Goal: Task Accomplishment & Management: Manage account settings

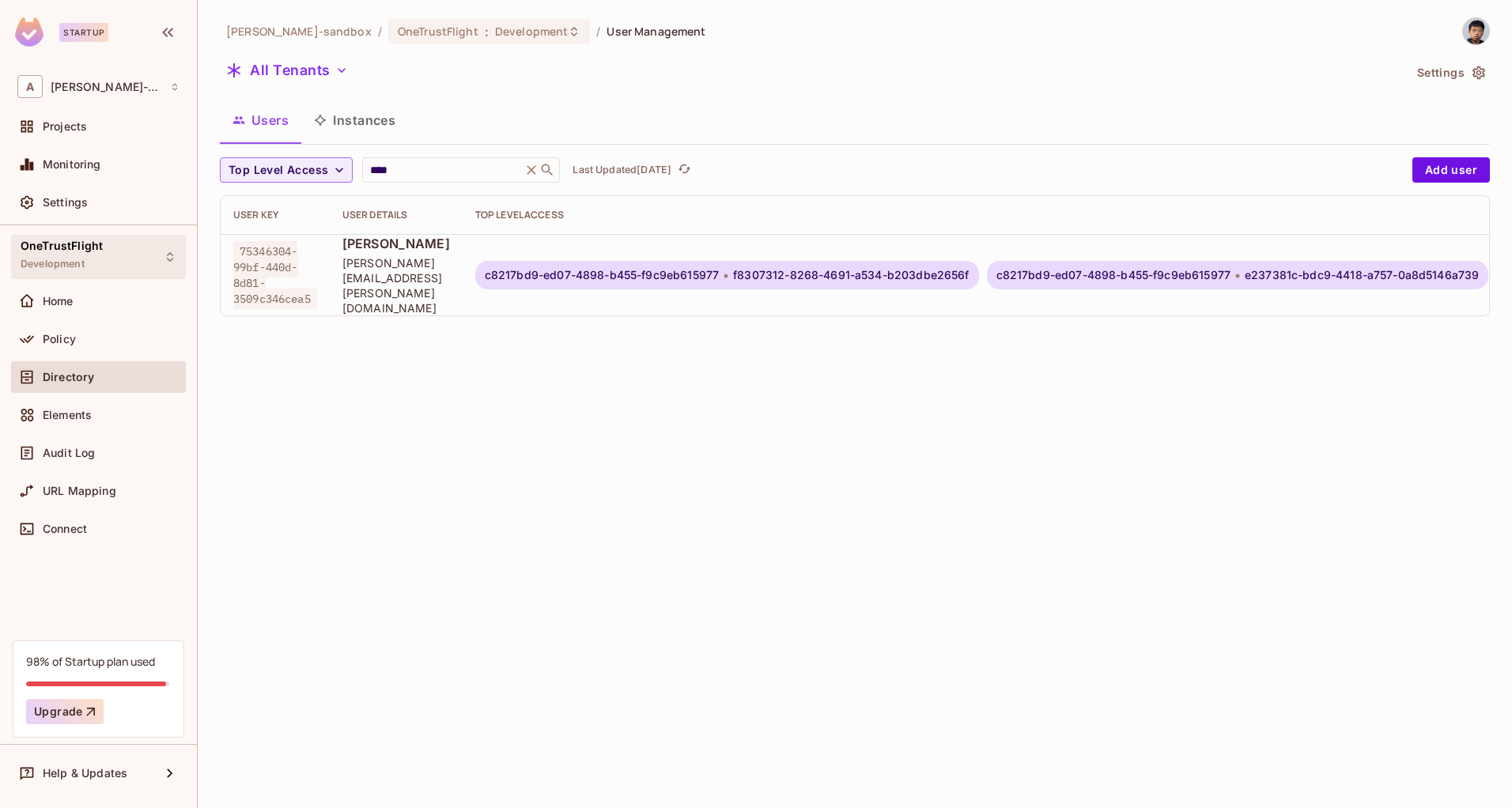
click at [112, 258] on div "OneTrustFlight Development" at bounding box center [99, 257] width 175 height 44
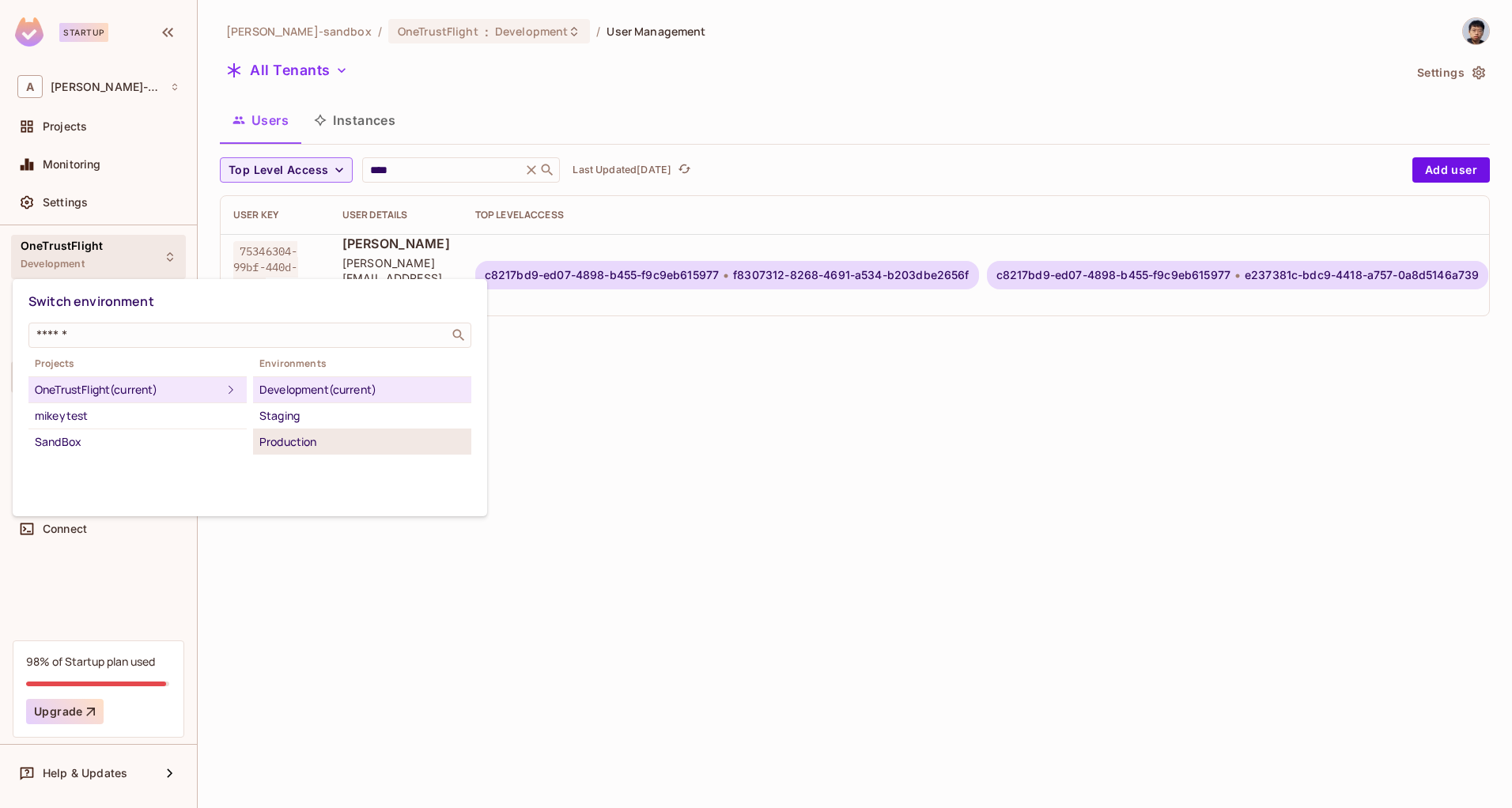
click at [328, 444] on div "Production" at bounding box center [361, 442] width 205 height 19
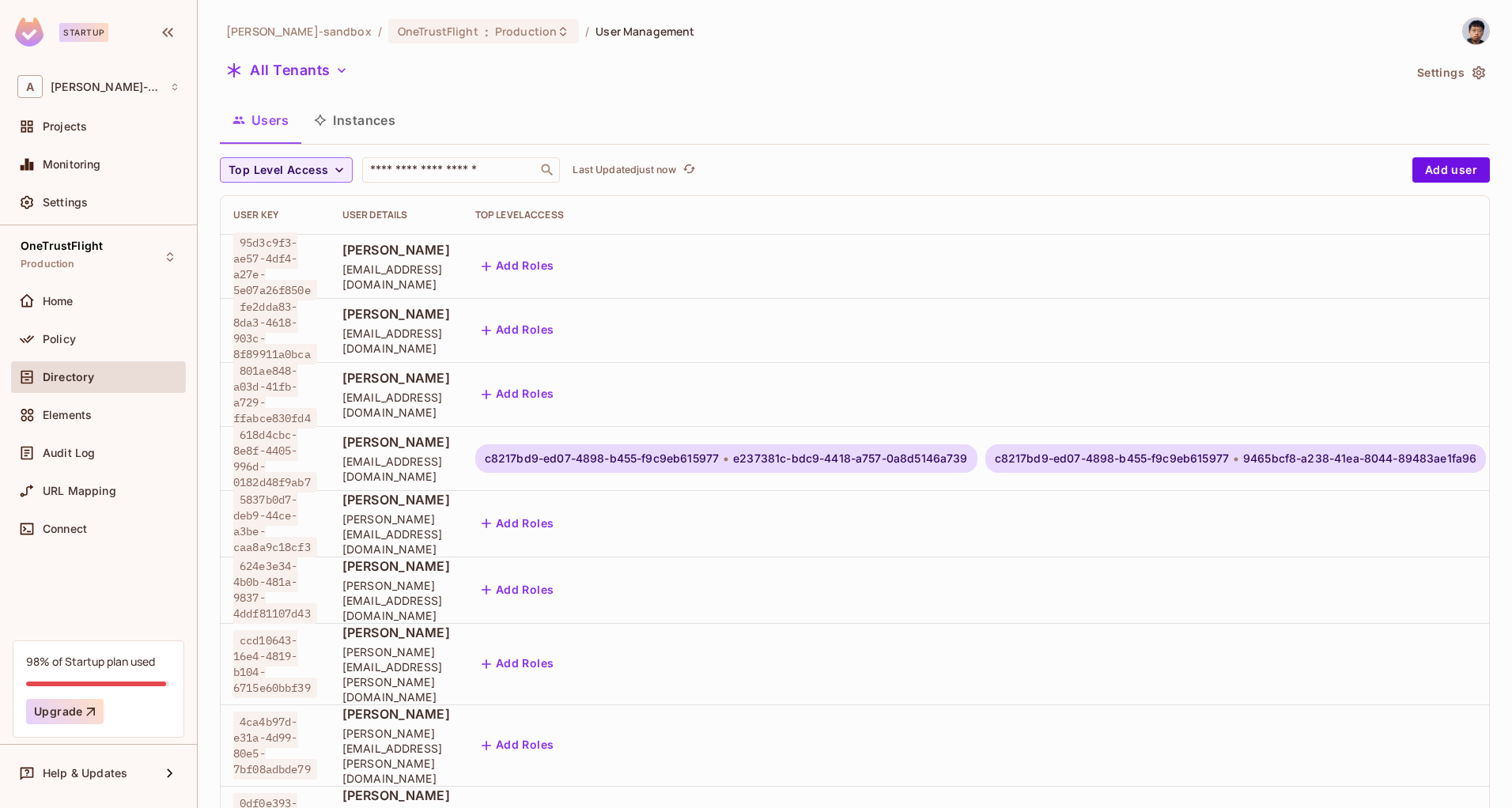
click at [1456, 71] on button "Settings" at bounding box center [1450, 72] width 79 height 25
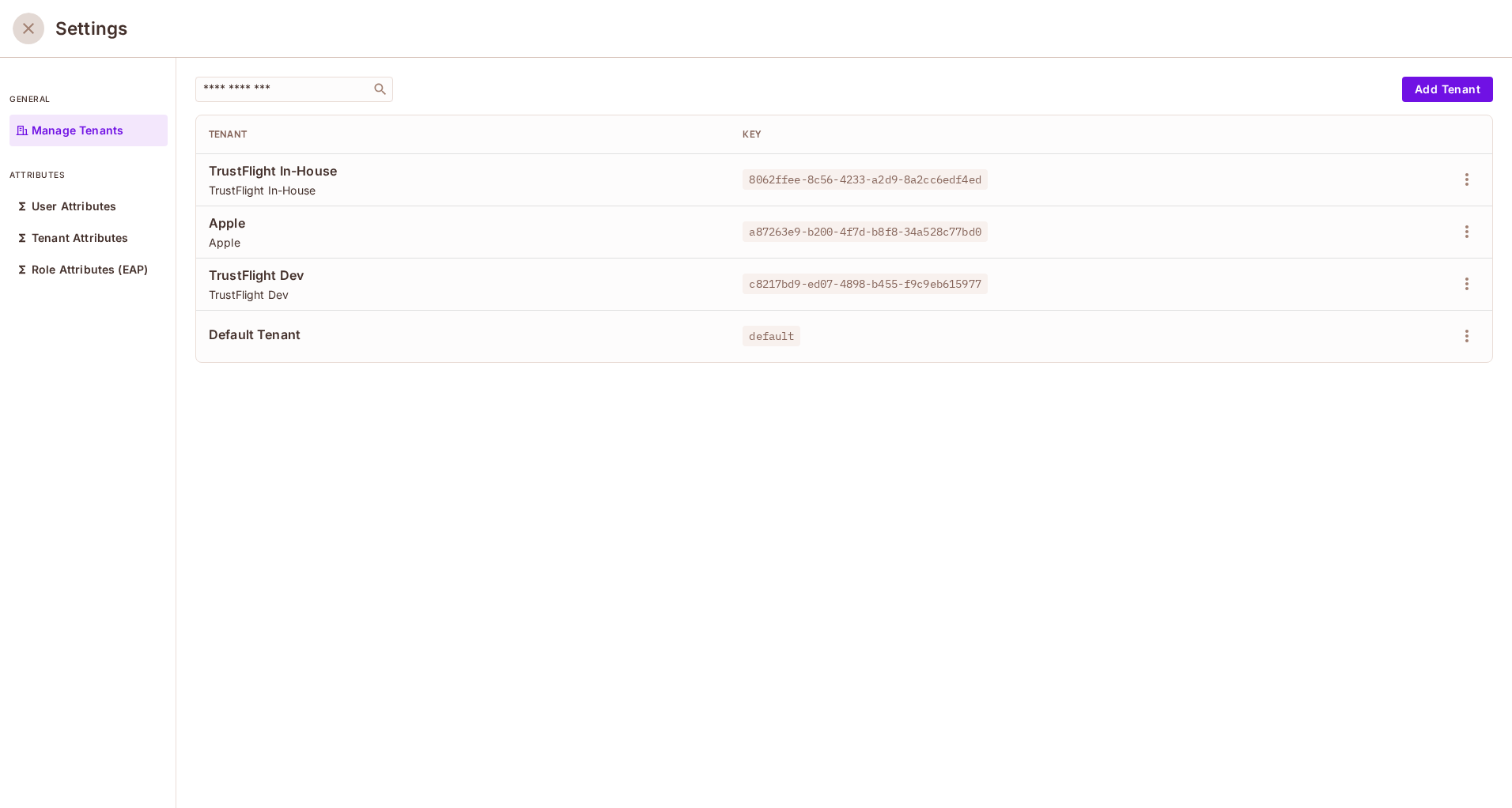
click at [29, 38] on button "close" at bounding box center [28, 28] width 32 height 32
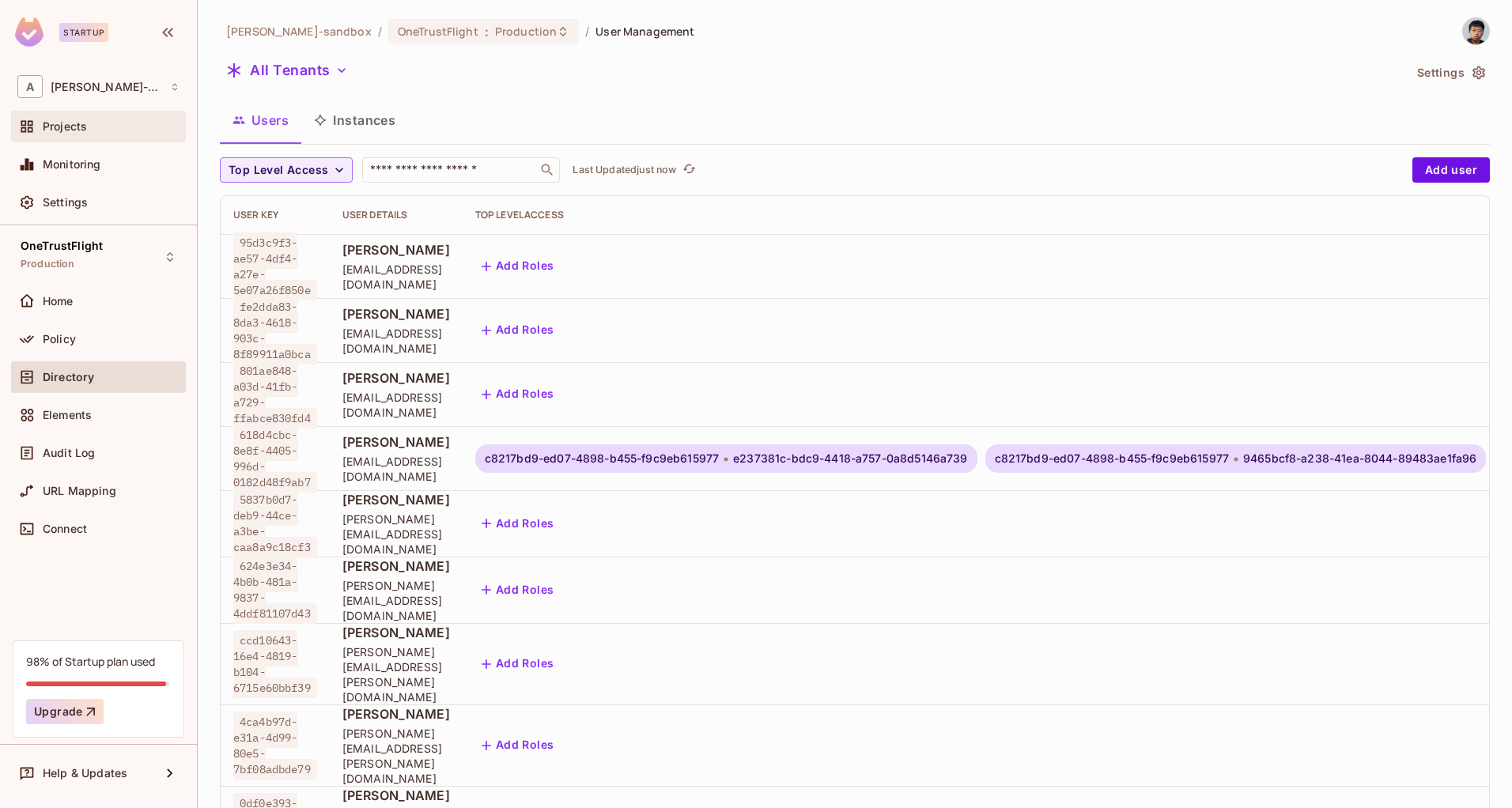
click at [91, 128] on div "Projects" at bounding box center [111, 126] width 137 height 13
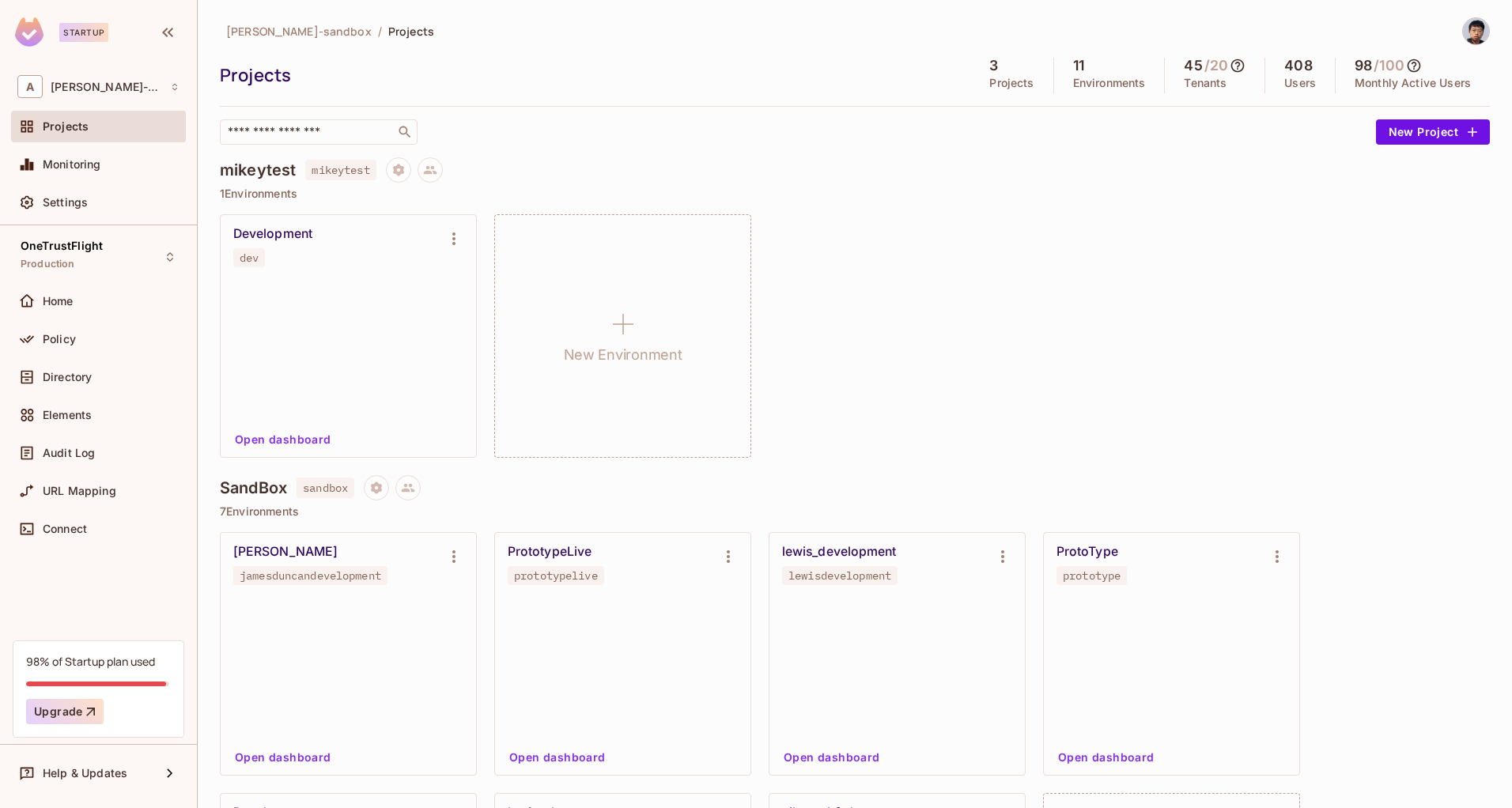
scroll to position [564, 0]
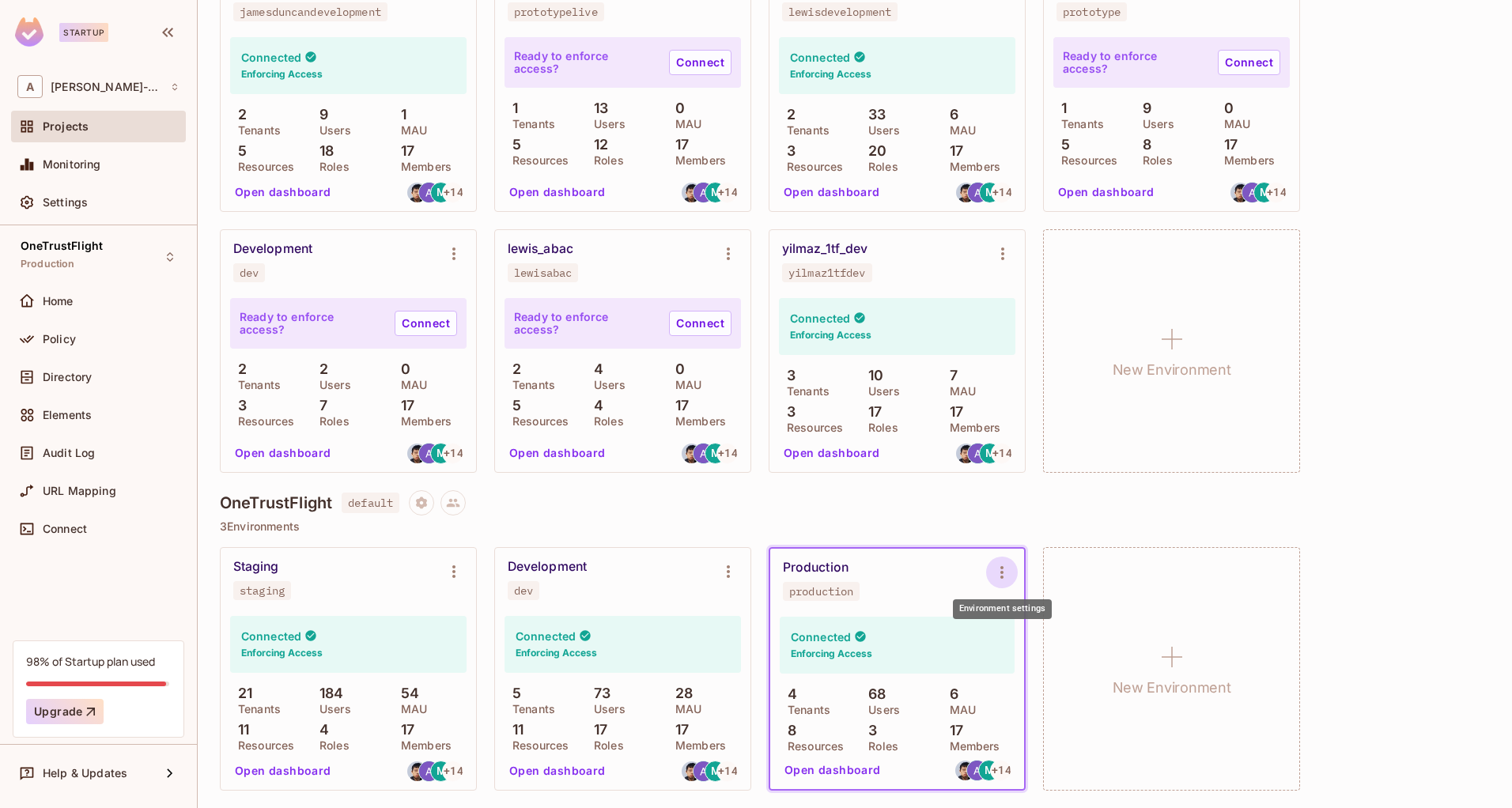
click at [999, 575] on icon "Environment settings" at bounding box center [1002, 573] width 19 height 19
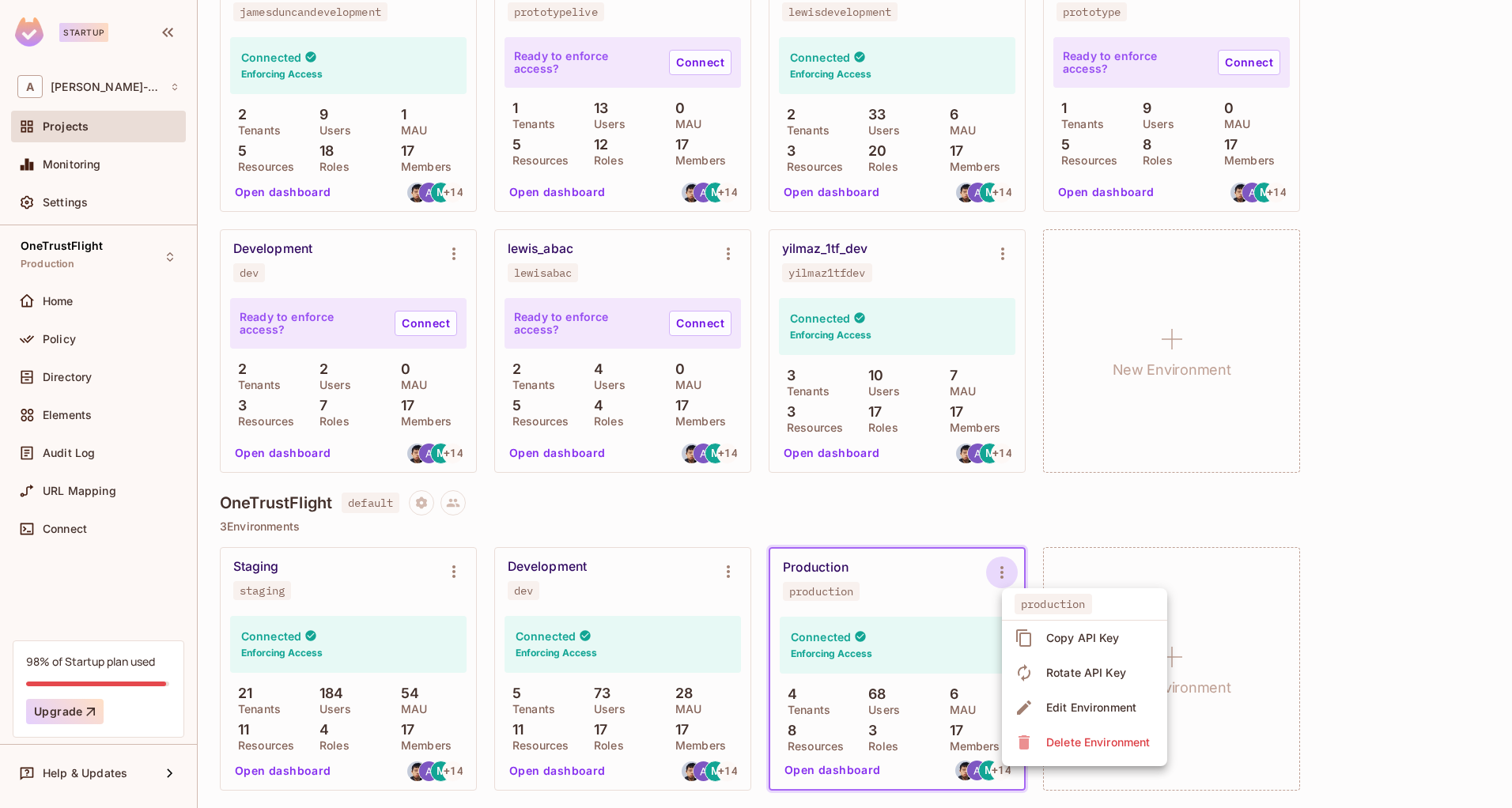
click at [1054, 647] on span "Copy API Key" at bounding box center [1083, 637] width 83 height 25
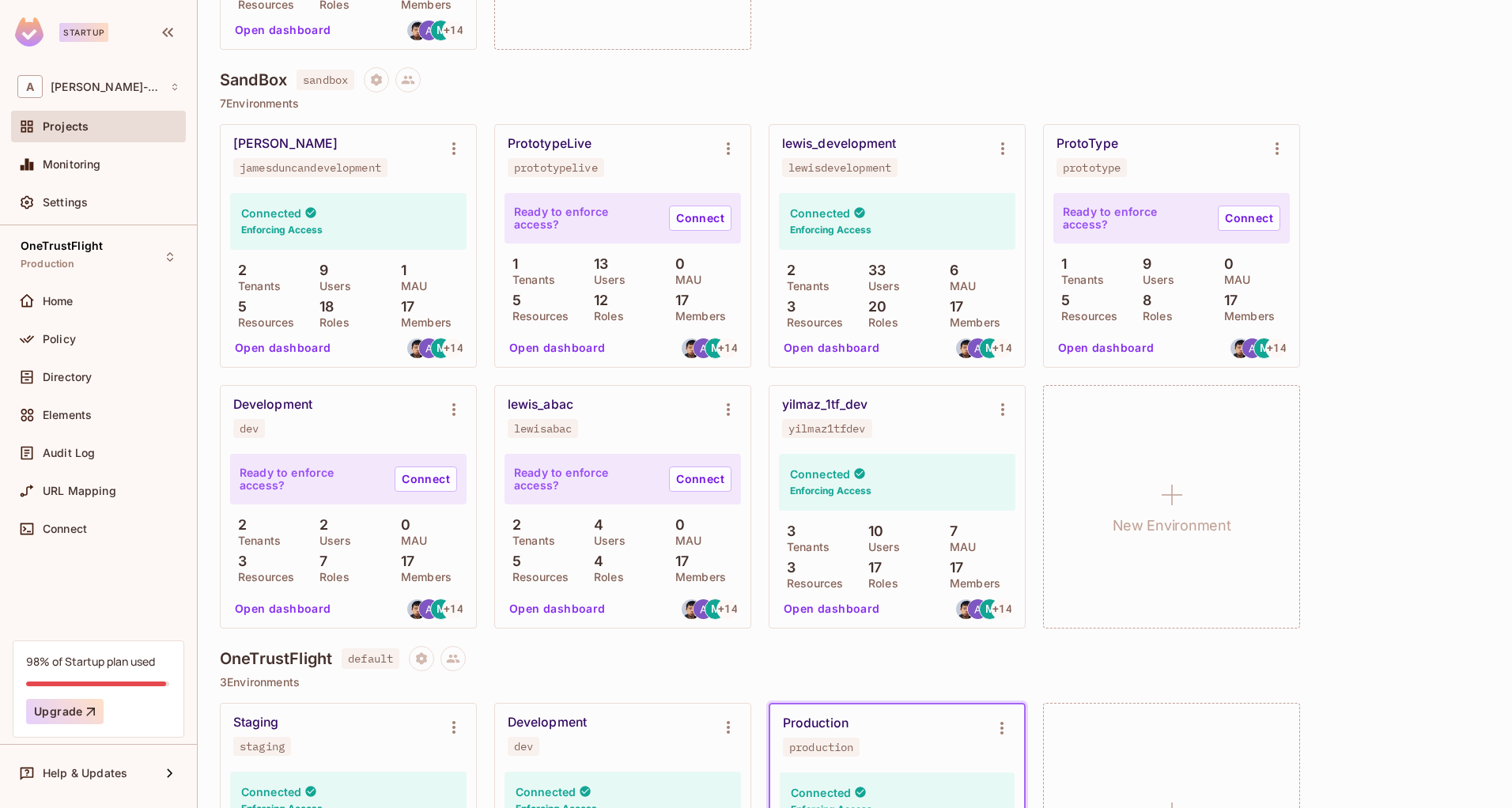
scroll to position [241, 0]
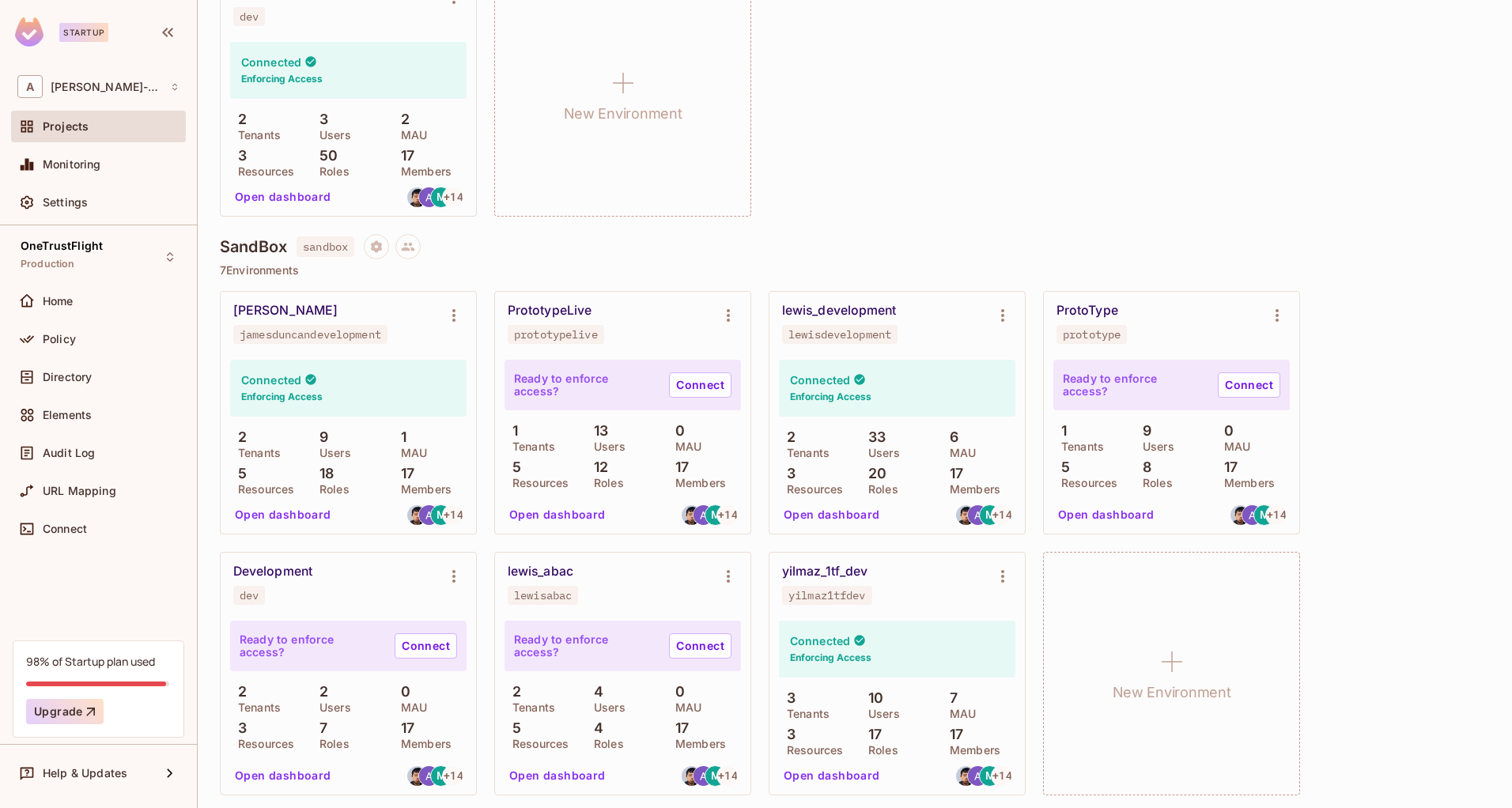
click at [524, 317] on div "PrototypeLive" at bounding box center [550, 311] width 84 height 15
click at [115, 258] on div "OneTrustFlight Production" at bounding box center [99, 257] width 175 height 44
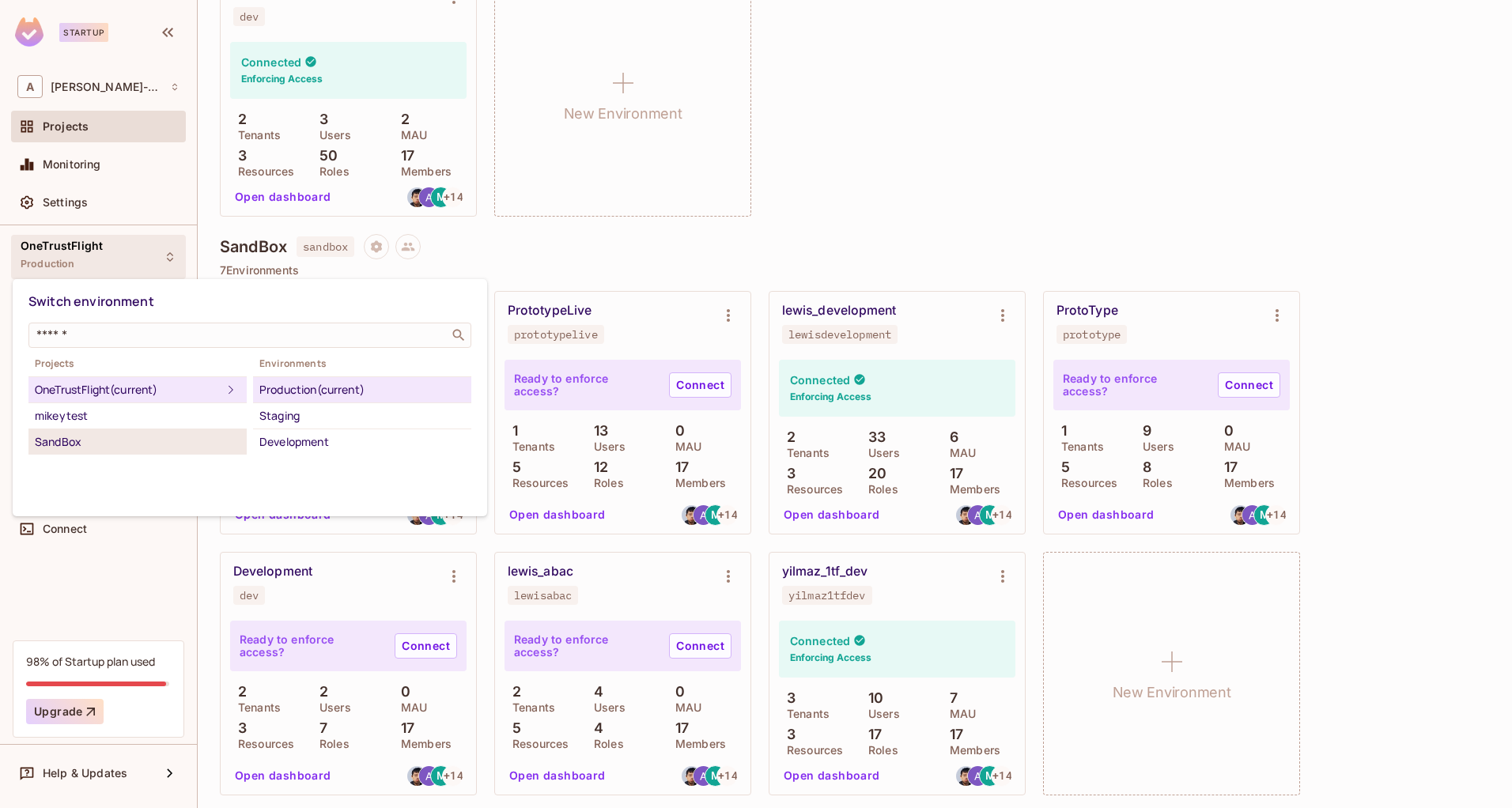
click at [94, 440] on div "SandBox" at bounding box center [137, 442] width 205 height 19
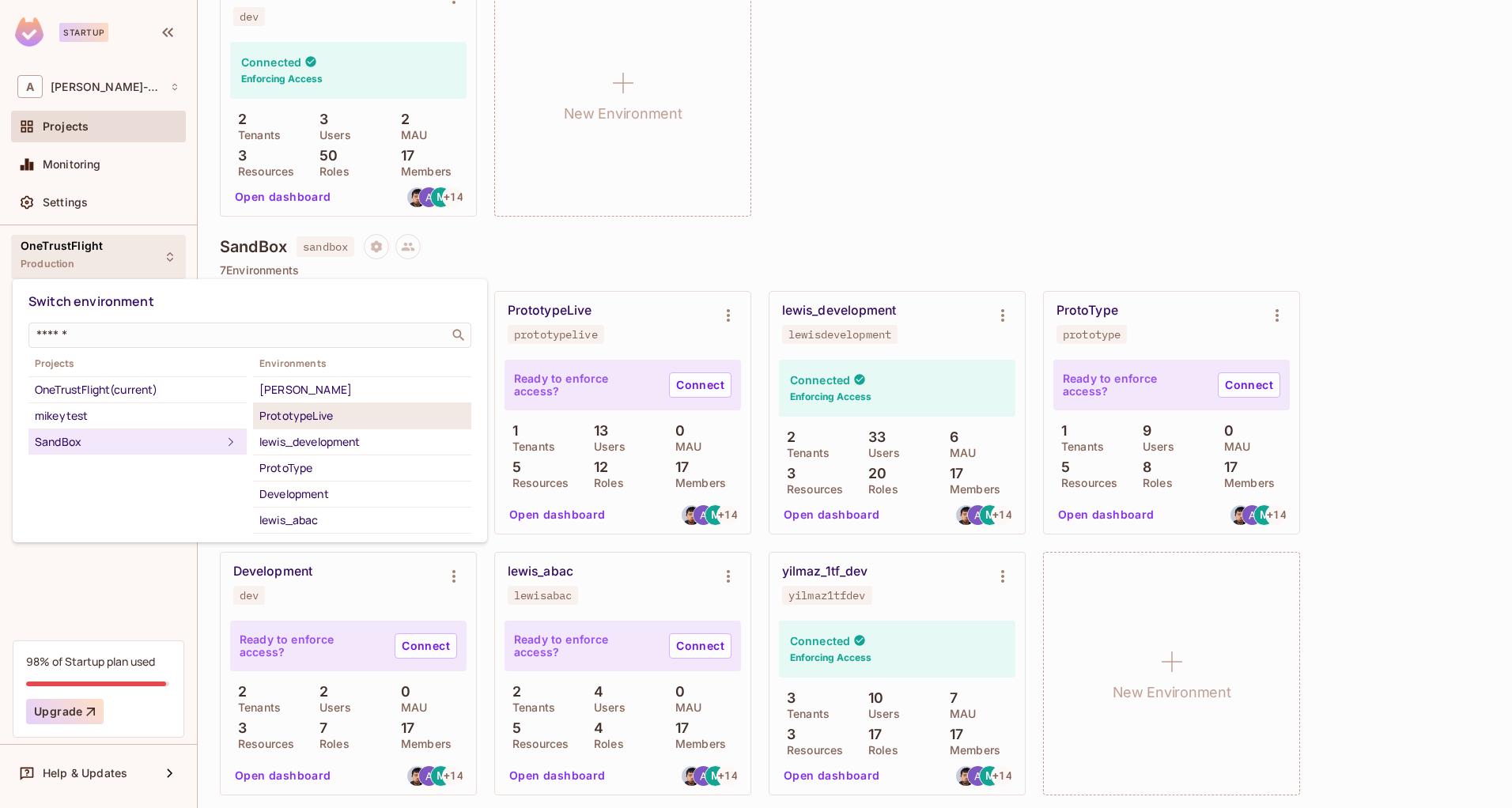
click at [343, 418] on div "PrototypeLive" at bounding box center [361, 416] width 205 height 19
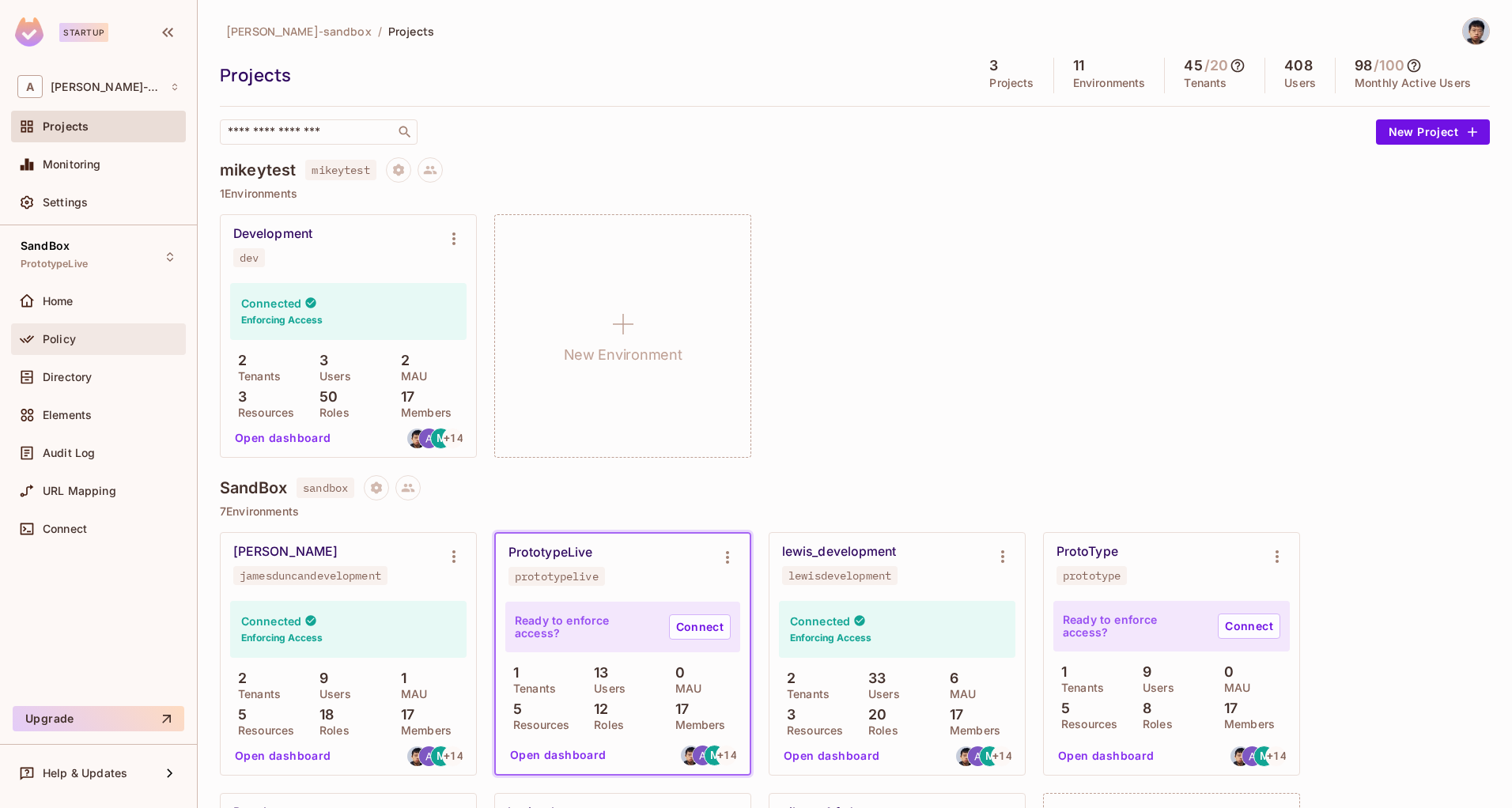
click at [62, 345] on div "Policy" at bounding box center [98, 339] width 162 height 19
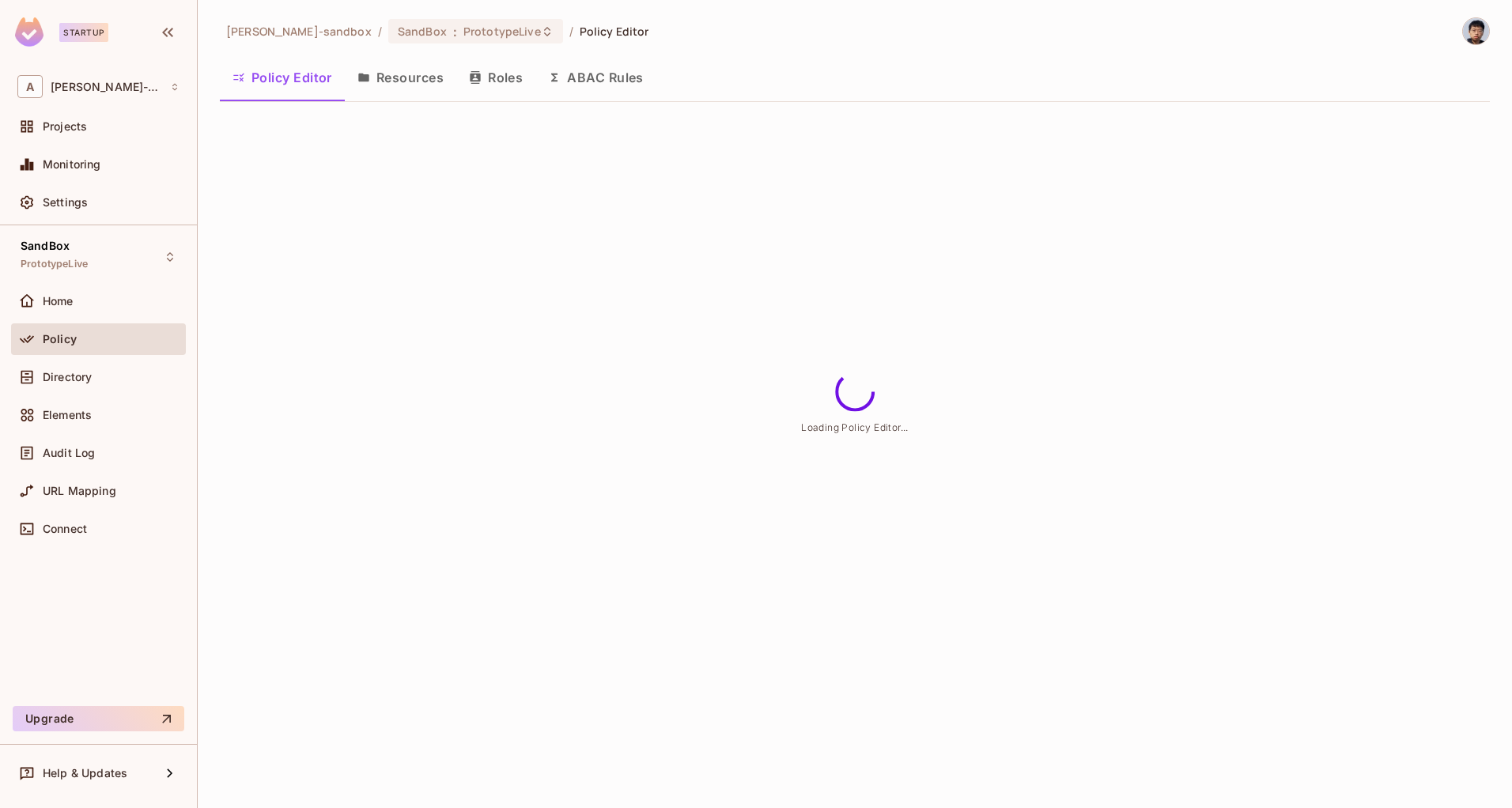
click at [580, 78] on button "ABAC Rules" at bounding box center [595, 77] width 121 height 39
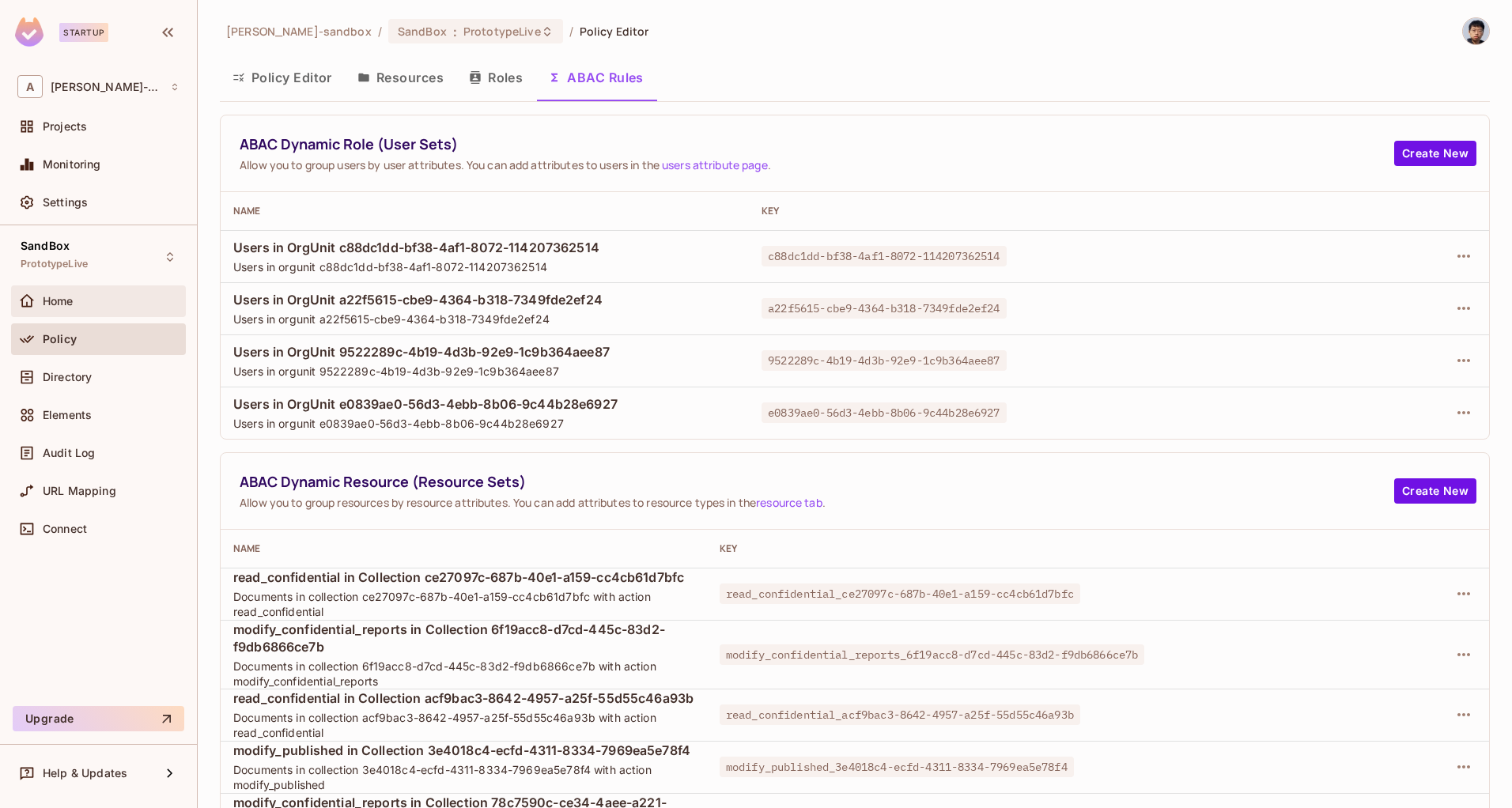
click at [52, 300] on span "Home" at bounding box center [58, 301] width 31 height 13
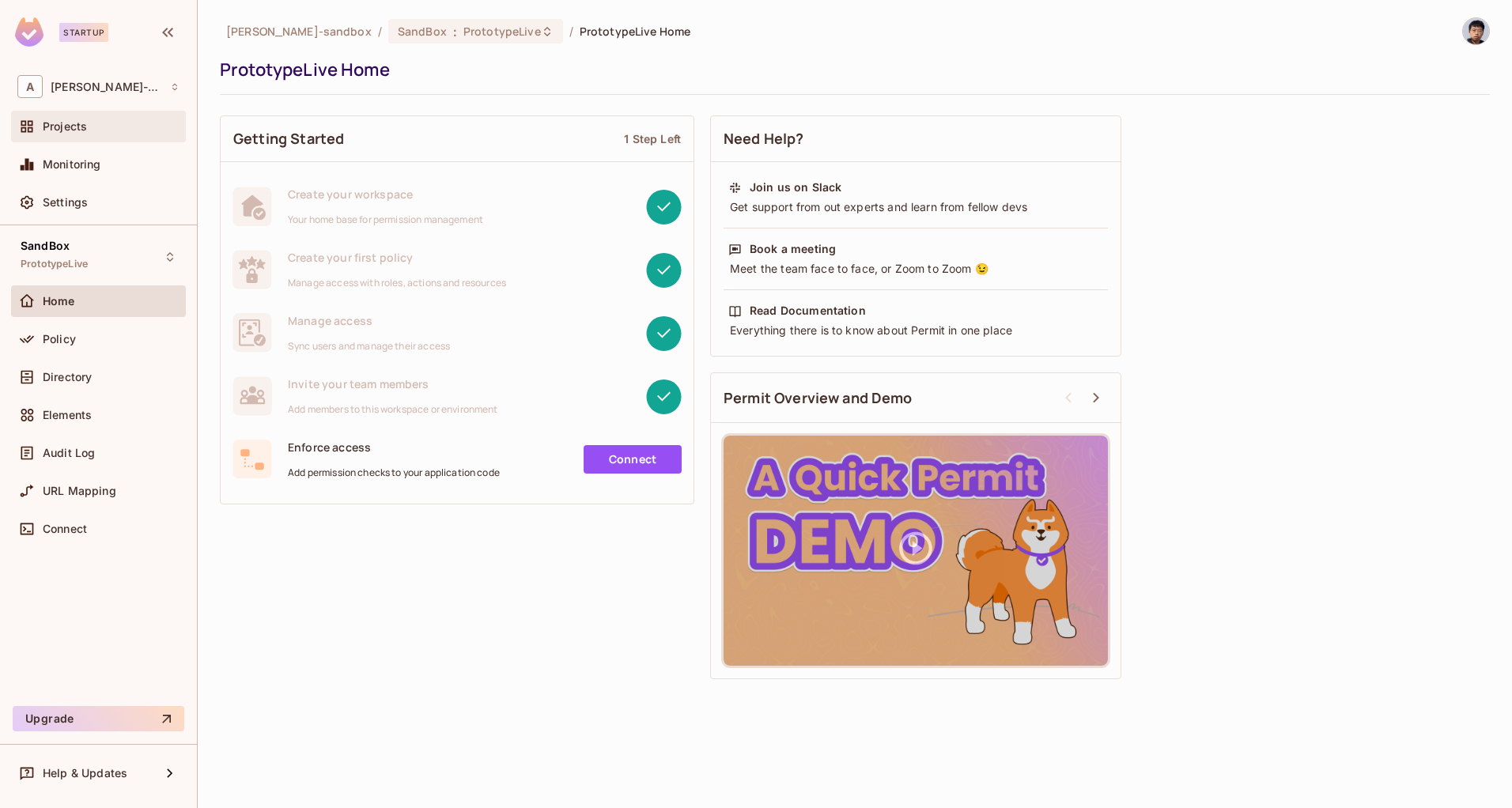
click at [95, 129] on div "Projects" at bounding box center [111, 126] width 137 height 13
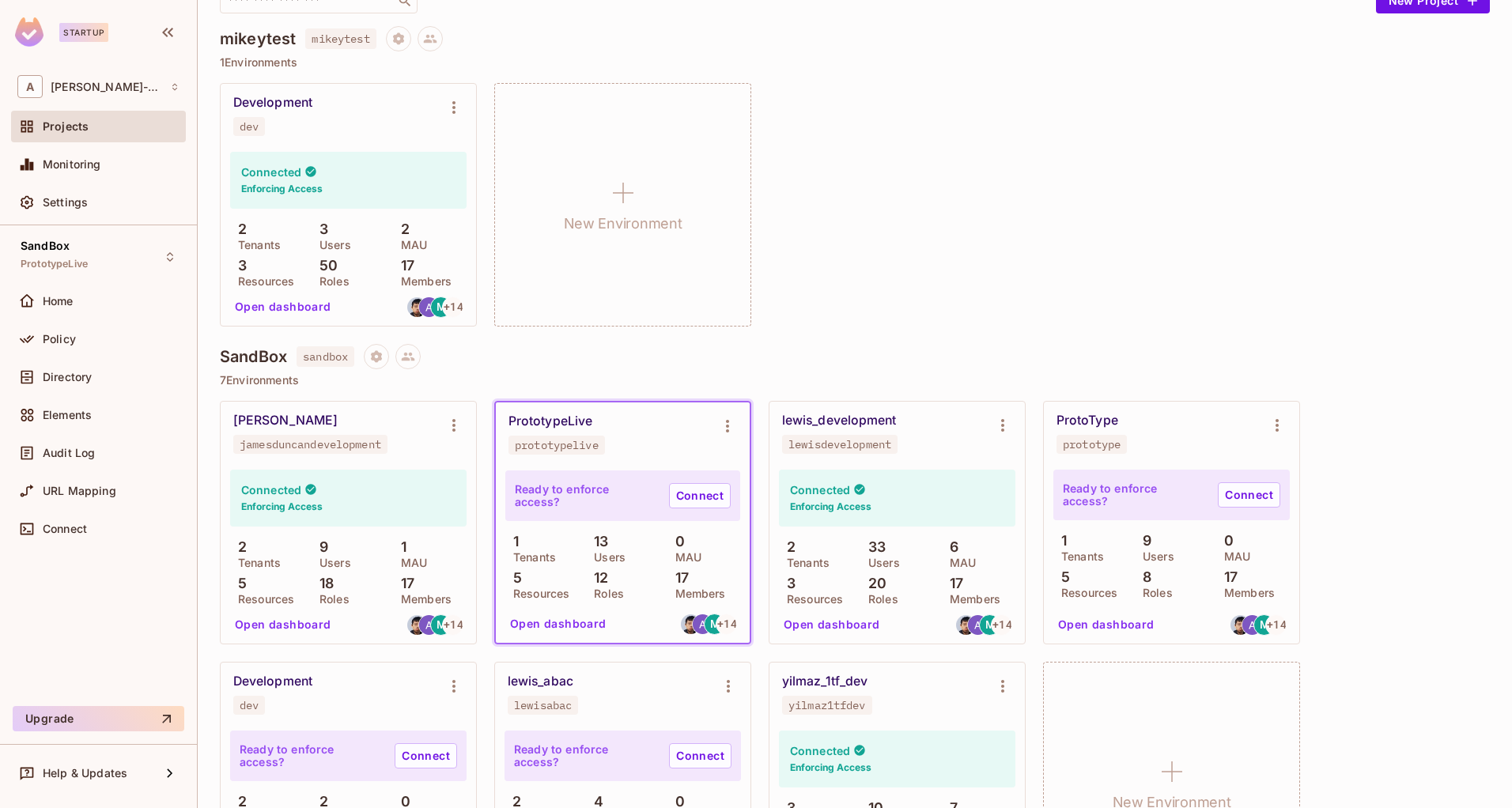
scroll to position [132, 0]
click at [75, 246] on div "SandBox PrototypeLive" at bounding box center [54, 257] width 67 height 34
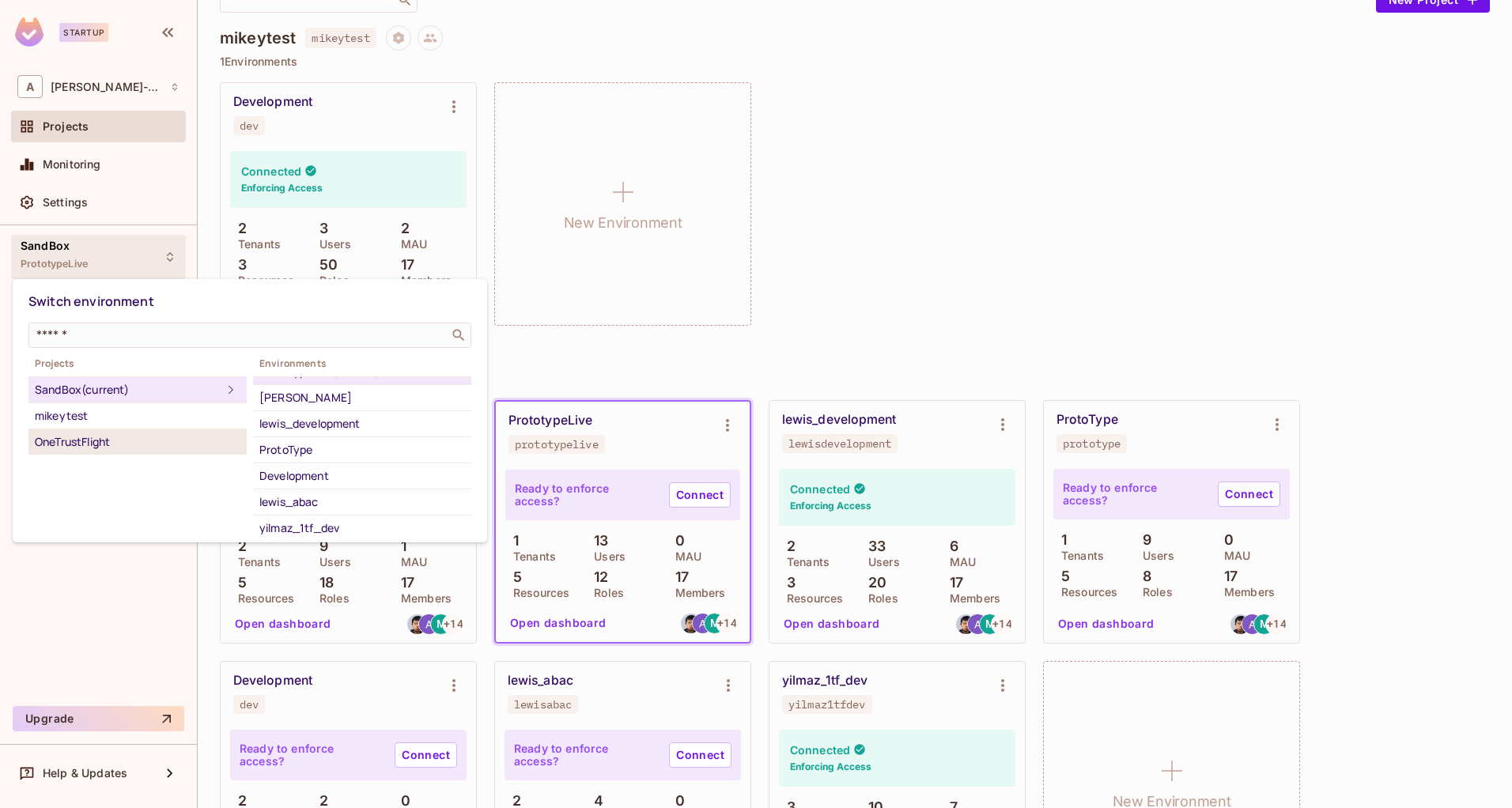
scroll to position [25, 0]
click at [103, 437] on div "OneTrustFlight" at bounding box center [137, 442] width 205 height 19
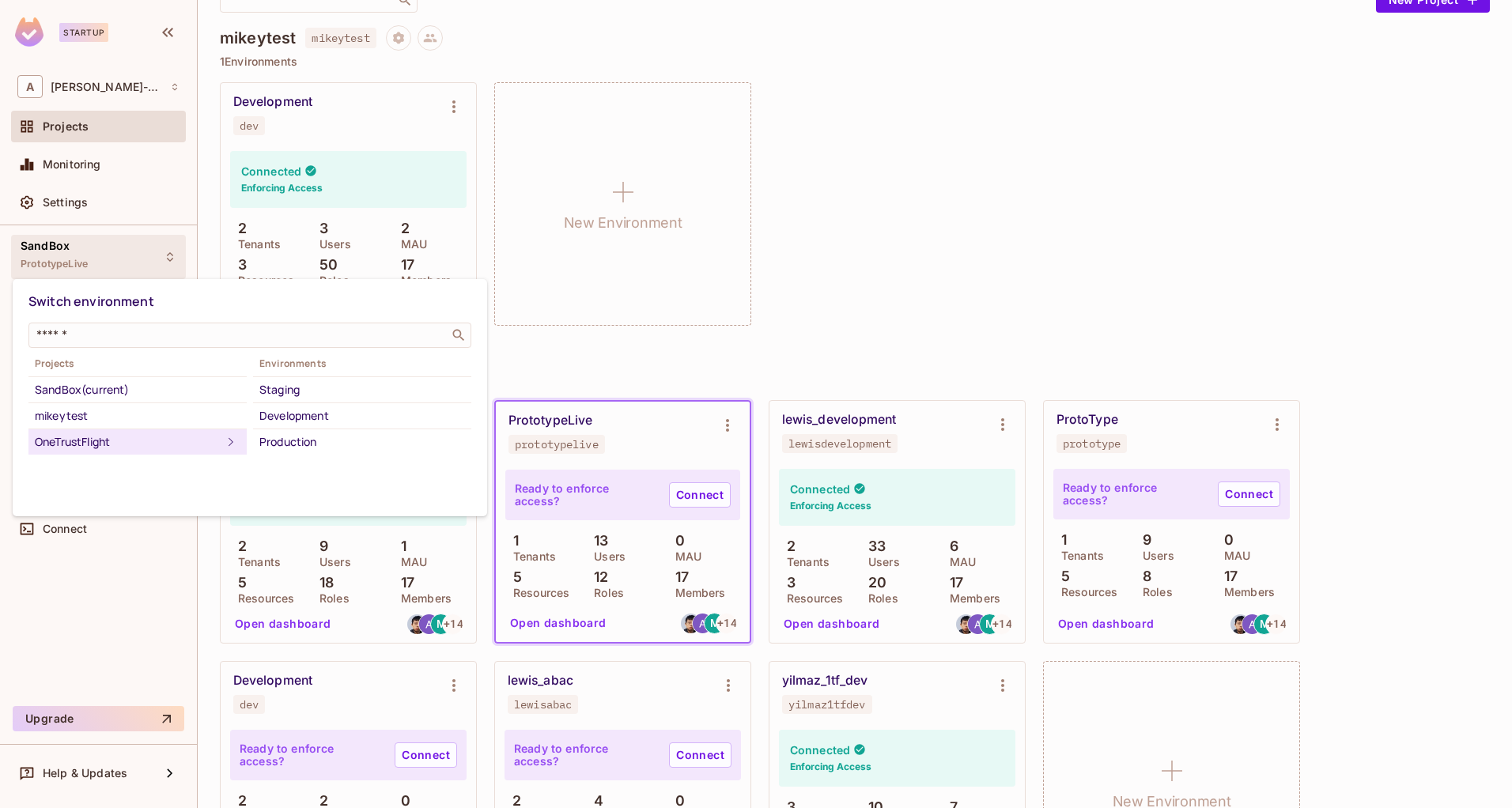
scroll to position [0, 0]
click at [361, 450] on div "Production" at bounding box center [361, 442] width 205 height 19
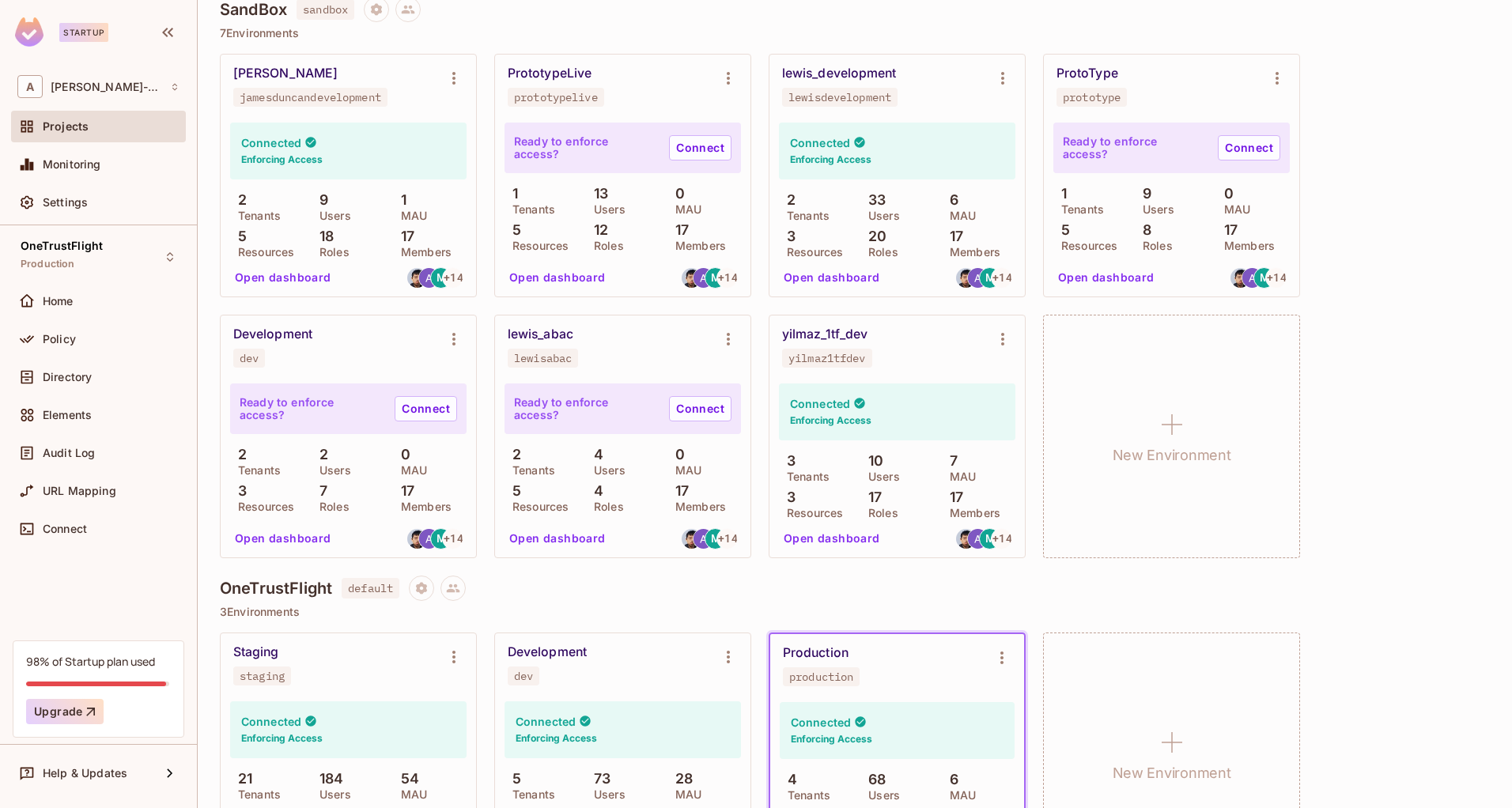
scroll to position [564, 0]
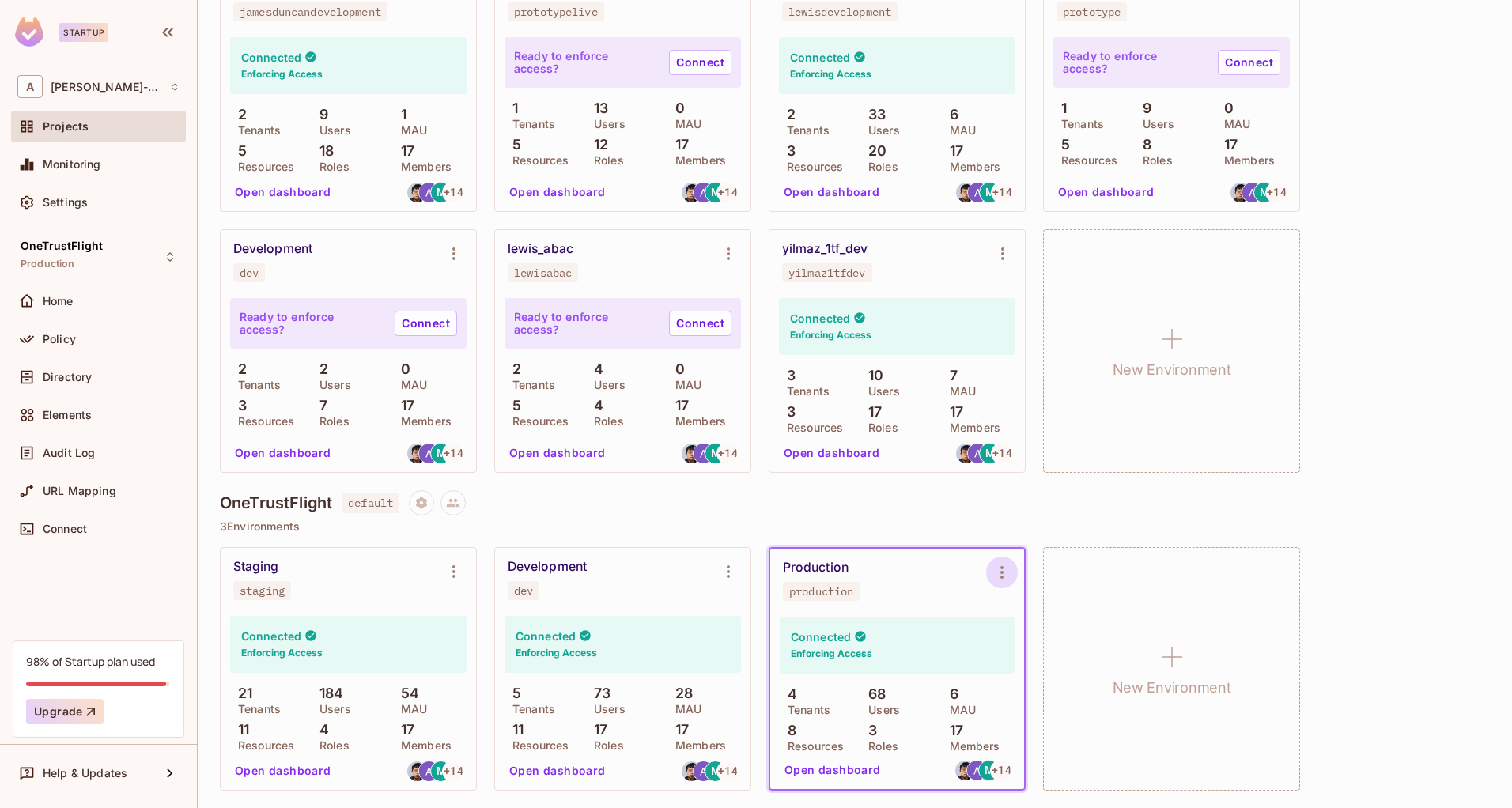
click at [1000, 574] on icon "Environment settings" at bounding box center [1002, 572] width 3 height 13
drag, startPoint x: 885, startPoint y: 565, endPoint x: 876, endPoint y: 574, distance: 12.7
click at [885, 566] on div at bounding box center [756, 404] width 1512 height 808
click at [792, 565] on div "Production" at bounding box center [816, 568] width 65 height 15
click at [47, 375] on span "Directory" at bounding box center [67, 377] width 49 height 13
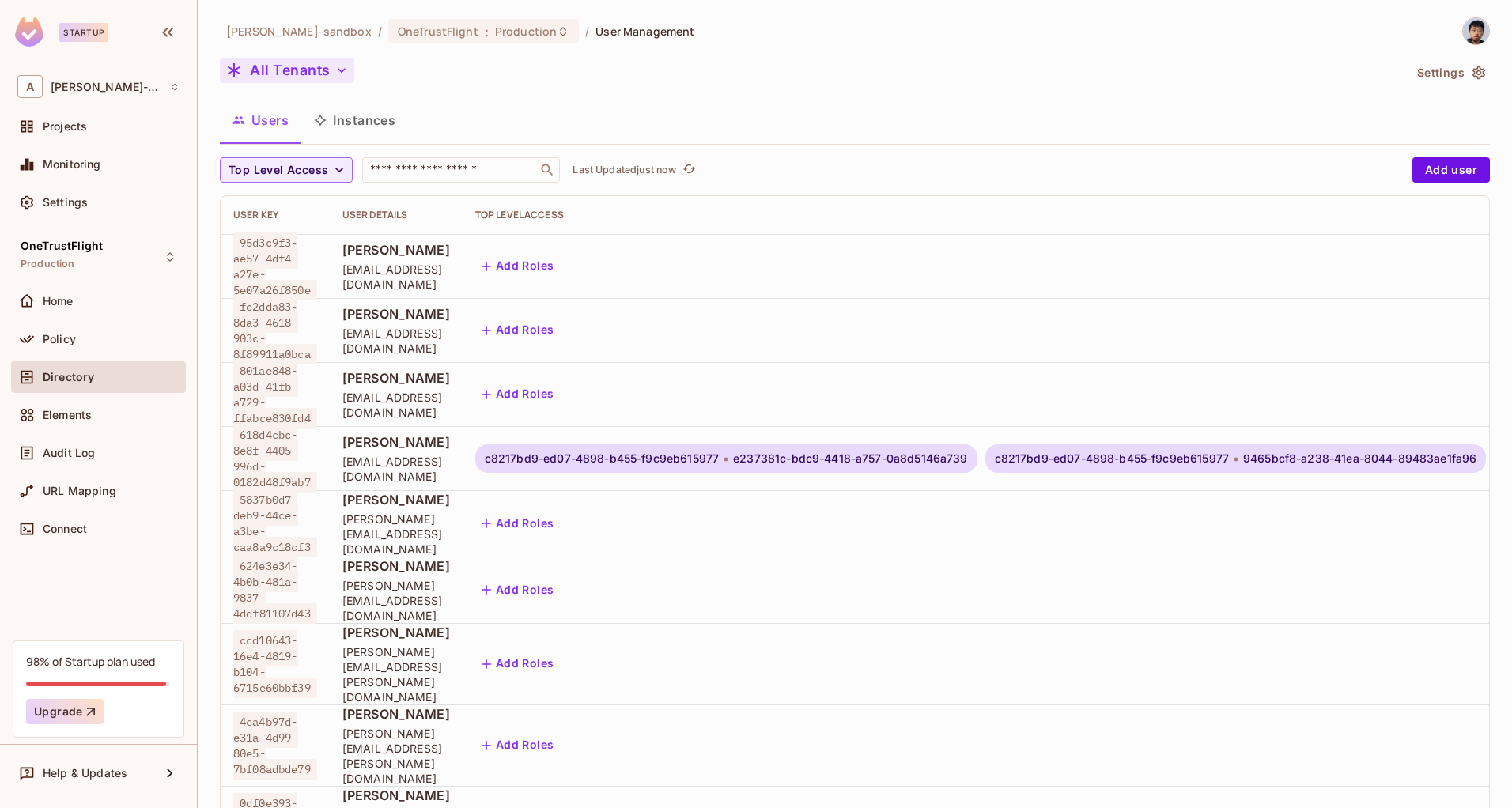
click at [279, 72] on button "All Tenants" at bounding box center [287, 70] width 135 height 25
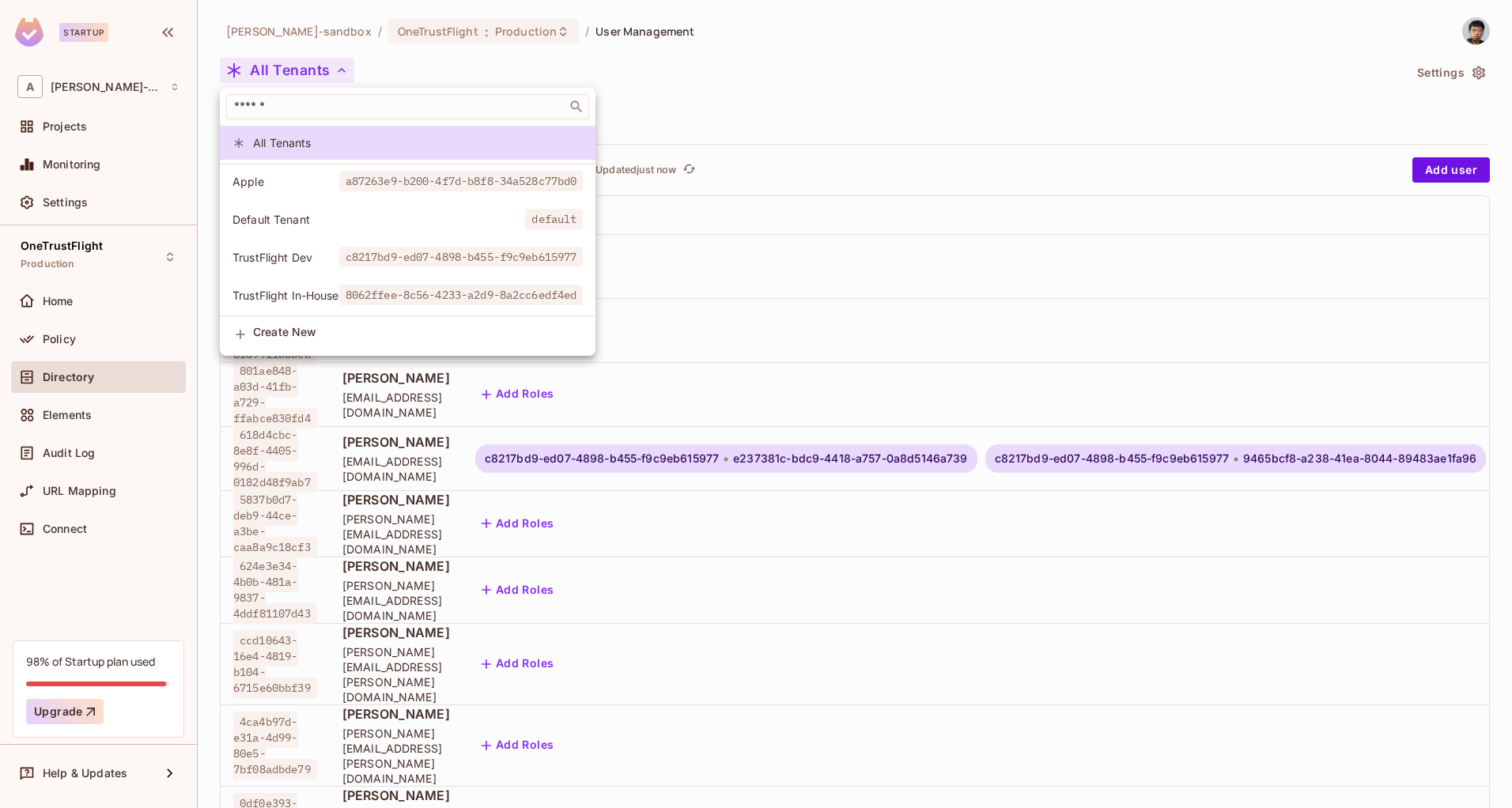
click at [307, 260] on span "TrustFlight Dev" at bounding box center [286, 257] width 106 height 15
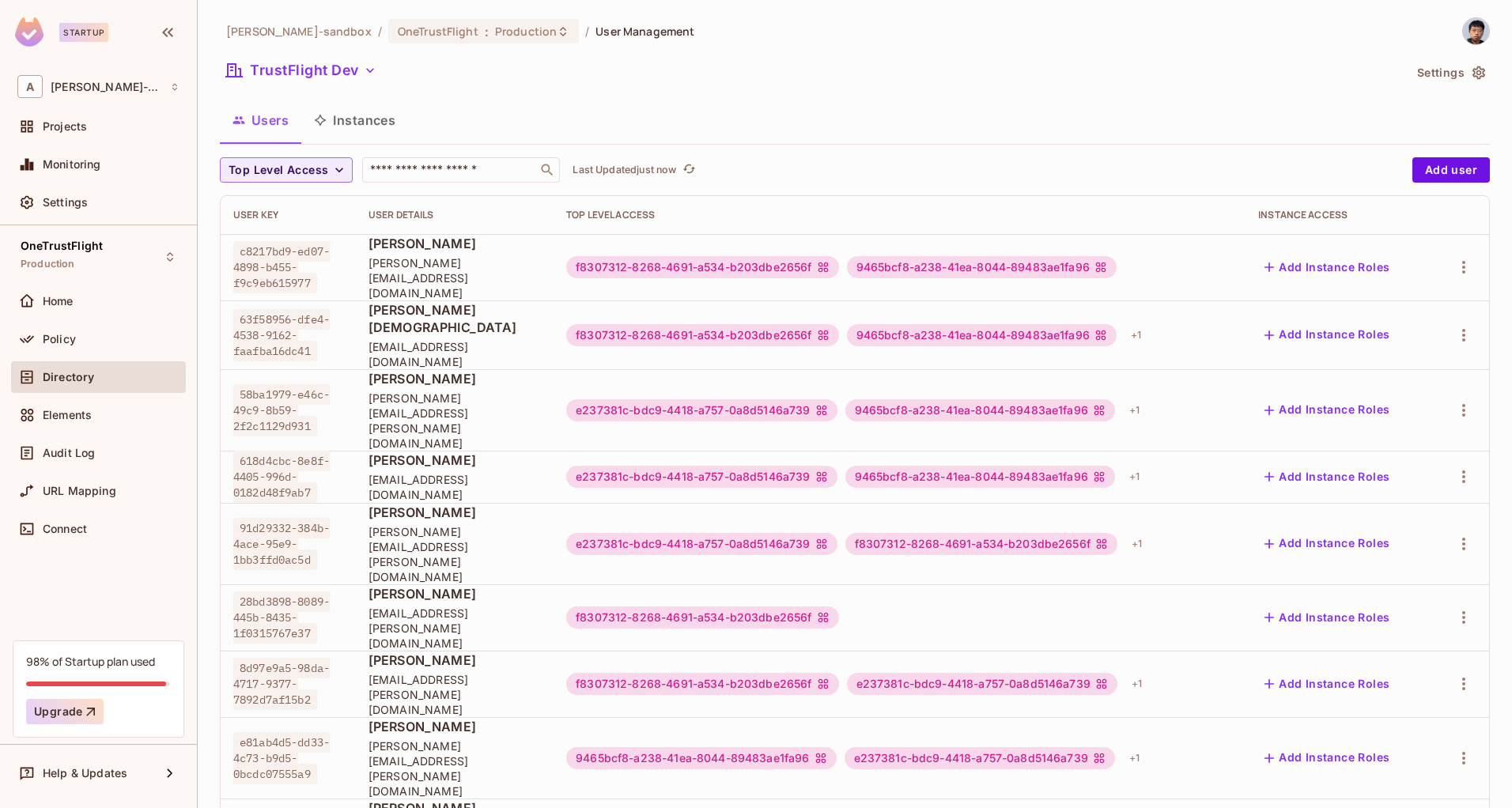
click at [269, 125] on button "Users" at bounding box center [260, 120] width 82 height 39
click at [304, 65] on button "TrustFlight Dev" at bounding box center [301, 70] width 163 height 25
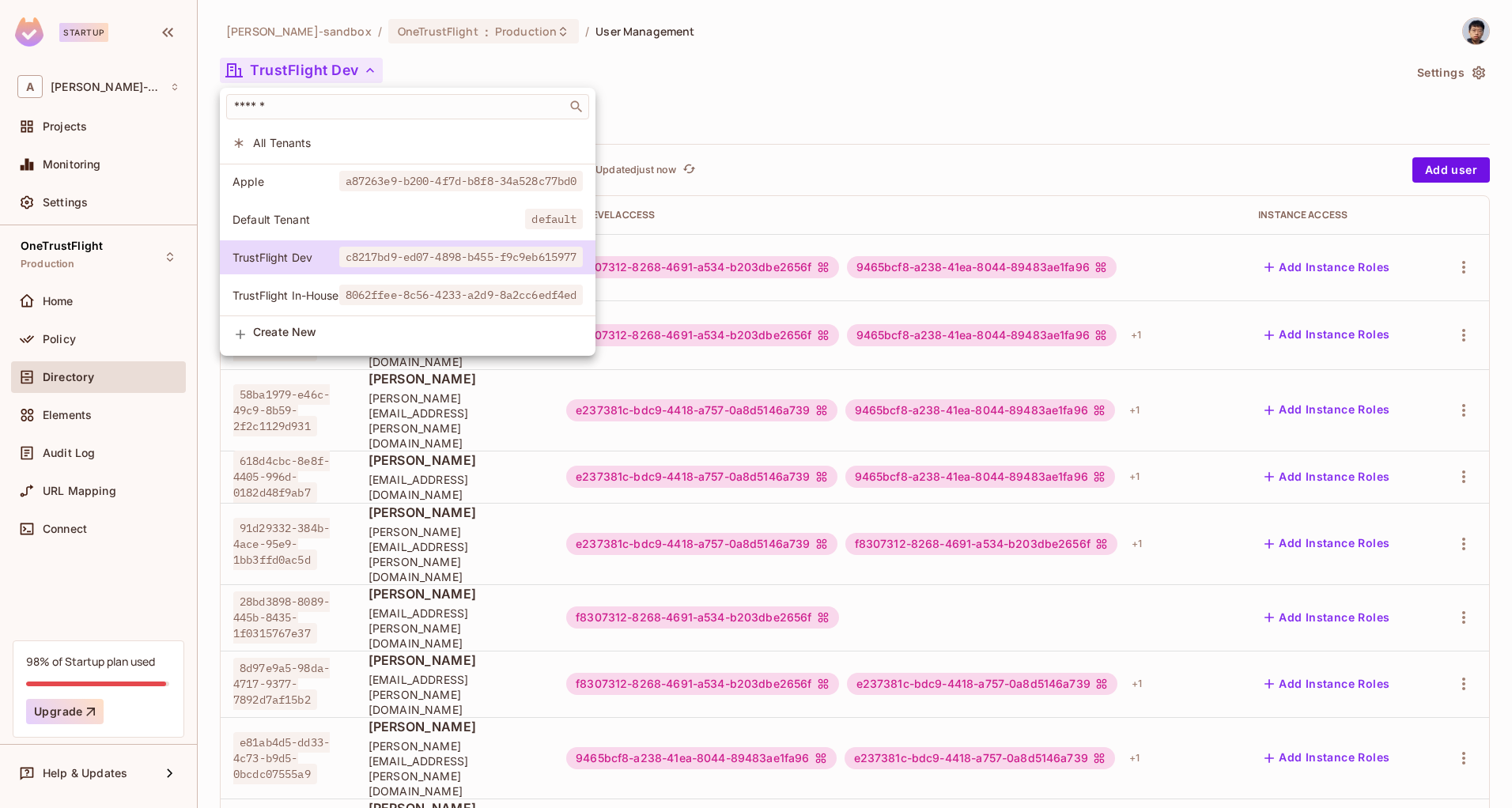
click at [325, 185] on span "Apple" at bounding box center [286, 181] width 106 height 15
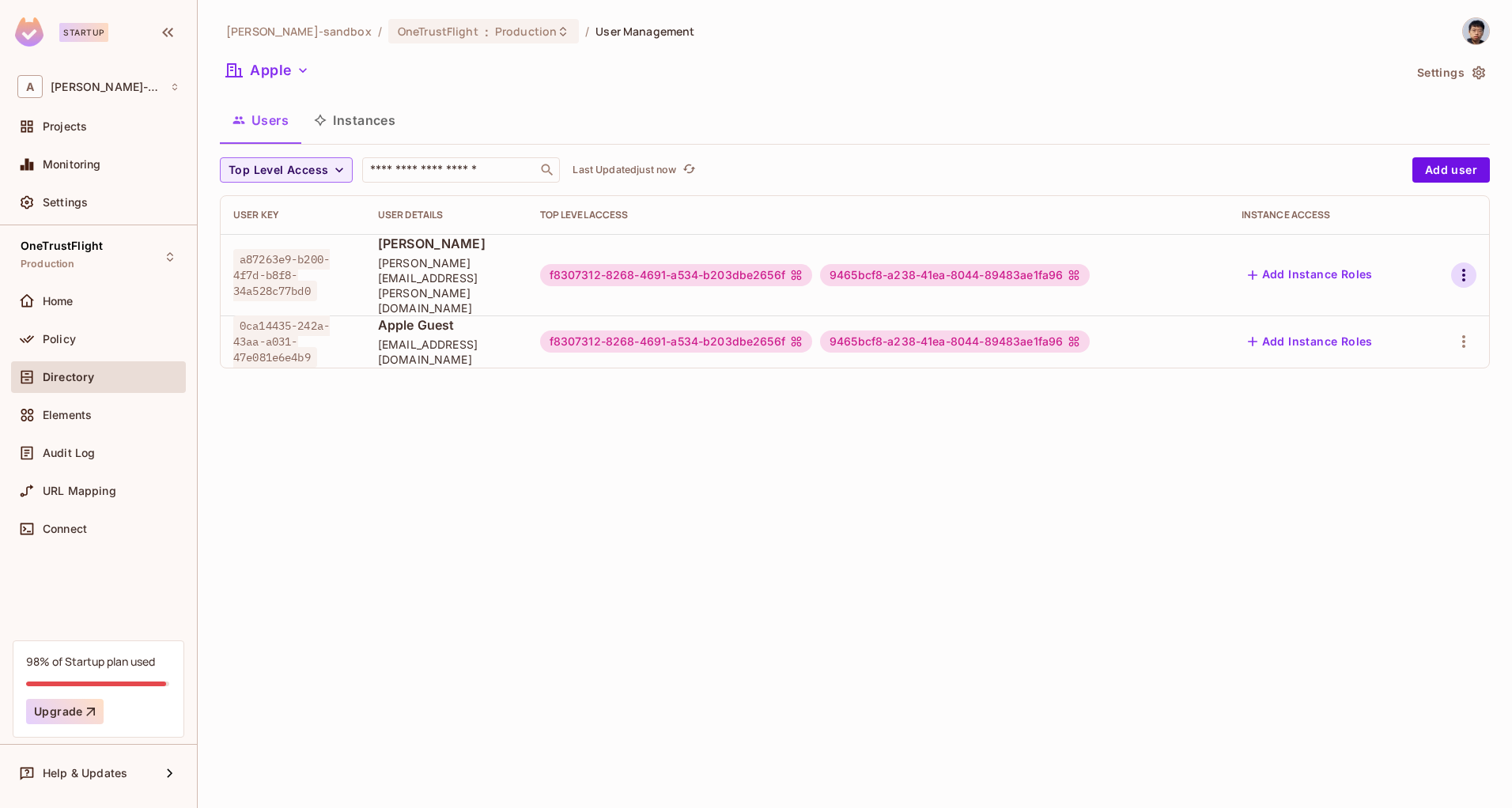
click at [1458, 265] on icon "button" at bounding box center [1464, 275] width 19 height 19
click at [1376, 294] on div "Edit" at bounding box center [1380, 296] width 21 height 15
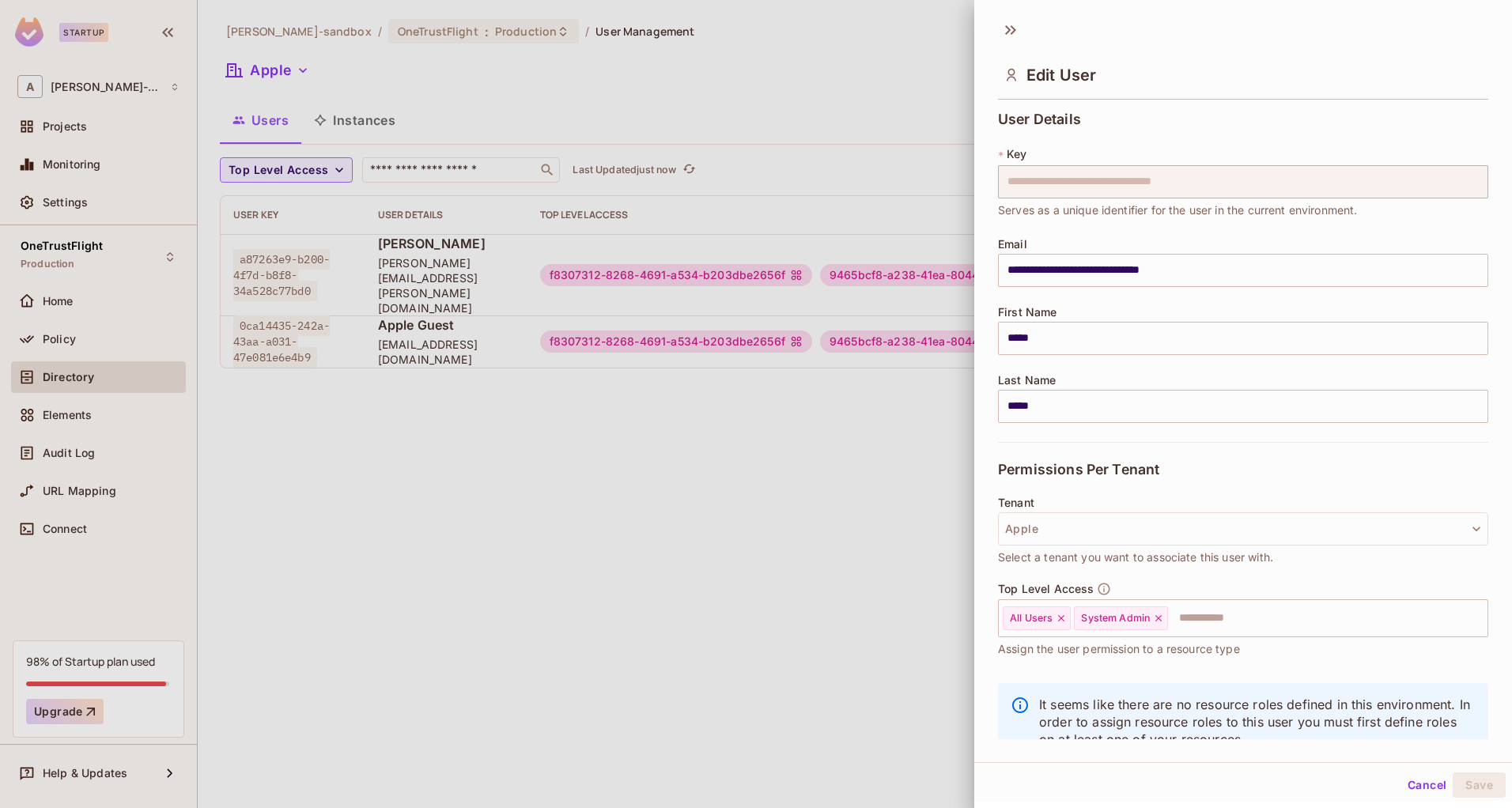
click at [1405, 771] on div "Cancel Save" at bounding box center [1243, 785] width 537 height 38
click at [1405, 790] on button "Cancel" at bounding box center [1427, 785] width 52 height 25
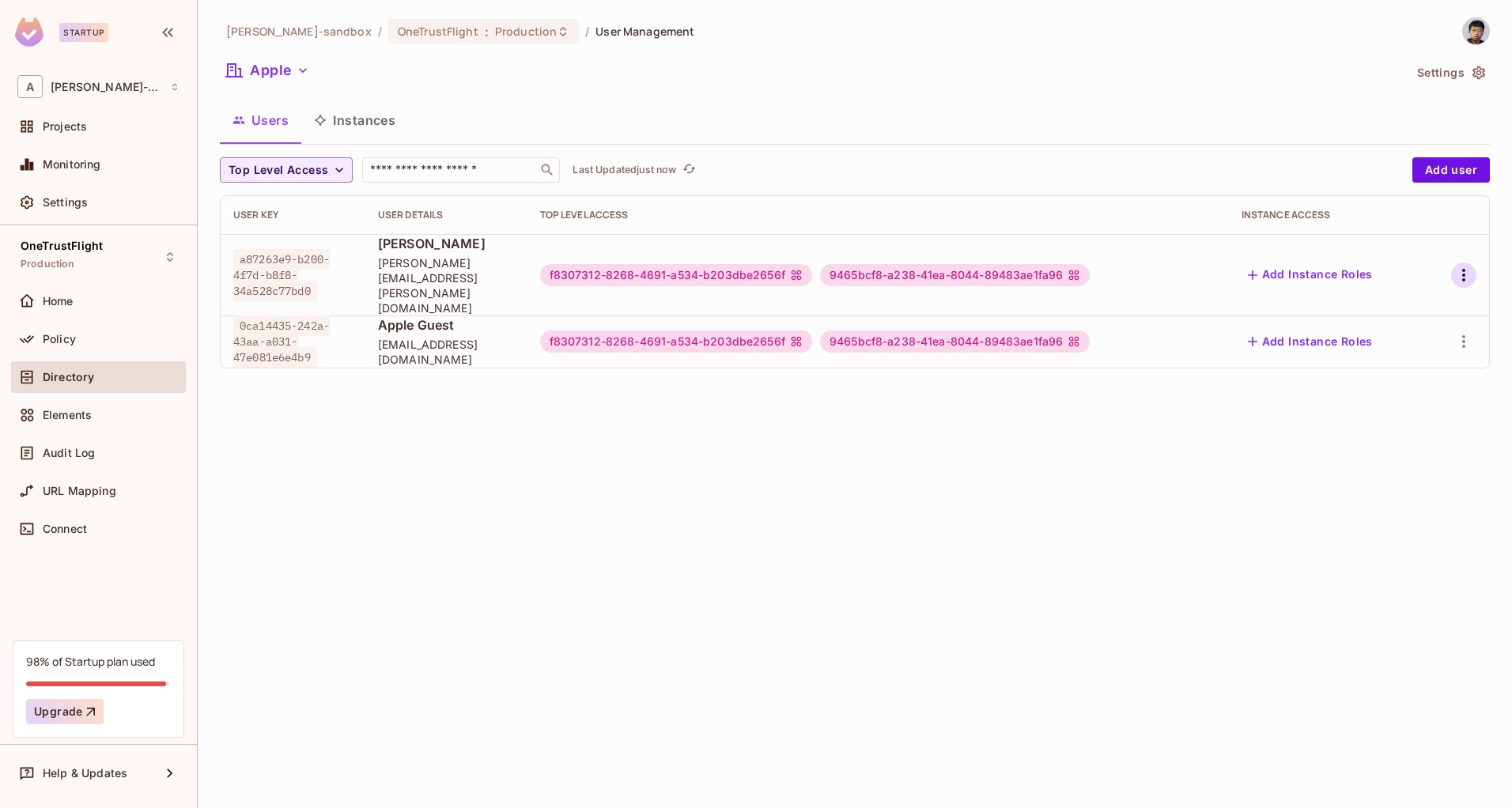
click at [1458, 265] on icon "button" at bounding box center [1464, 275] width 19 height 19
click at [1388, 331] on div "Edit Attributes" at bounding box center [1408, 331] width 78 height 15
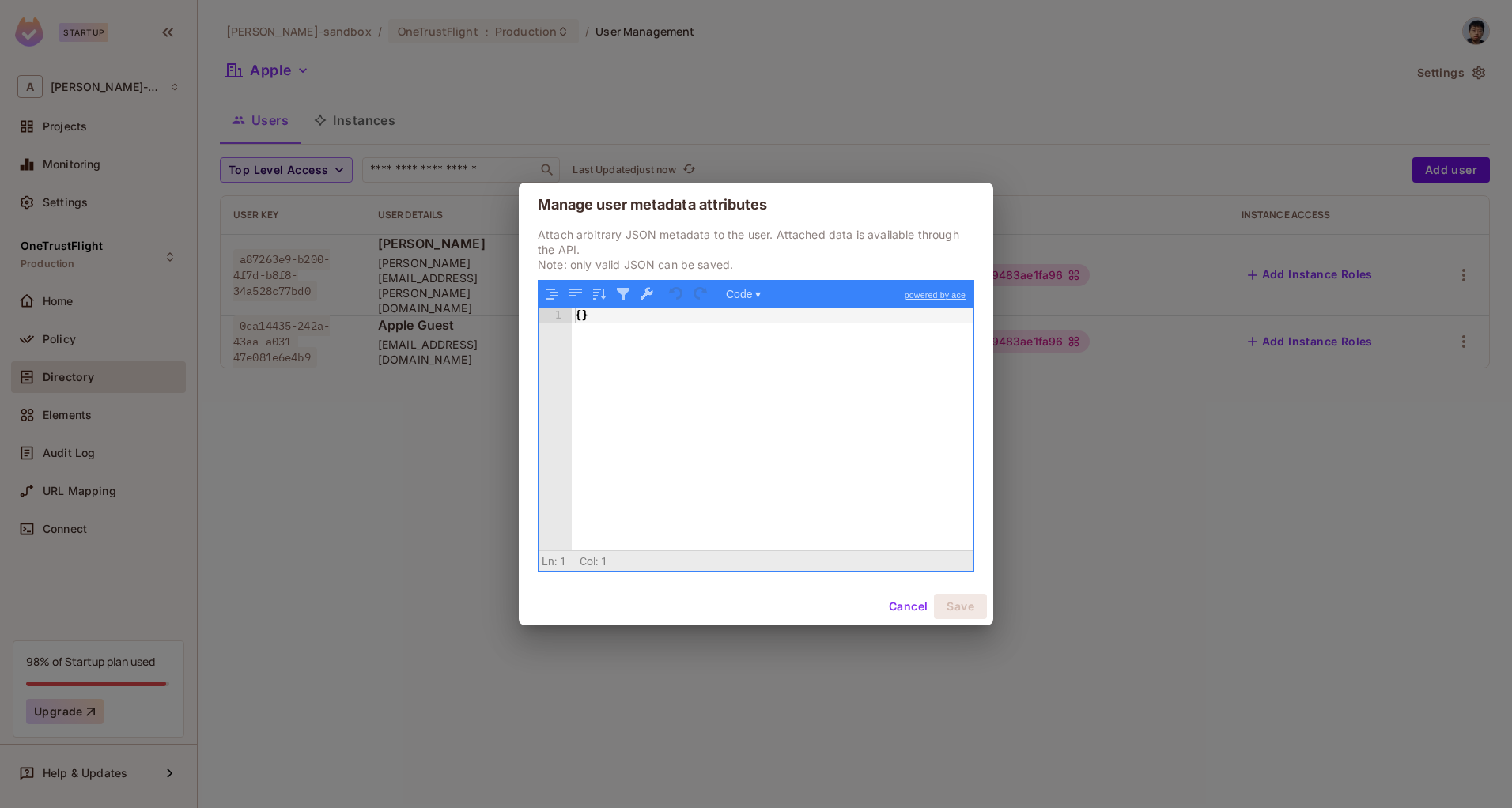
click at [899, 608] on button "Cancel" at bounding box center [908, 606] width 52 height 25
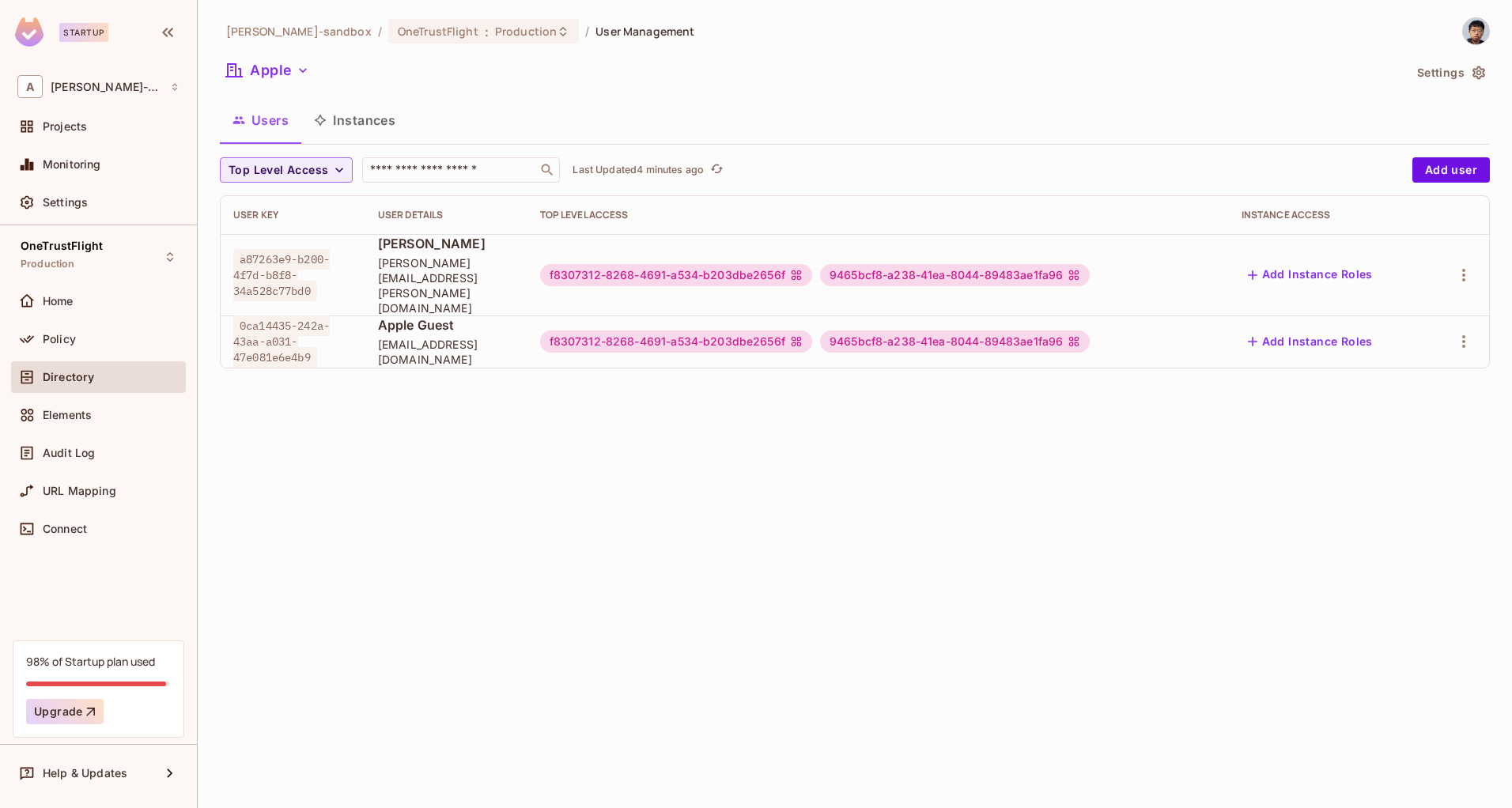
click at [1139, 521] on div "alex-trustflight-sandbox / OneTrustFlight : Production / User Management Apple …" at bounding box center [854, 404] width 1315 height 808
click at [1465, 265] on icon "button" at bounding box center [1464, 275] width 19 height 19
click at [1399, 295] on li "Edit" at bounding box center [1394, 296] width 140 height 35
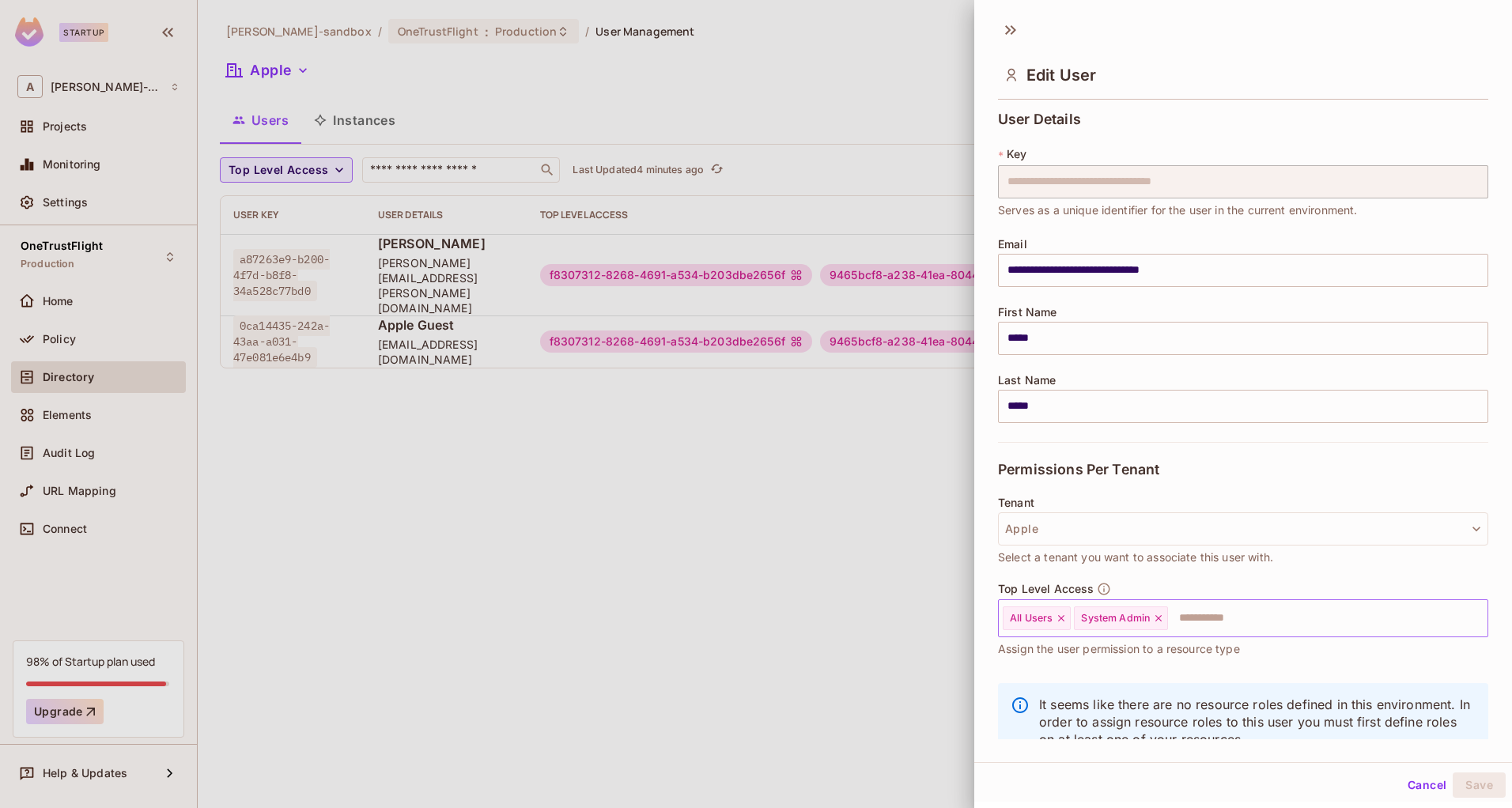
click at [1275, 599] on div "All Users System Admin ​" at bounding box center [1242, 618] width 490 height 38
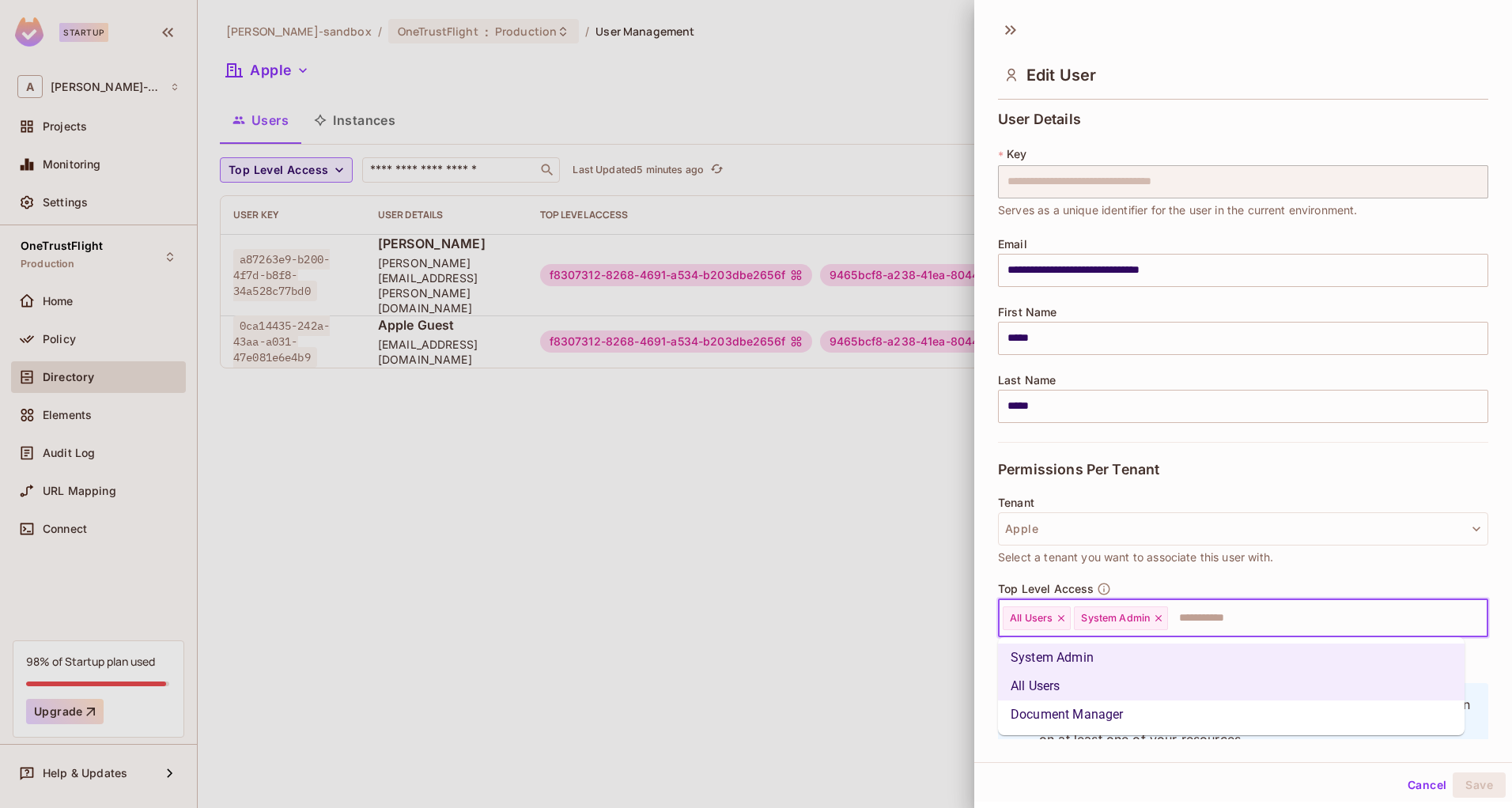
click at [1084, 715] on li "Document Manager" at bounding box center [1230, 714] width 466 height 28
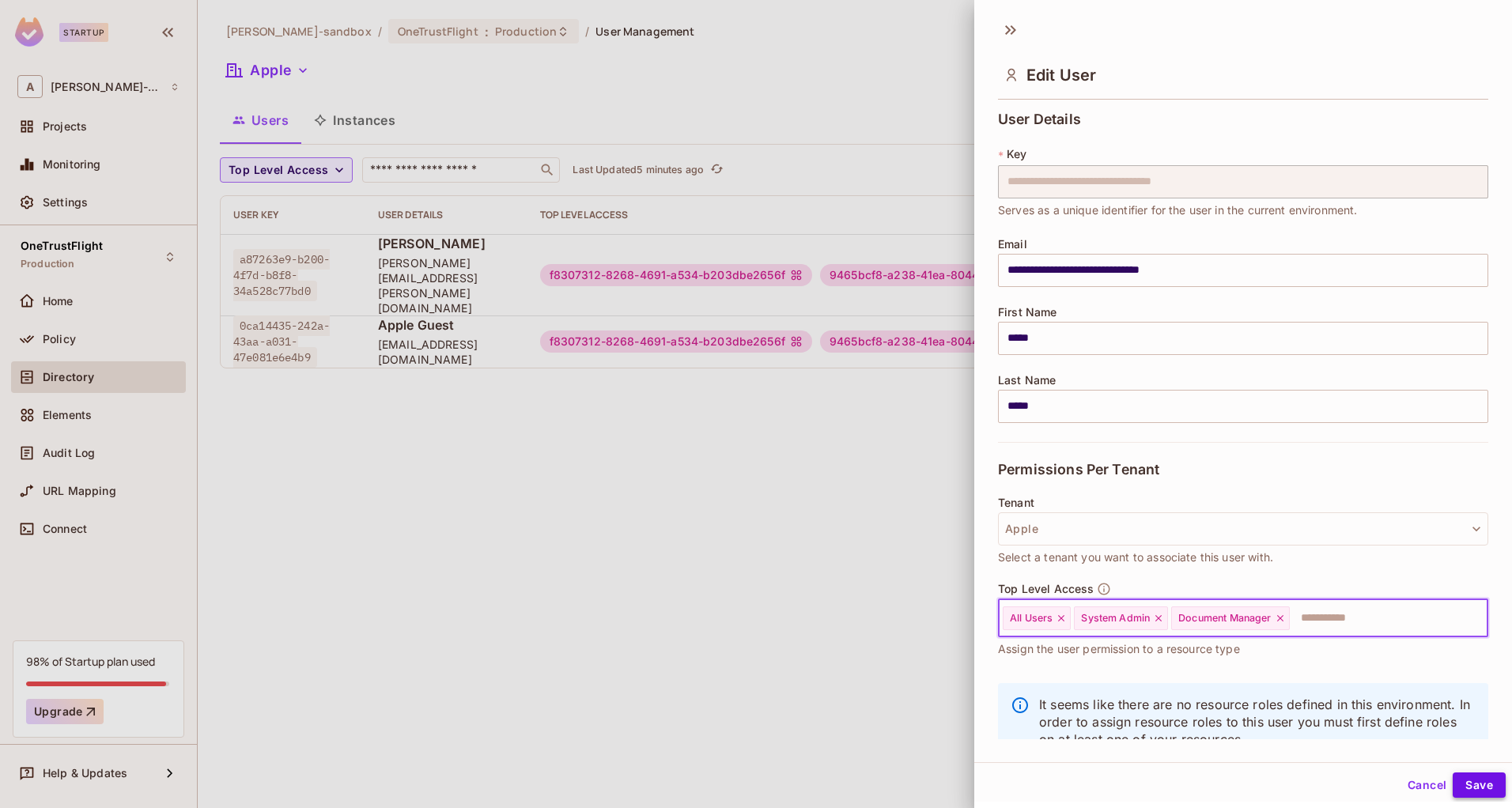
click at [1473, 785] on button "Save" at bounding box center [1479, 785] width 53 height 25
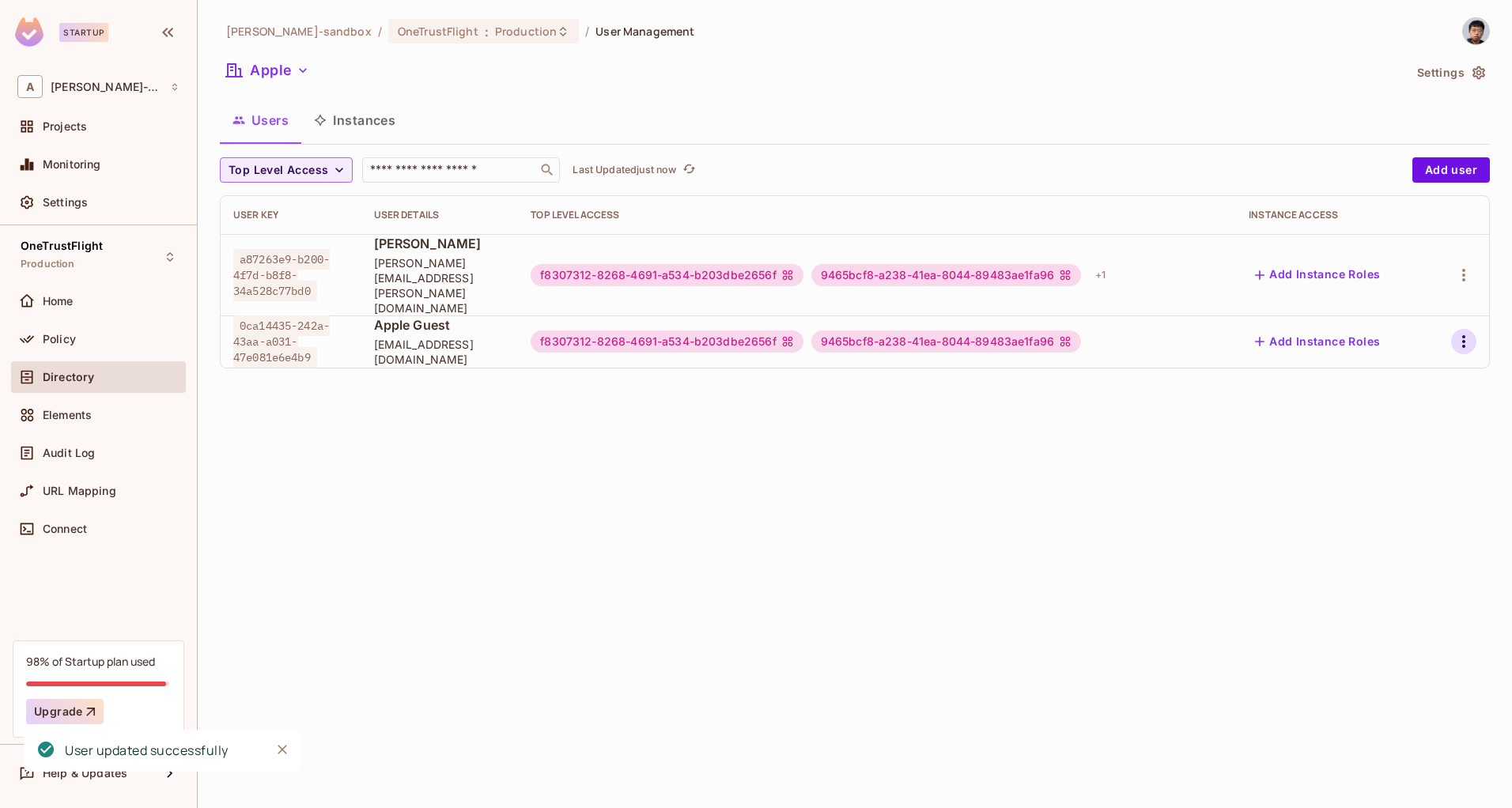
click at [1460, 332] on icon "button" at bounding box center [1464, 342] width 19 height 19
click at [1406, 345] on li "Edit" at bounding box center [1394, 349] width 140 height 35
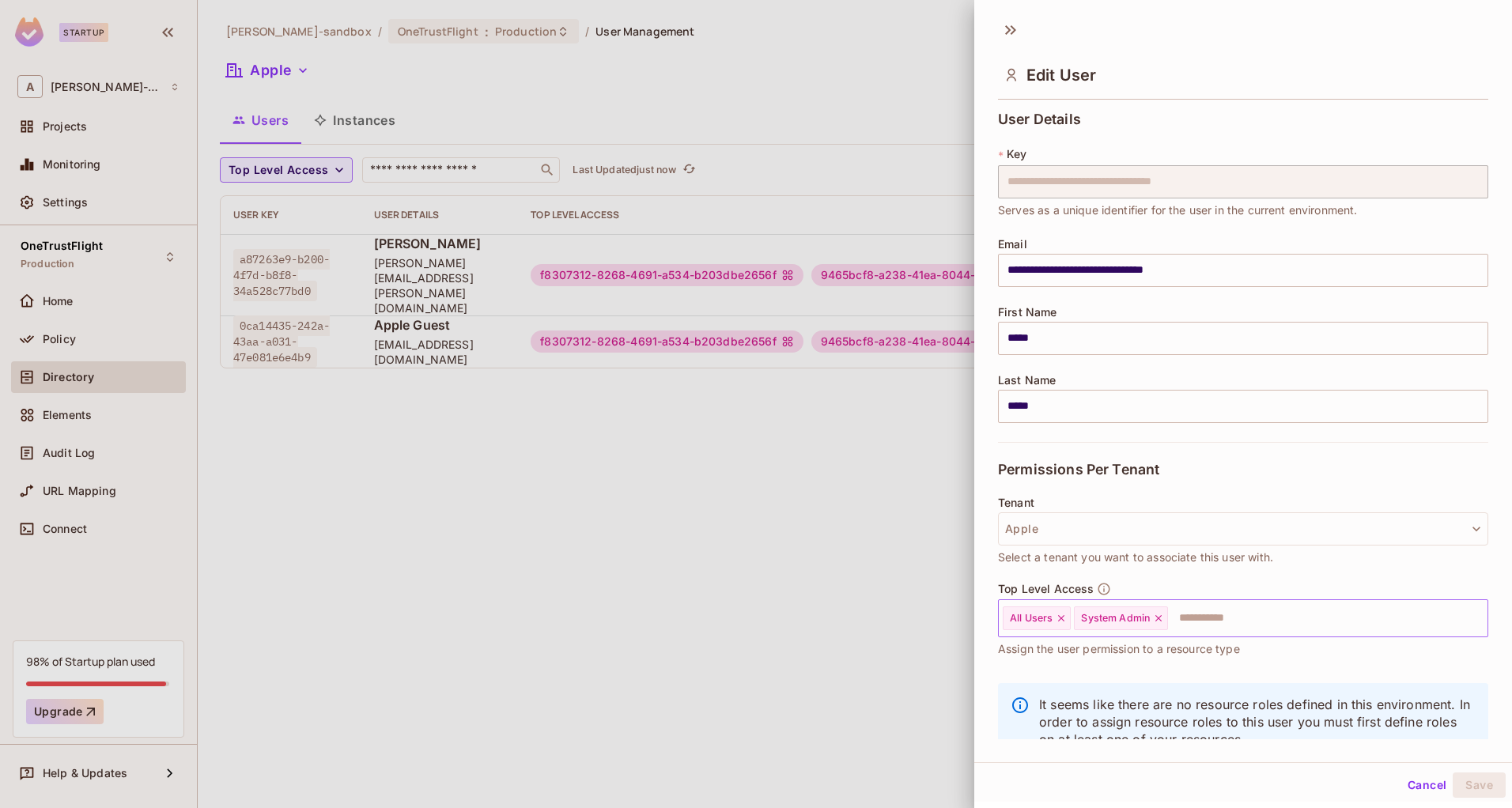
click at [1278, 608] on input "text" at bounding box center [1313, 618] width 288 height 32
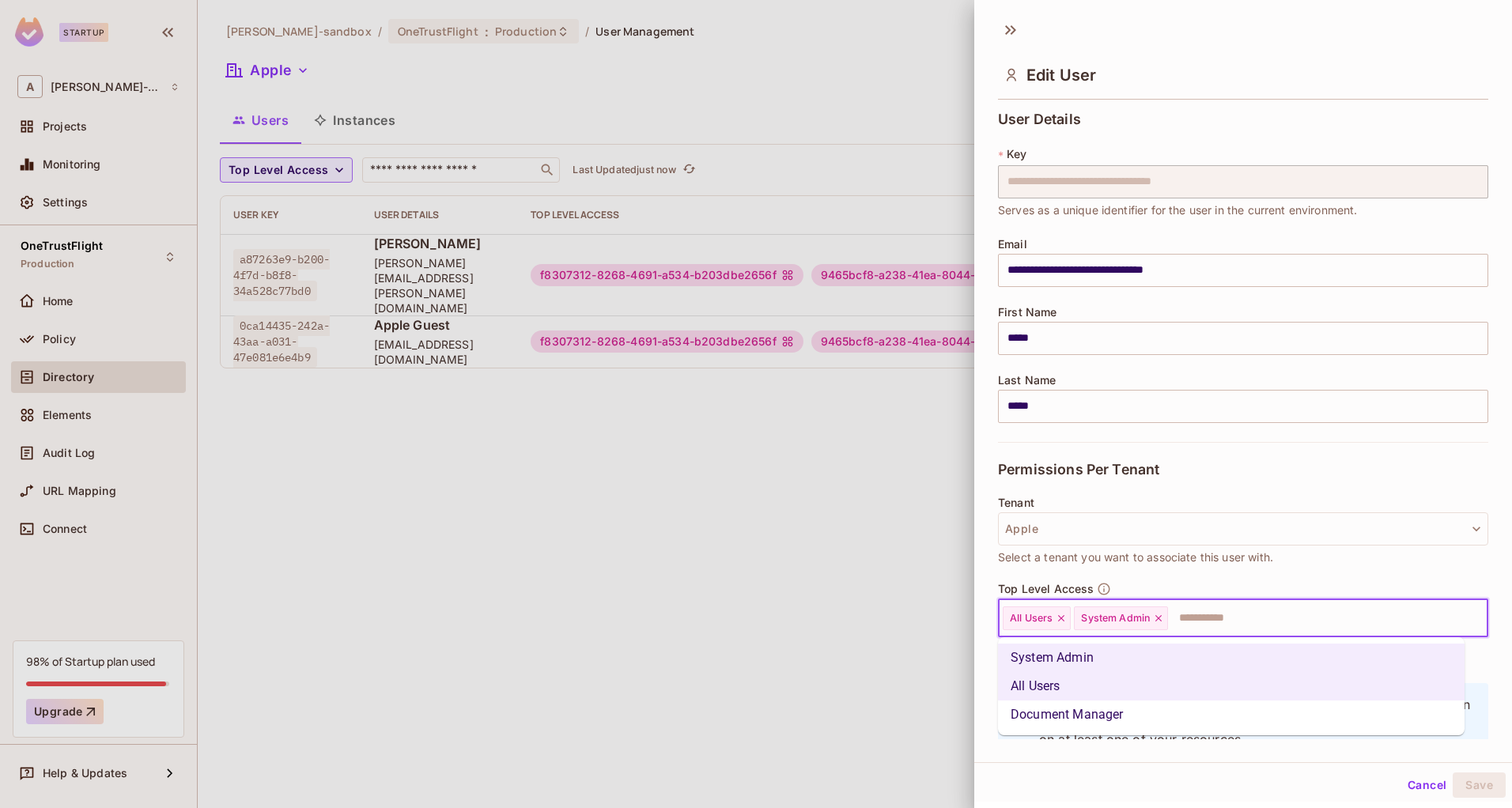
click at [1166, 707] on li "Document Manager" at bounding box center [1230, 714] width 466 height 28
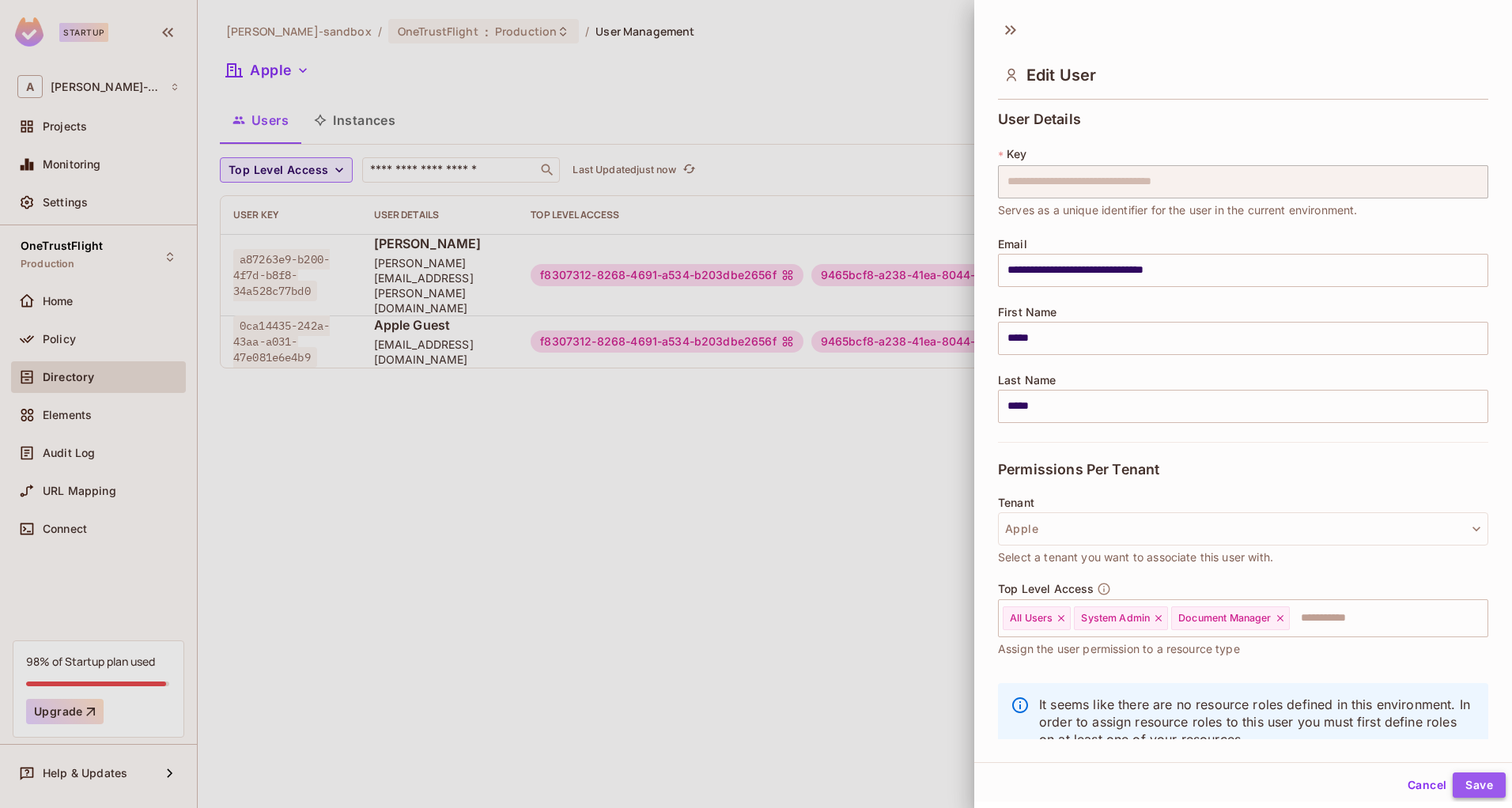
click at [1462, 781] on button "Save" at bounding box center [1479, 785] width 53 height 25
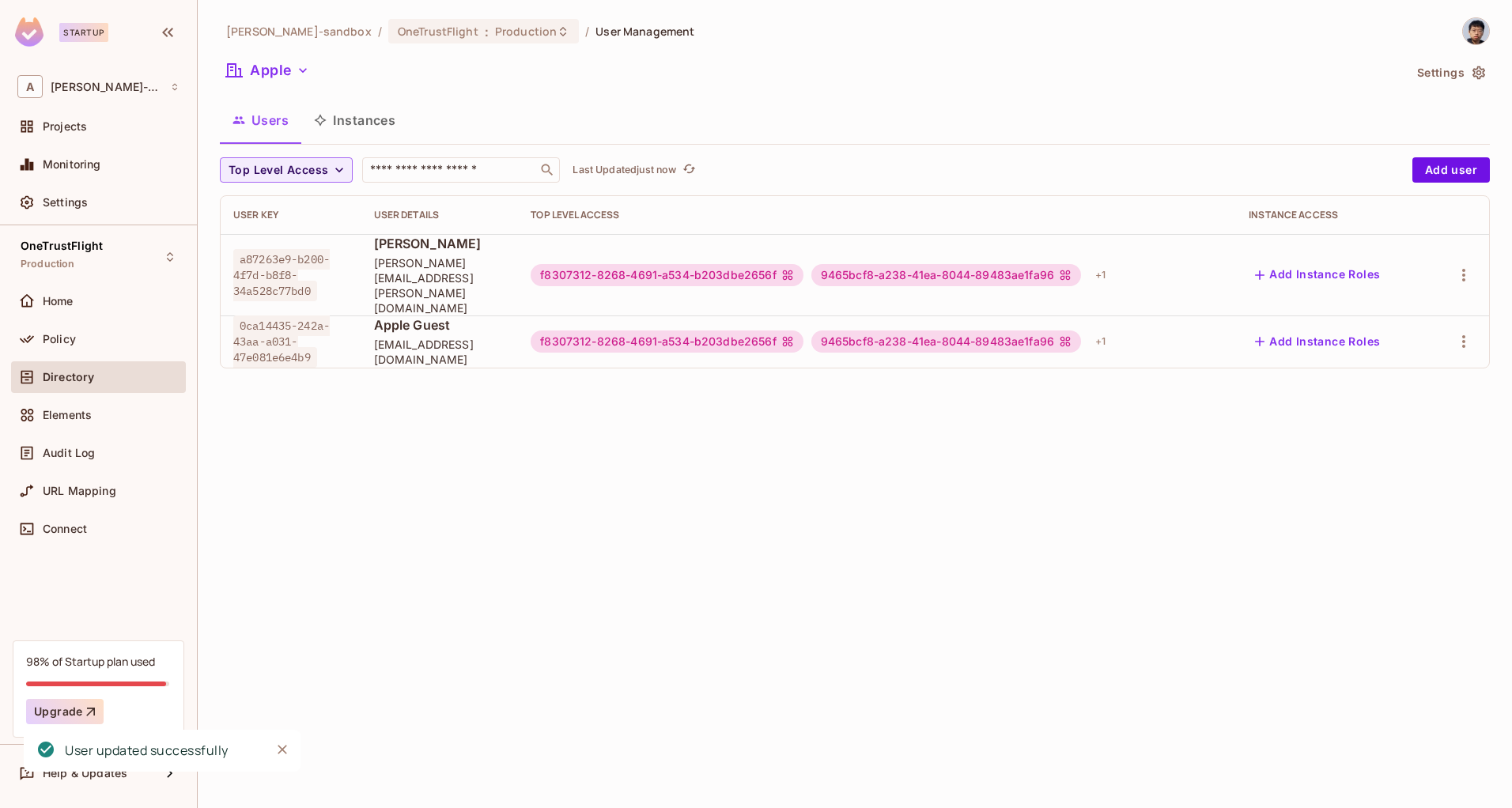
click at [543, 464] on div "alex-trustflight-sandbox / OneTrustFlight : Production / User Management Apple …" at bounding box center [854, 404] width 1315 height 808
click at [1465, 269] on icon "button" at bounding box center [1464, 275] width 3 height 13
click at [1412, 335] on div "Edit Attributes" at bounding box center [1408, 331] width 78 height 15
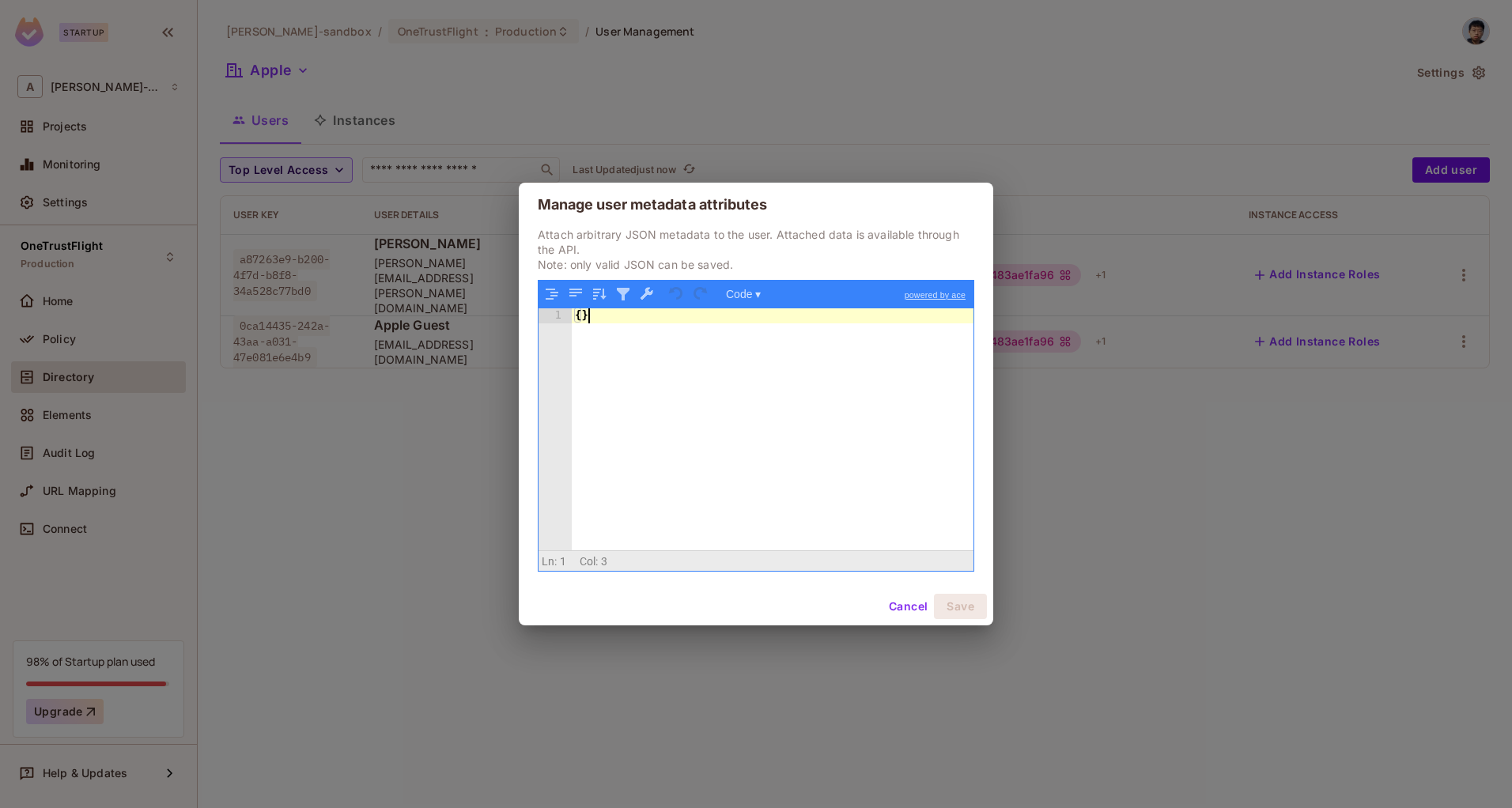
drag, startPoint x: 804, startPoint y: 350, endPoint x: 106, endPoint y: 272, distance: 702.3
click at [104, 274] on div "Manage user metadata attributes Attach arbitrary JSON metadata to the user. Att…" at bounding box center [756, 404] width 1512 height 808
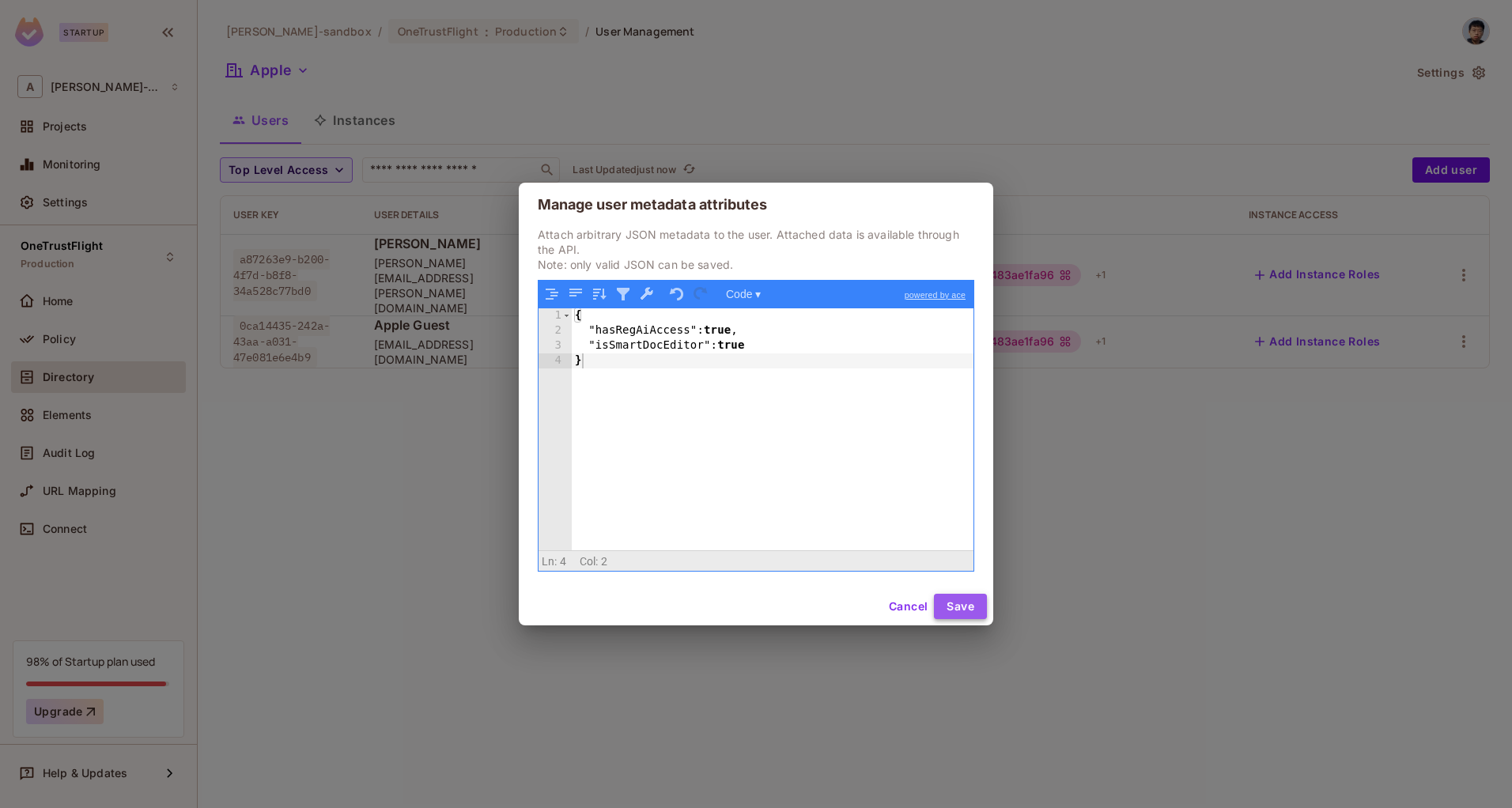
click at [958, 610] on button "Save" at bounding box center [961, 606] width 53 height 25
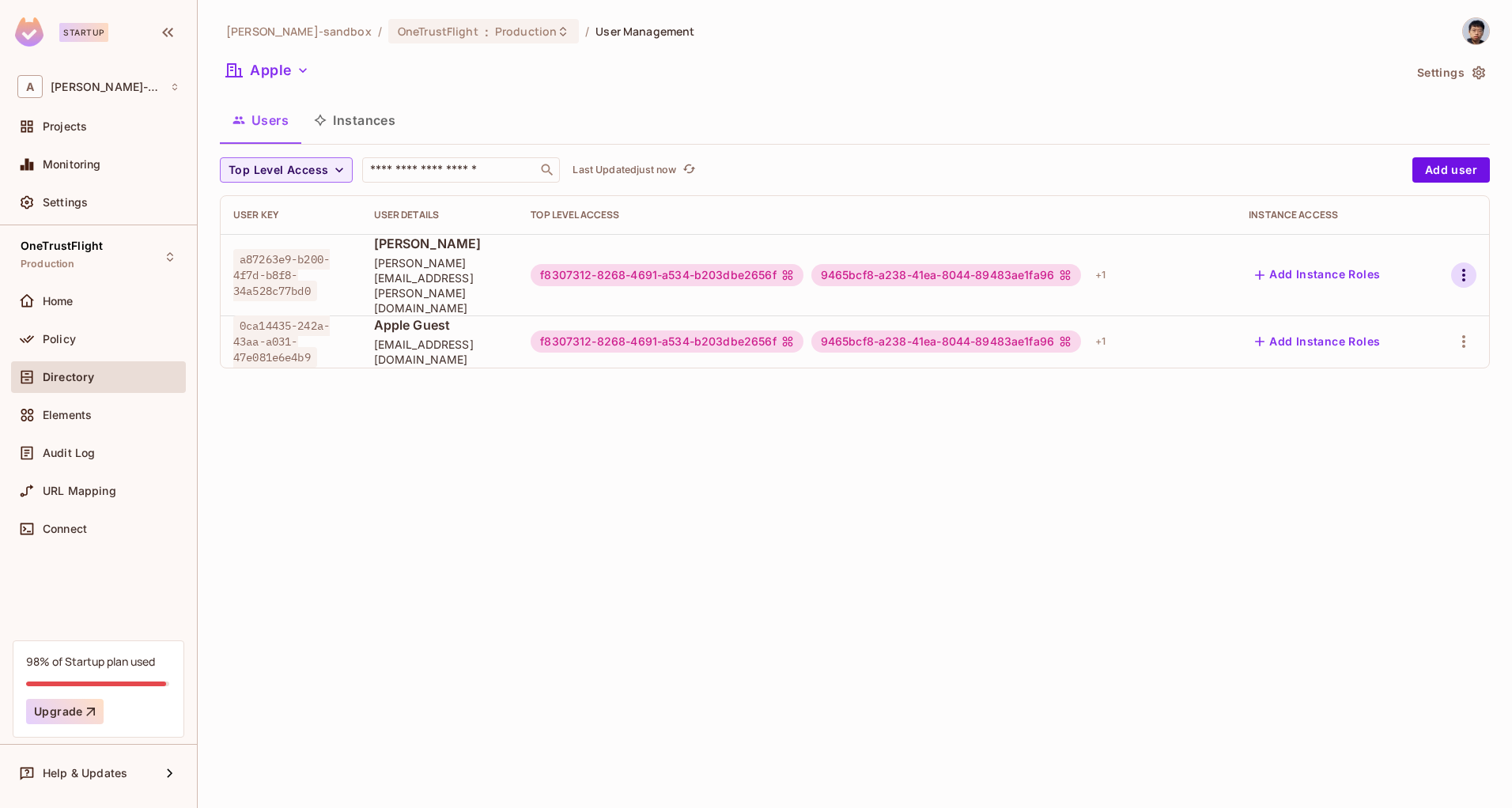
click at [1472, 265] on icon "button" at bounding box center [1464, 275] width 19 height 19
click at [1394, 331] on div "Edit Attributes" at bounding box center [1408, 331] width 78 height 15
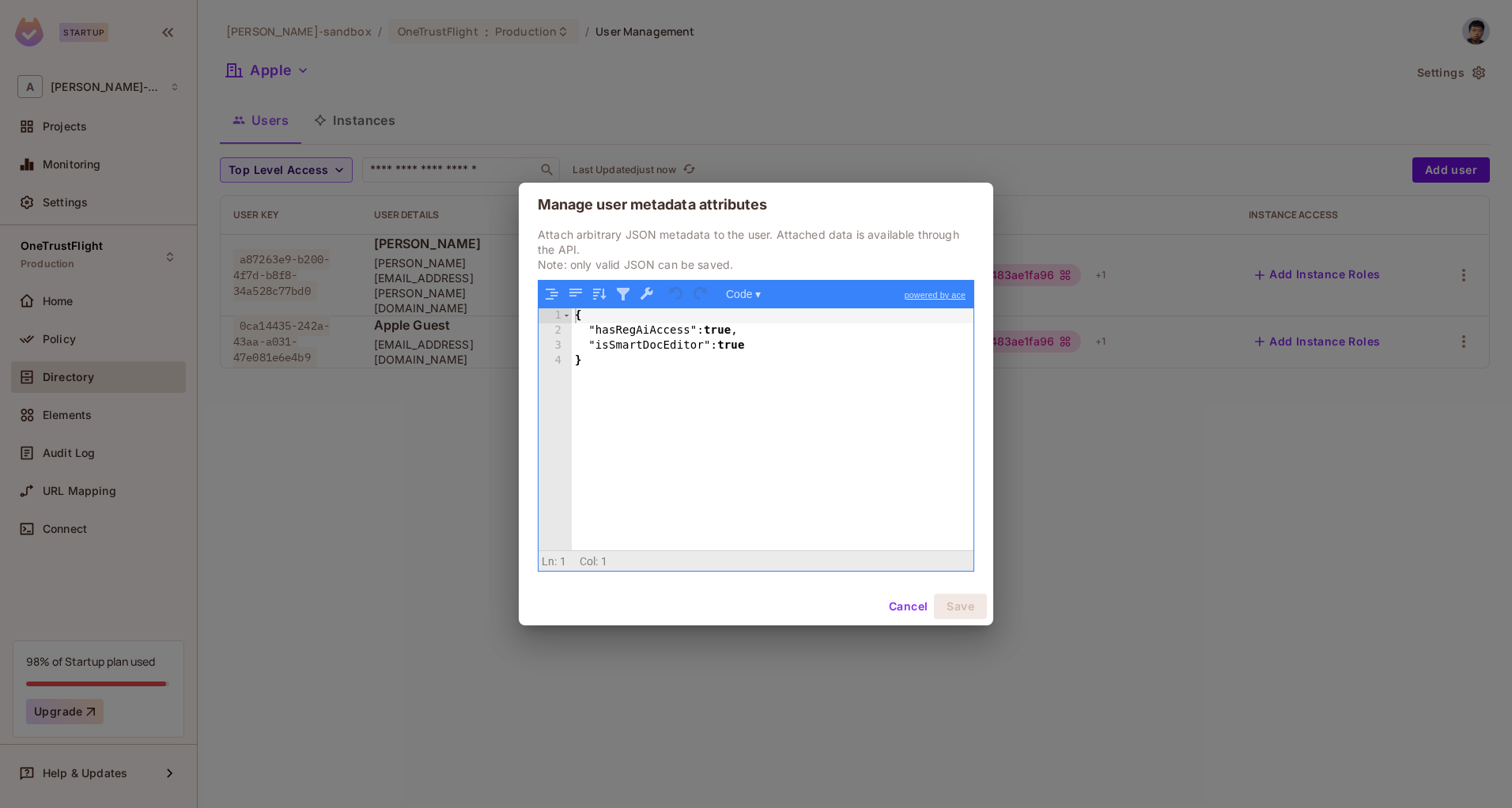
click at [922, 593] on div "Cancel Save" at bounding box center [756, 606] width 475 height 38
click at [913, 613] on button "Cancel" at bounding box center [908, 606] width 52 height 25
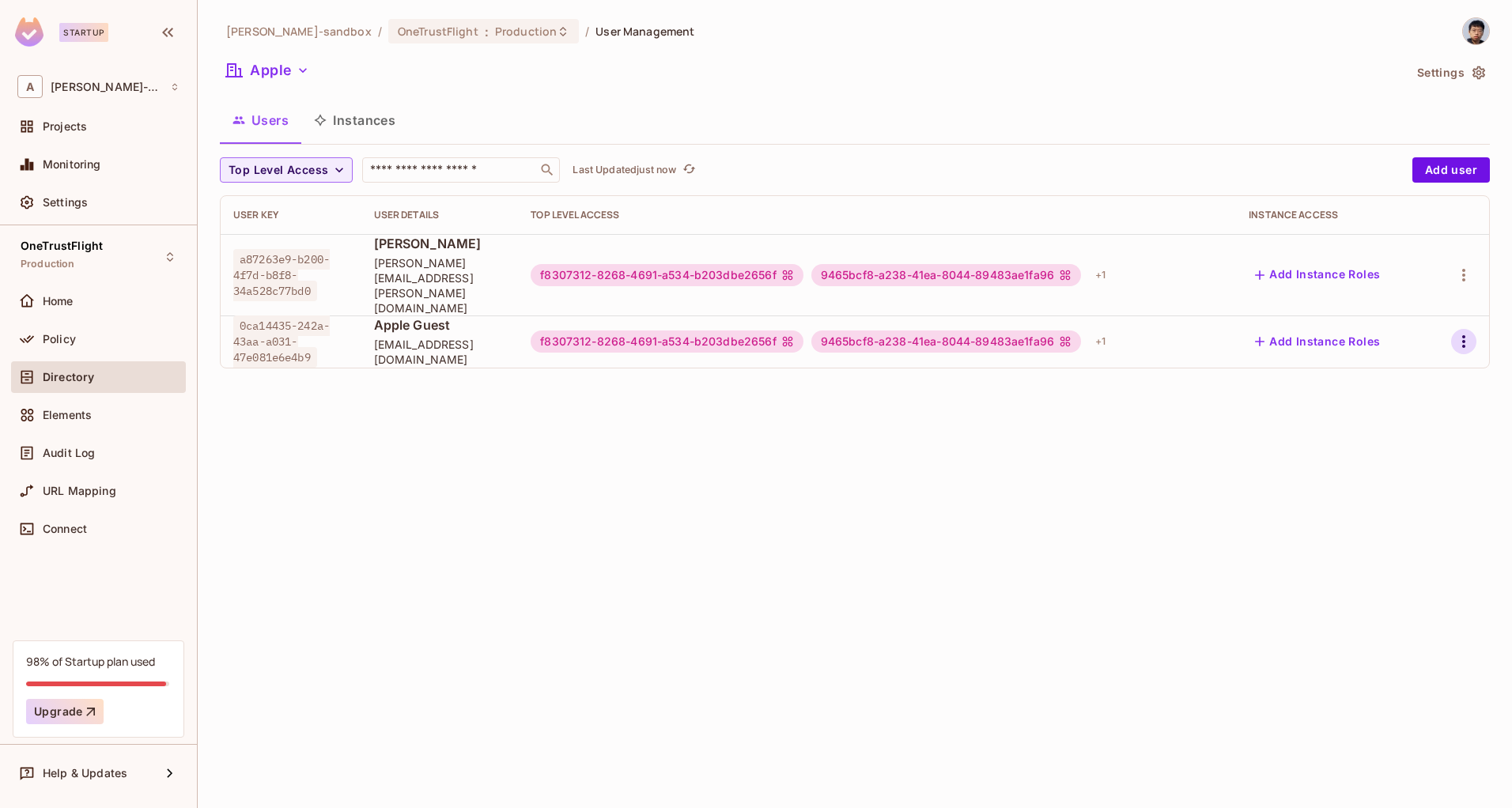
click at [1468, 332] on icon "button" at bounding box center [1464, 342] width 19 height 19
click at [1398, 380] on div "Edit Attributes" at bounding box center [1408, 383] width 78 height 15
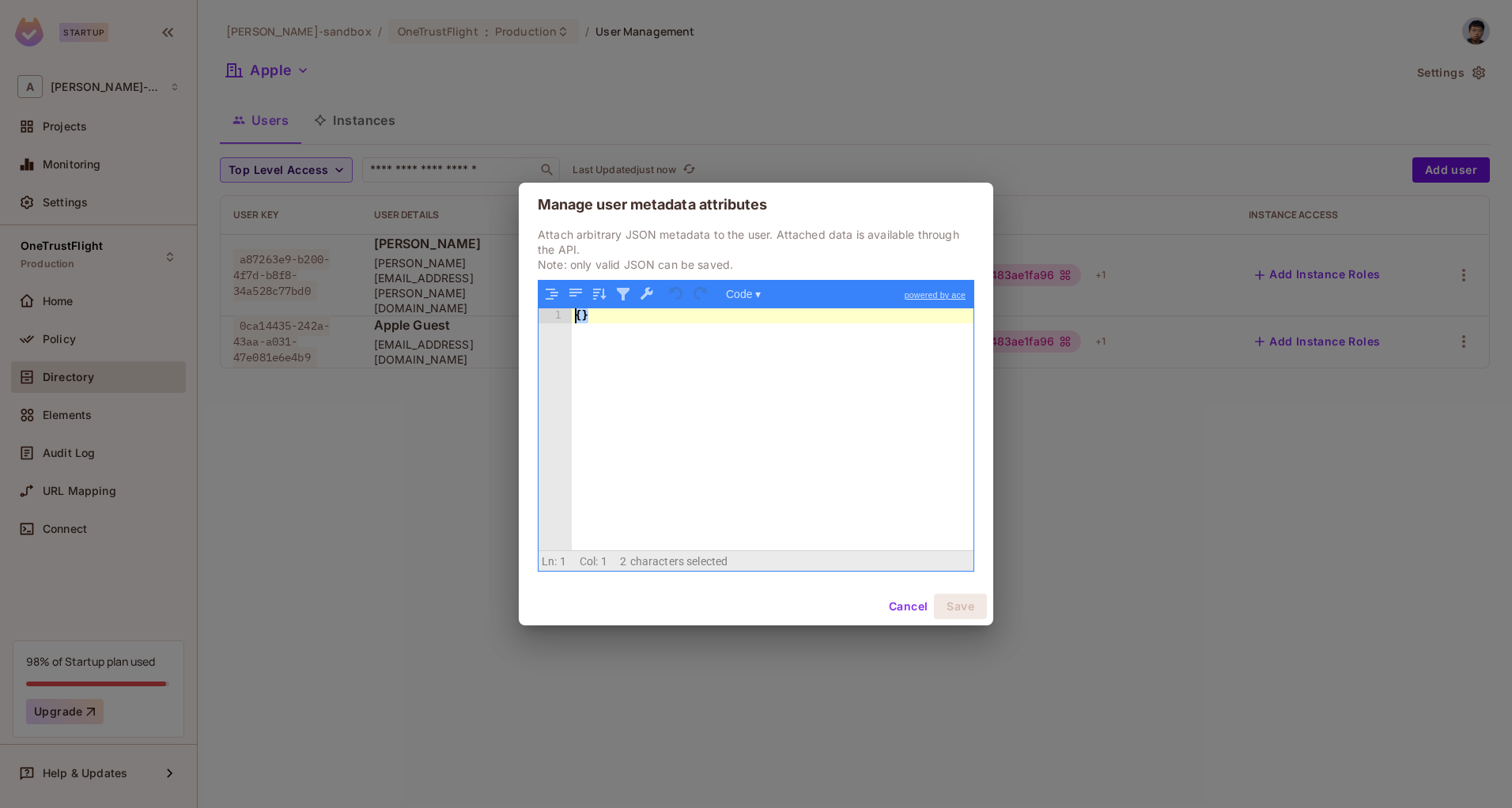
drag, startPoint x: 255, startPoint y: 229, endPoint x: 439, endPoint y: 333, distance: 211.4
click at [185, 216] on div "Manage user metadata attributes Attach arbitrary JSON metadata to the user. Att…" at bounding box center [756, 404] width 1512 height 808
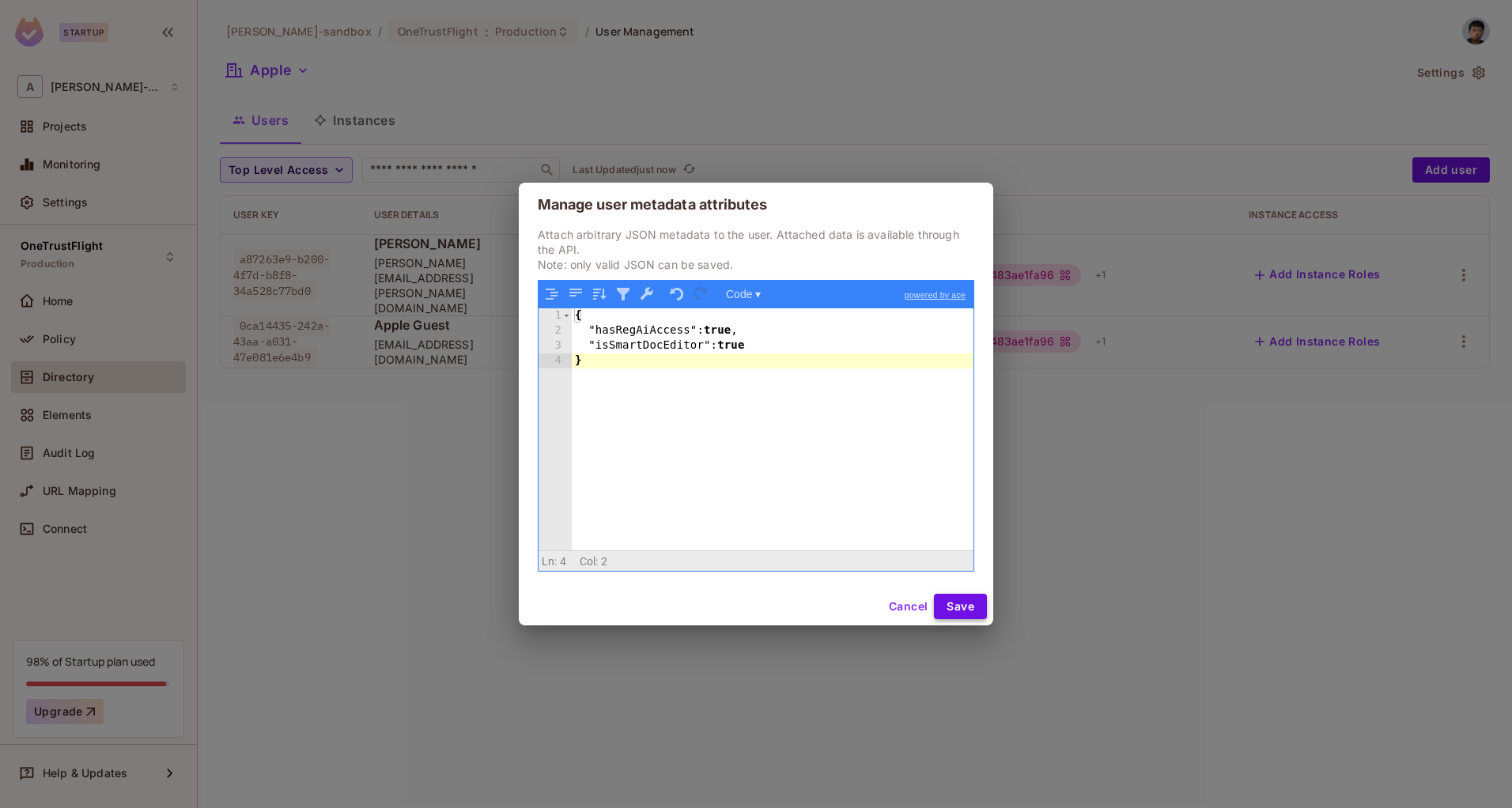
click at [954, 596] on button "Save" at bounding box center [961, 606] width 53 height 25
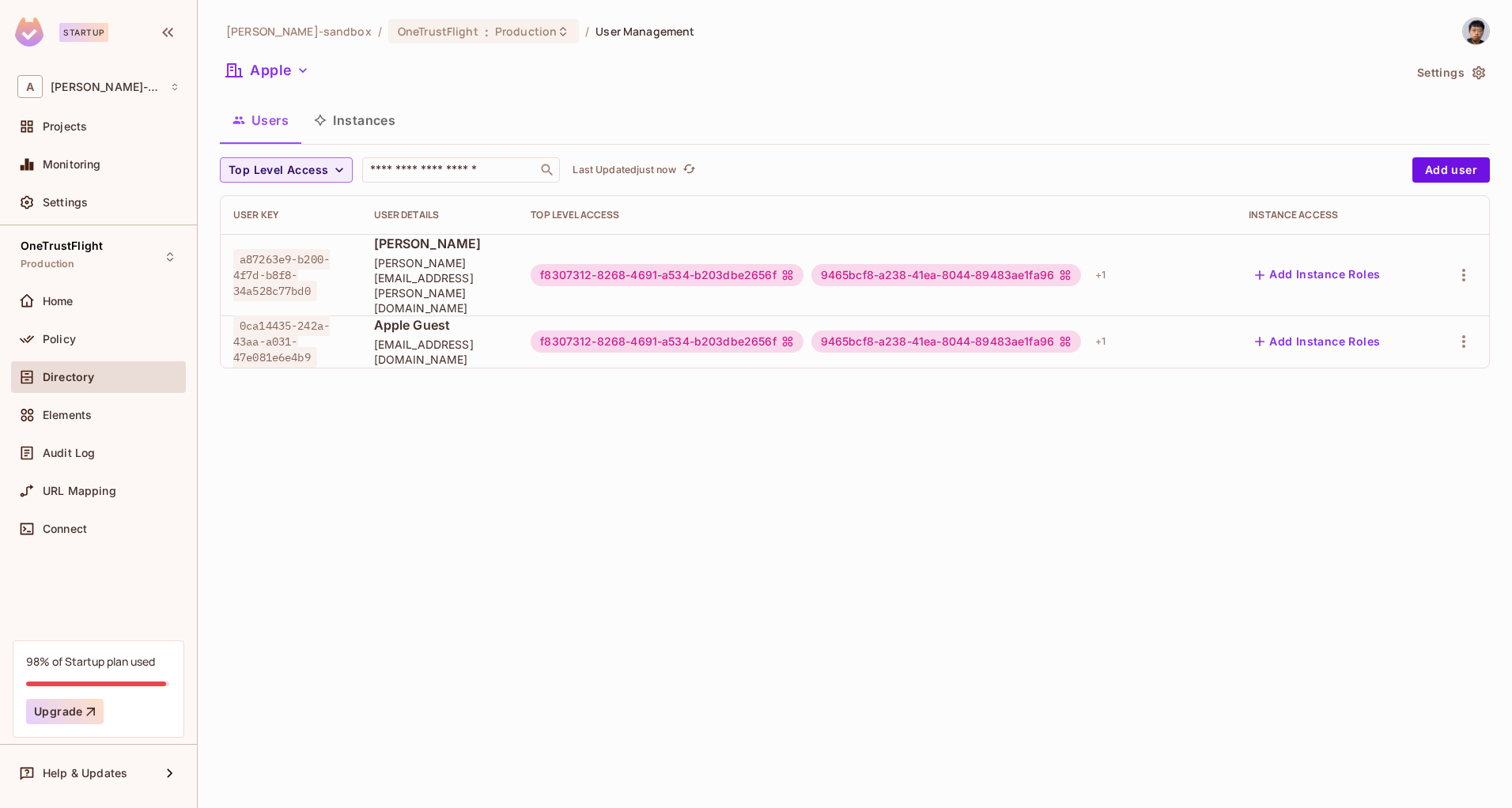
click at [945, 545] on div "alex-trustflight-sandbox / OneTrustFlight : Production / User Management Apple …" at bounding box center [854, 404] width 1315 height 808
click at [1030, 472] on div "alex-trustflight-sandbox / OneTrustFlight : Production / User Management Apple …" at bounding box center [854, 404] width 1315 height 808
click at [303, 85] on div "Apple" at bounding box center [811, 72] width 1183 height 30
click at [301, 72] on icon "button" at bounding box center [303, 70] width 15 height 15
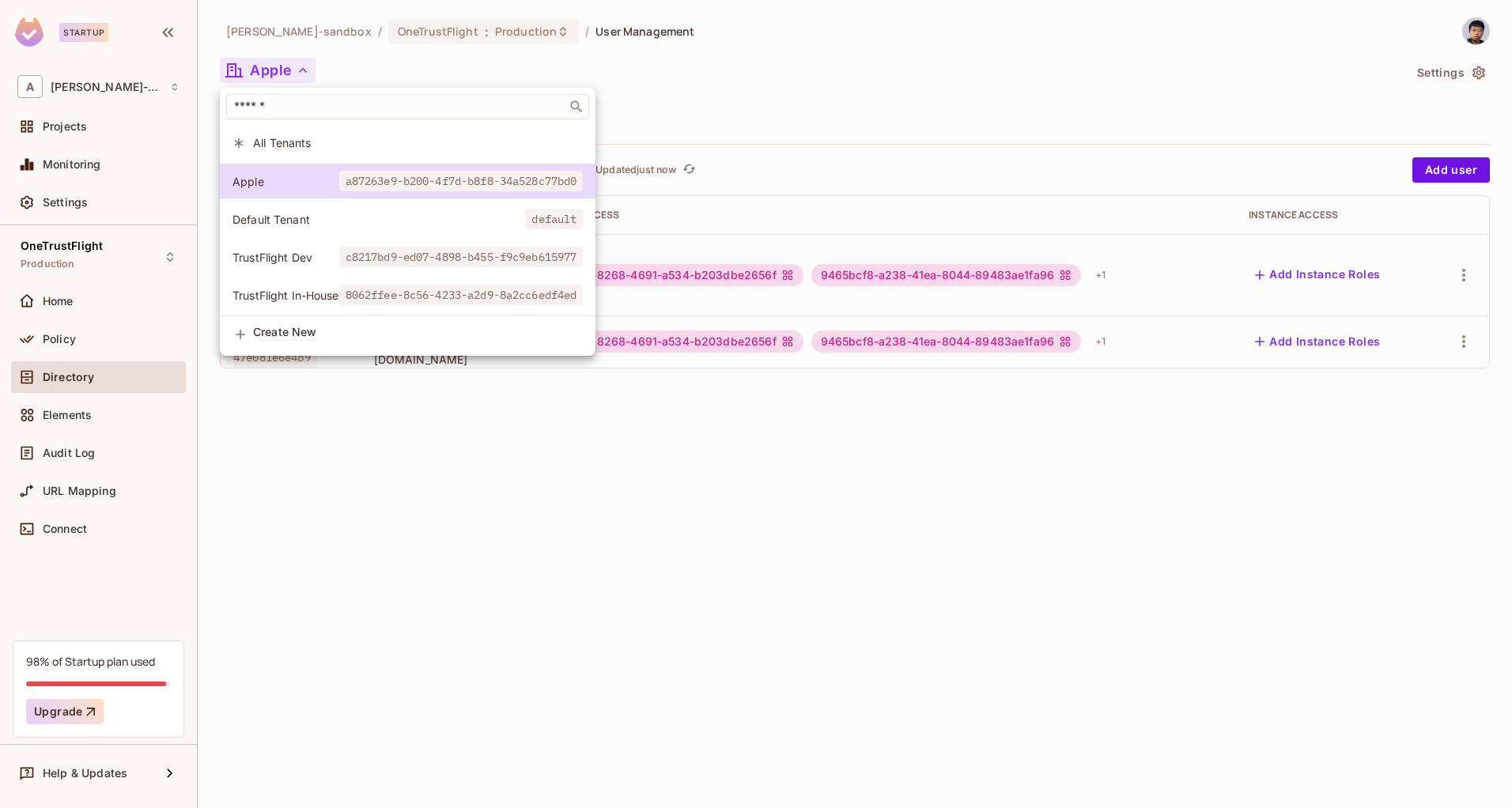
click at [310, 258] on span "TrustFlight Dev" at bounding box center [286, 257] width 106 height 15
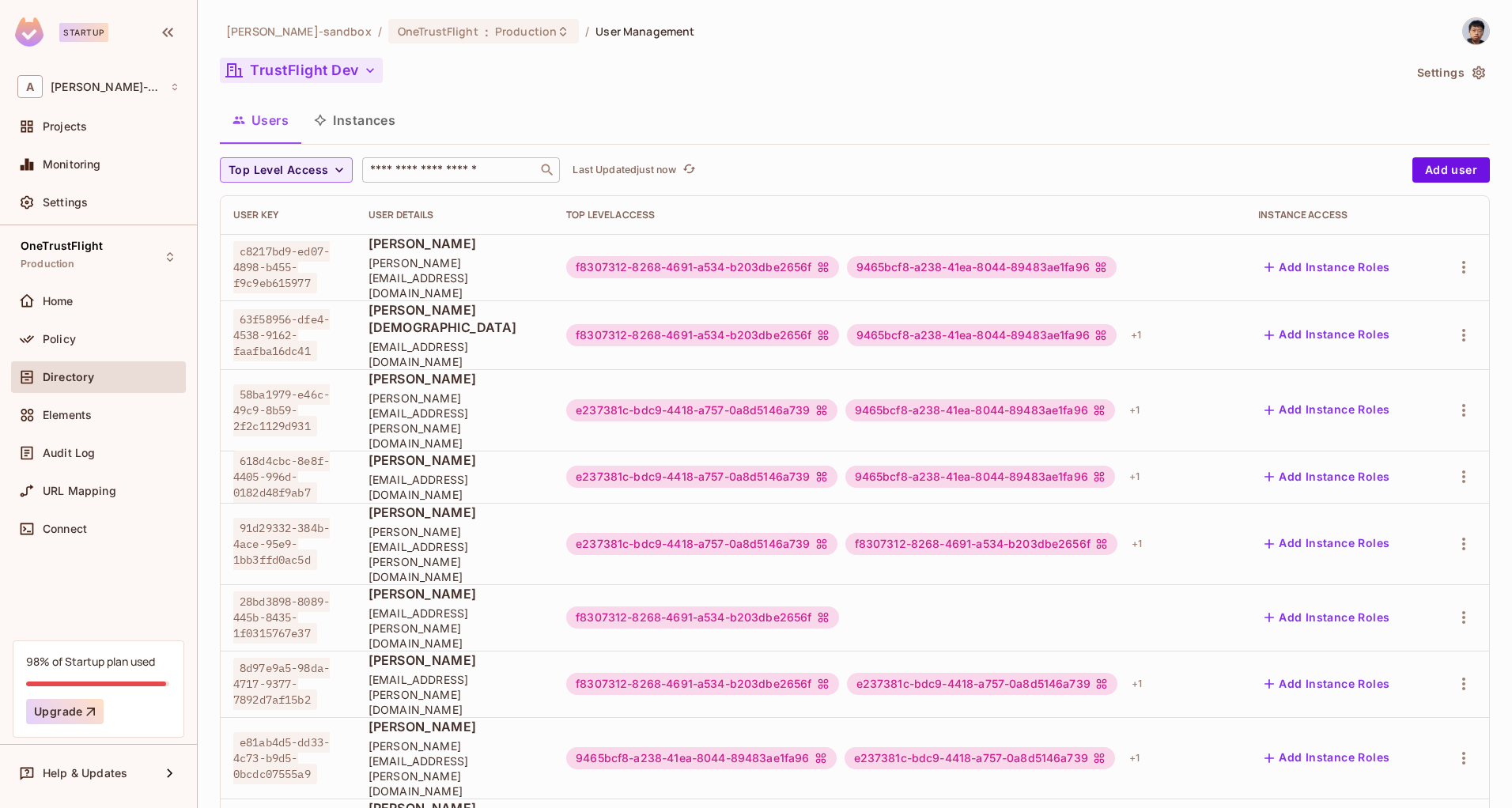
click at [416, 172] on input "text" at bounding box center [449, 170] width 166 height 15
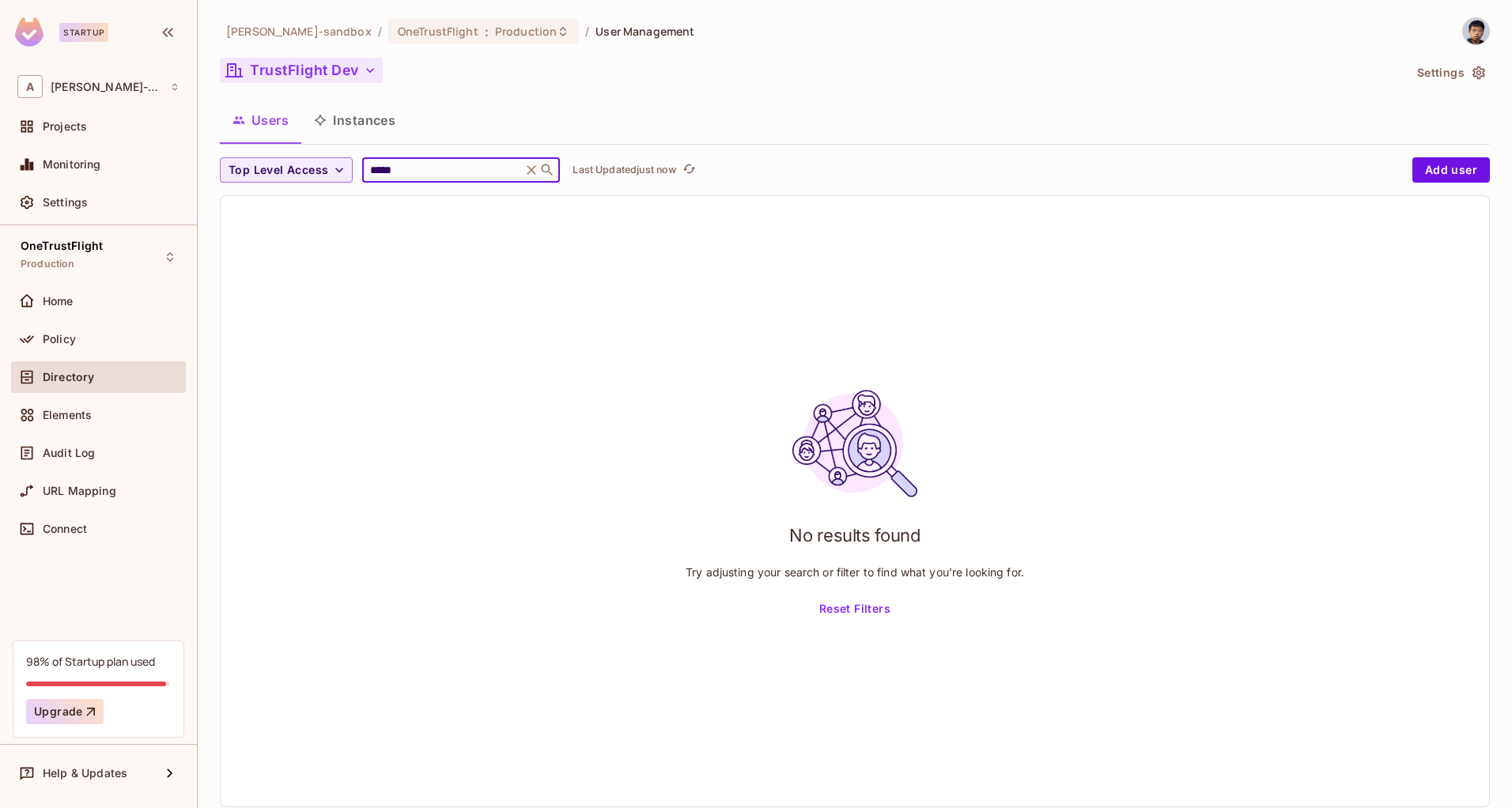
type input "*****"
drag, startPoint x: 695, startPoint y: 82, endPoint x: 1207, endPoint y: 104, distance: 512.5
click at [699, 82] on div "TrustFlight Dev" at bounding box center [811, 72] width 1183 height 30
click at [1445, 173] on button "Add user" at bounding box center [1451, 169] width 77 height 25
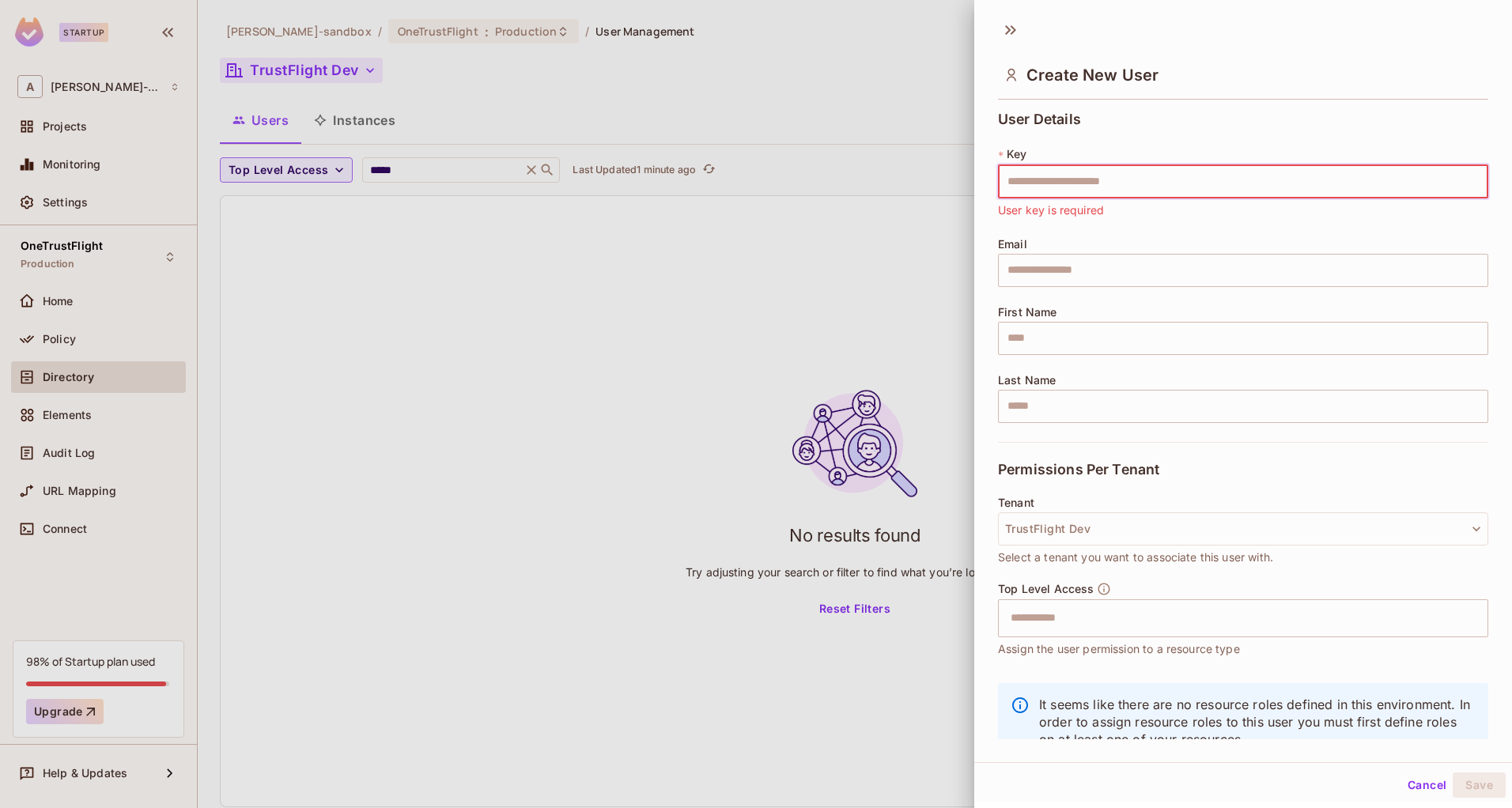
paste input "**********"
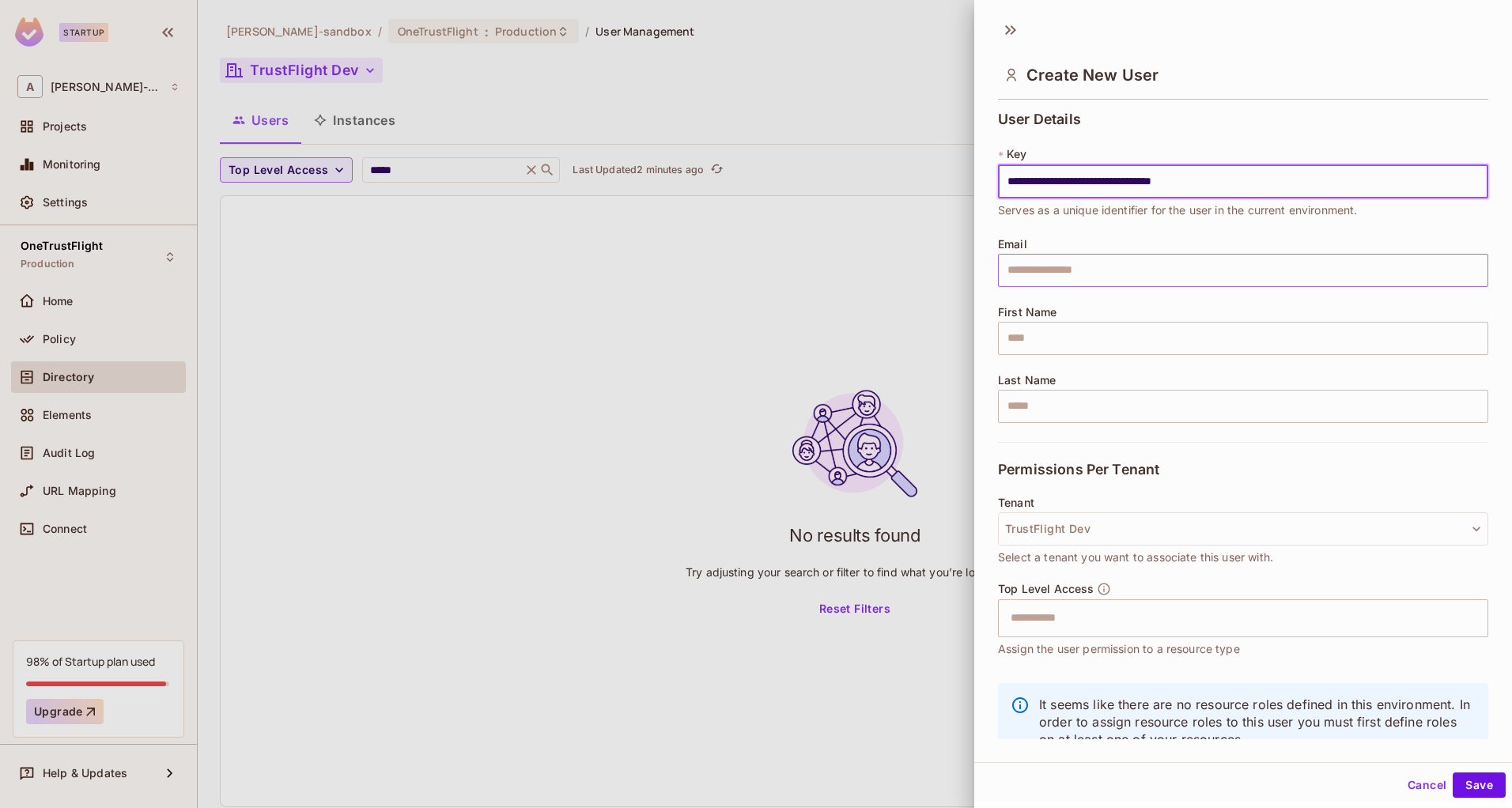
type input "**********"
click at [1077, 267] on input "text" at bounding box center [1242, 270] width 490 height 33
type input "**********"
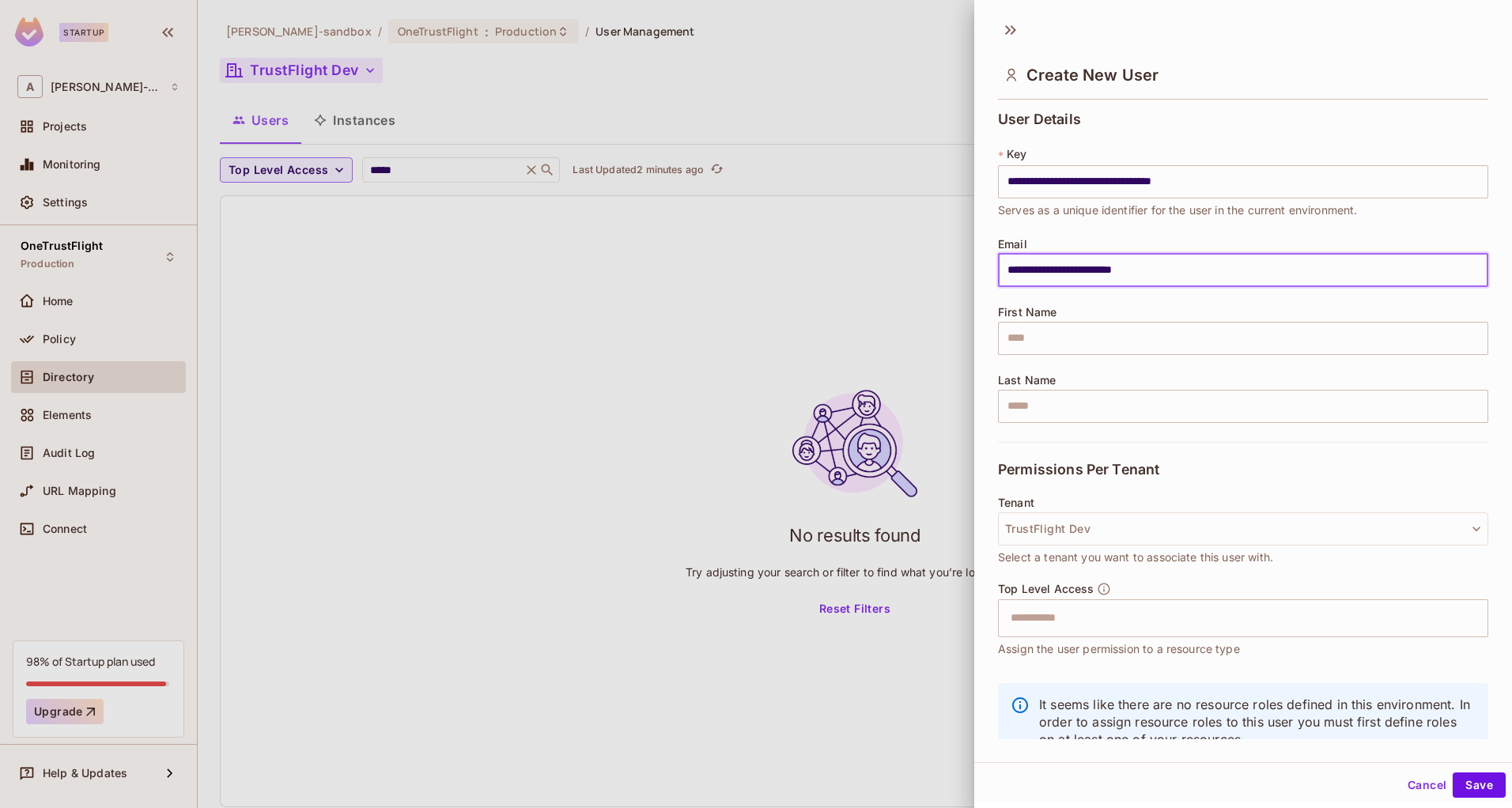
type input "*****"
type input "****"
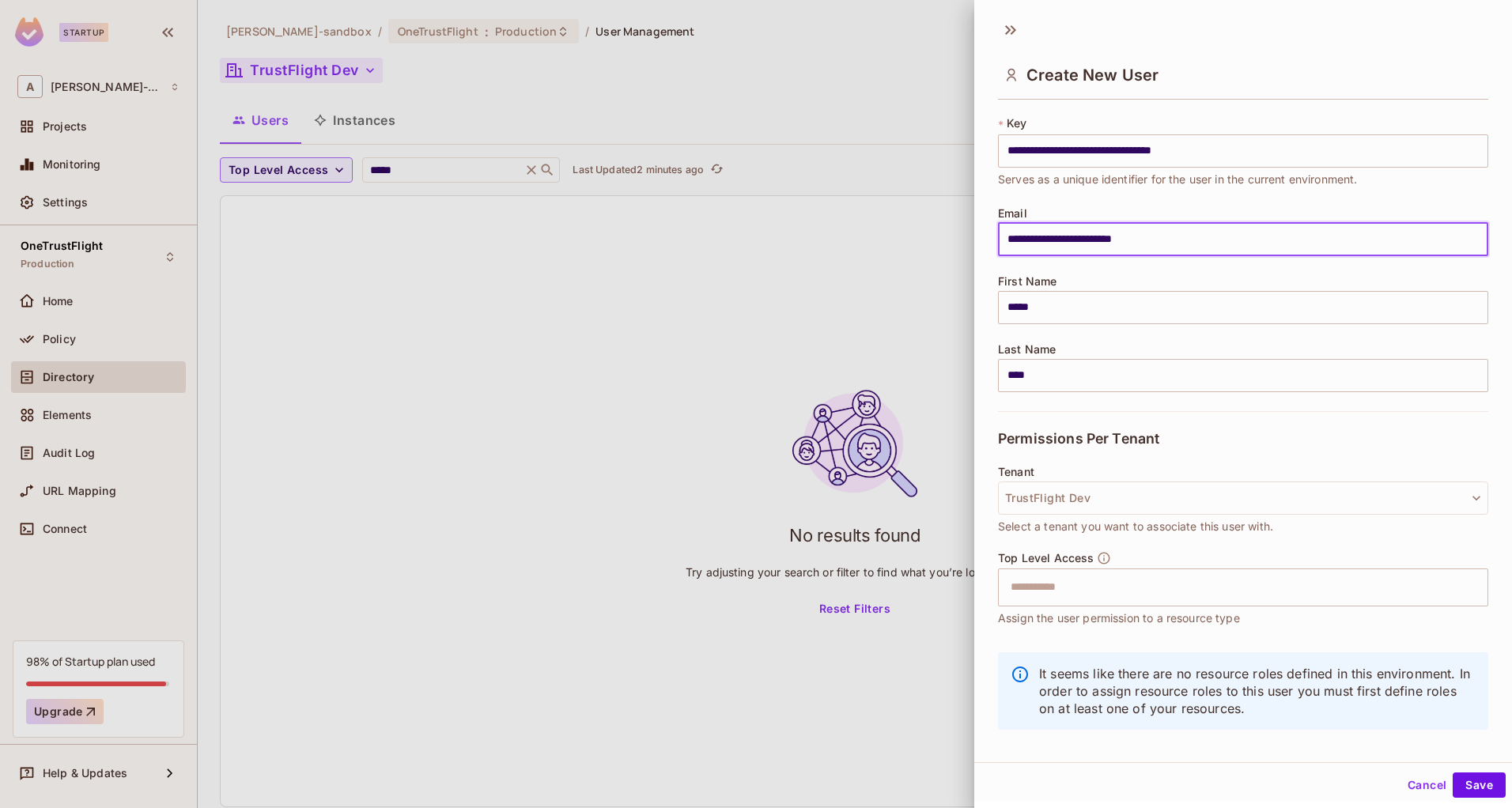
scroll to position [46, 0]
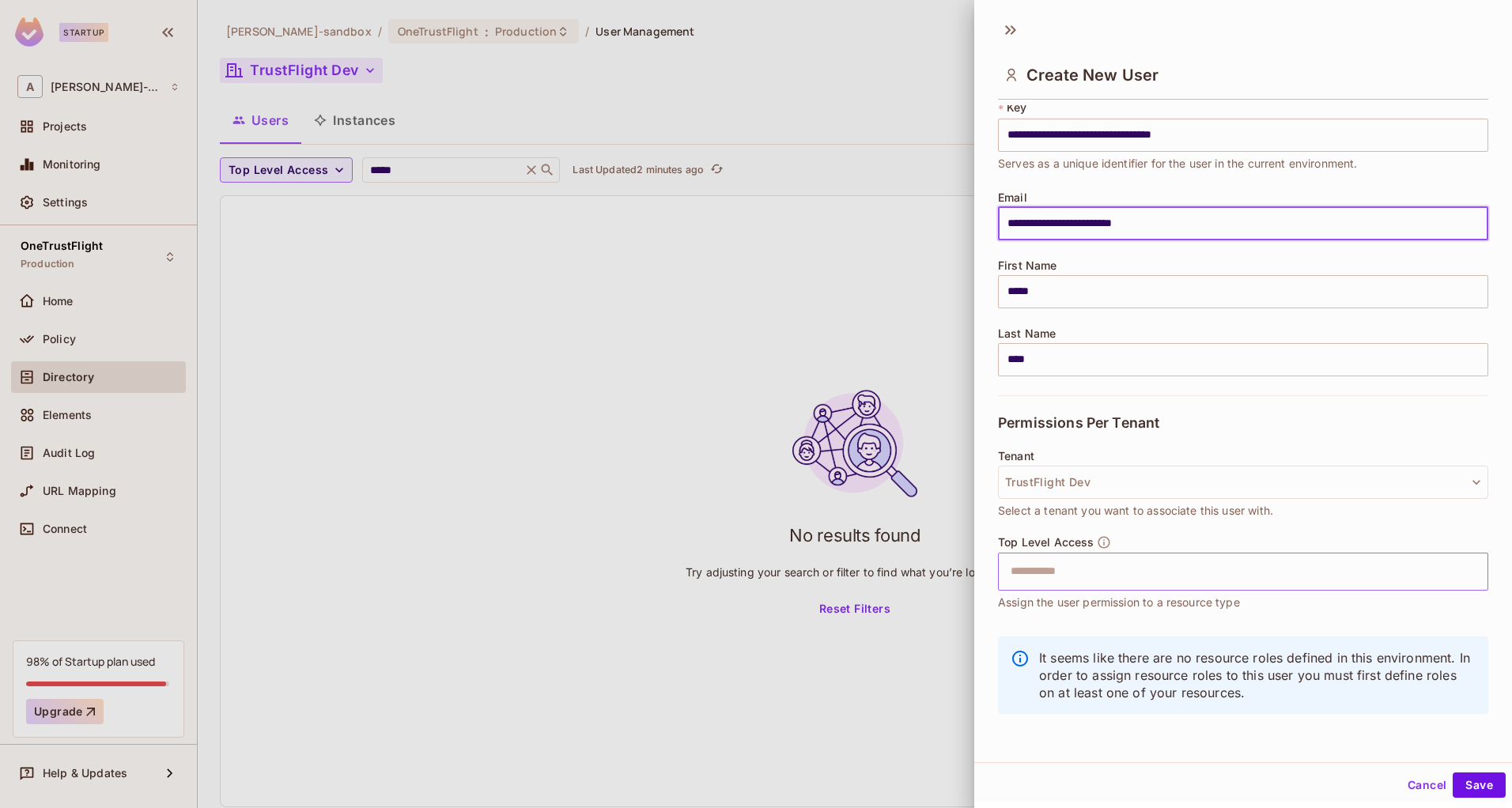
click at [1088, 574] on input "text" at bounding box center [1229, 571] width 456 height 32
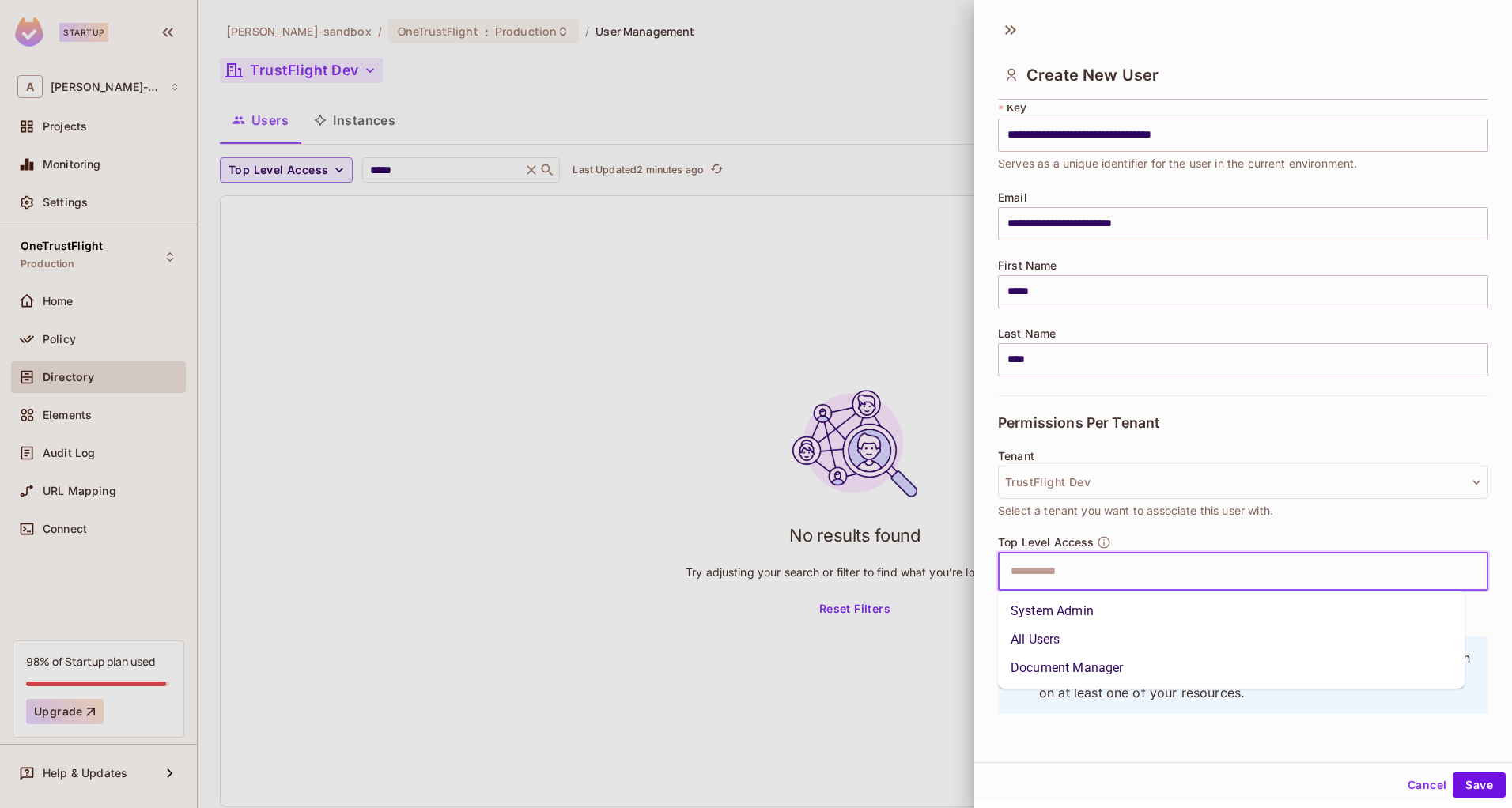
click at [1038, 639] on li "All Users" at bounding box center [1230, 639] width 466 height 28
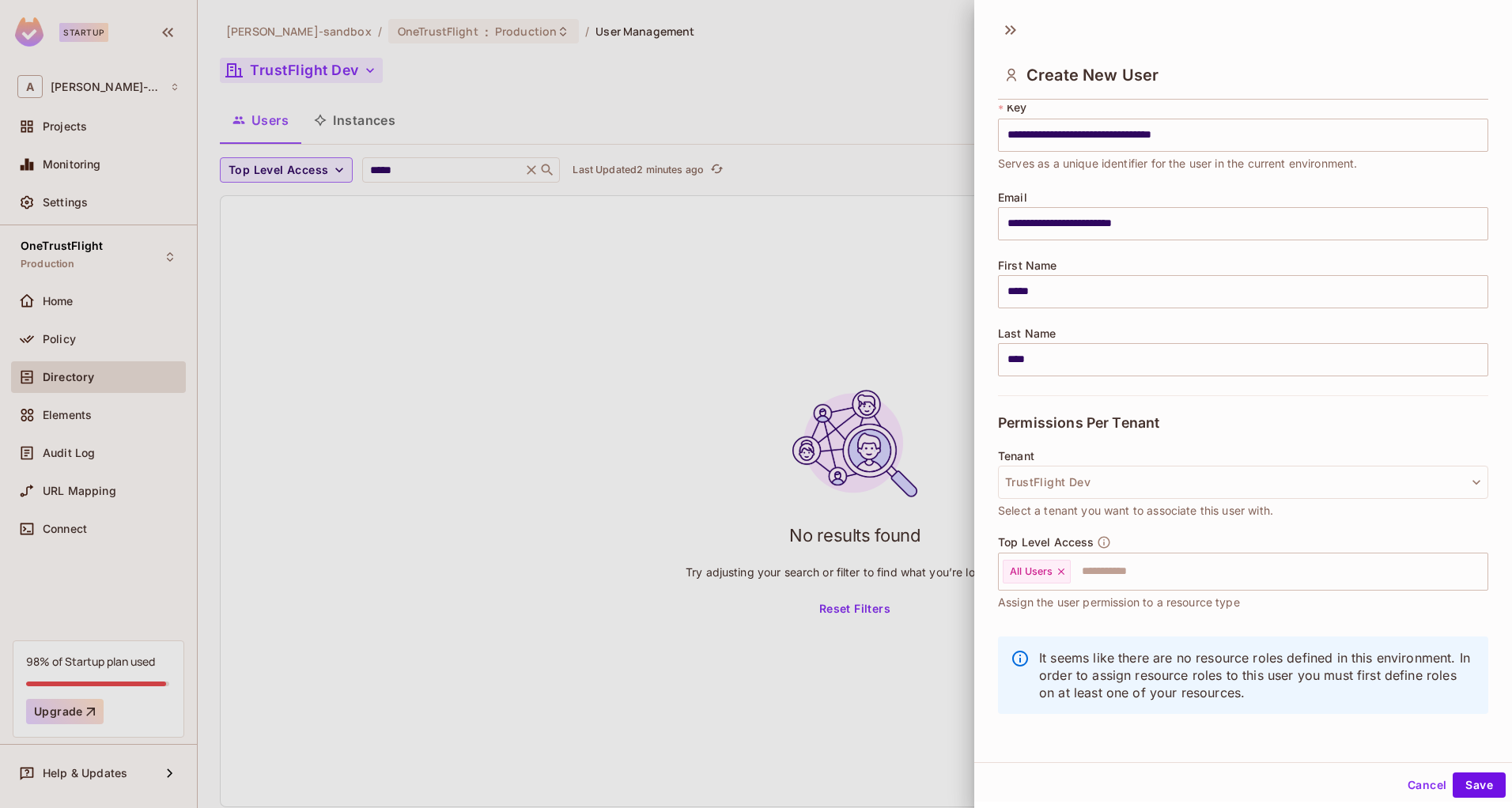
click at [1158, 540] on div "Top Level Access All Users ​ Assign the user permission to a resource type" at bounding box center [1242, 573] width 490 height 76
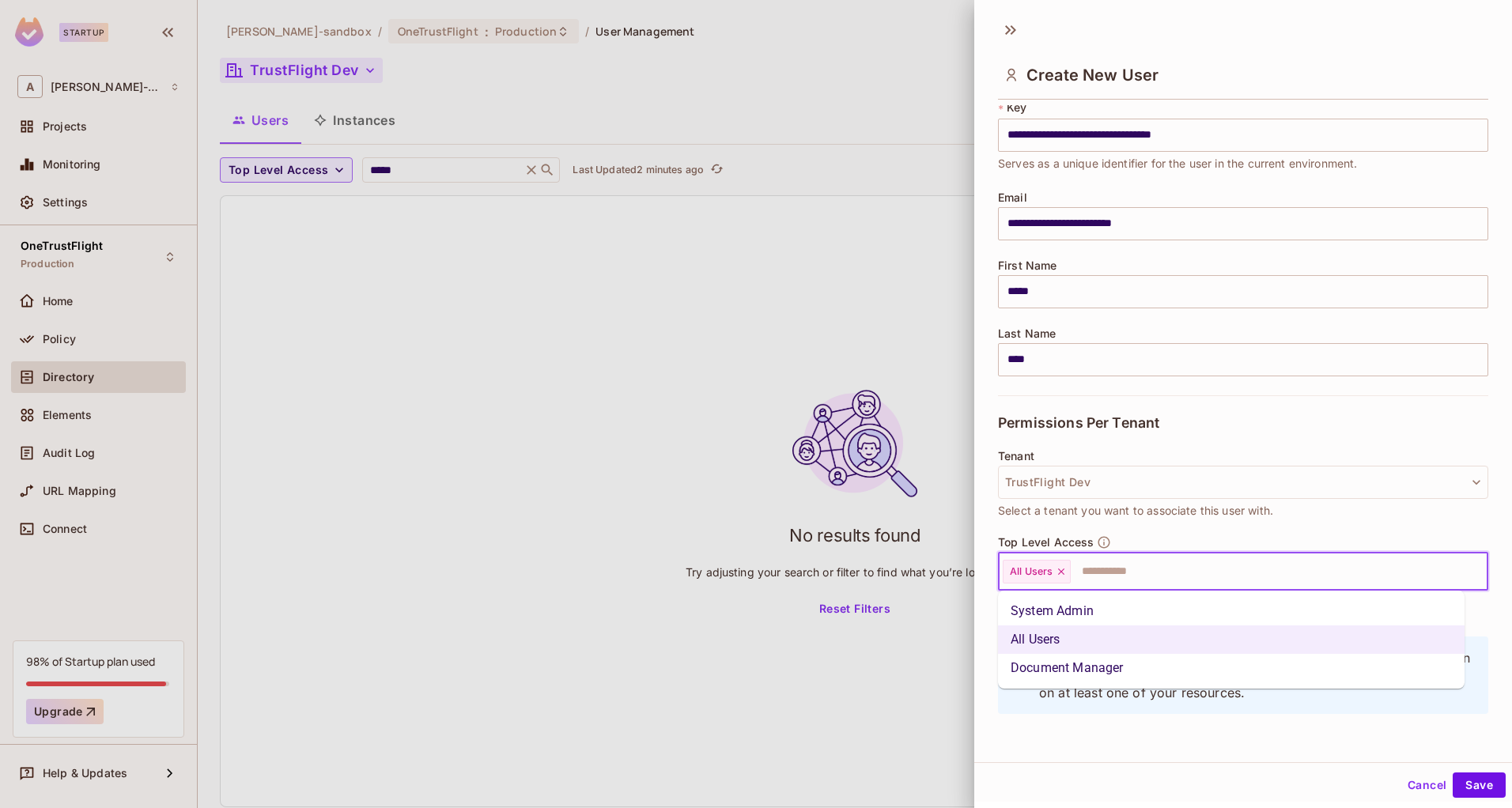
click at [1114, 574] on input "text" at bounding box center [1265, 571] width 385 height 32
click at [1080, 603] on li "System Admin" at bounding box center [1230, 611] width 466 height 28
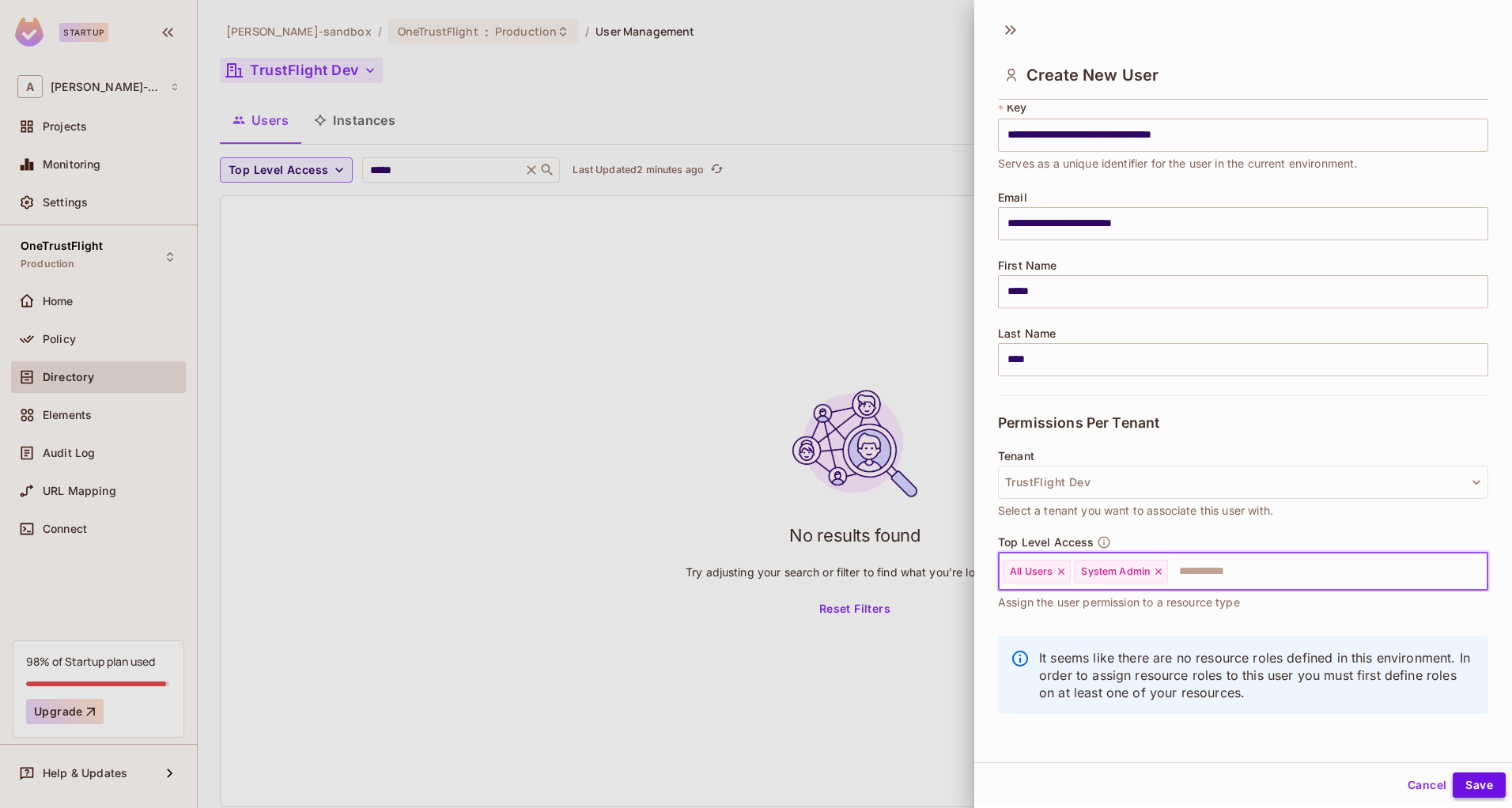
click at [1454, 785] on button "Save" at bounding box center [1479, 785] width 53 height 25
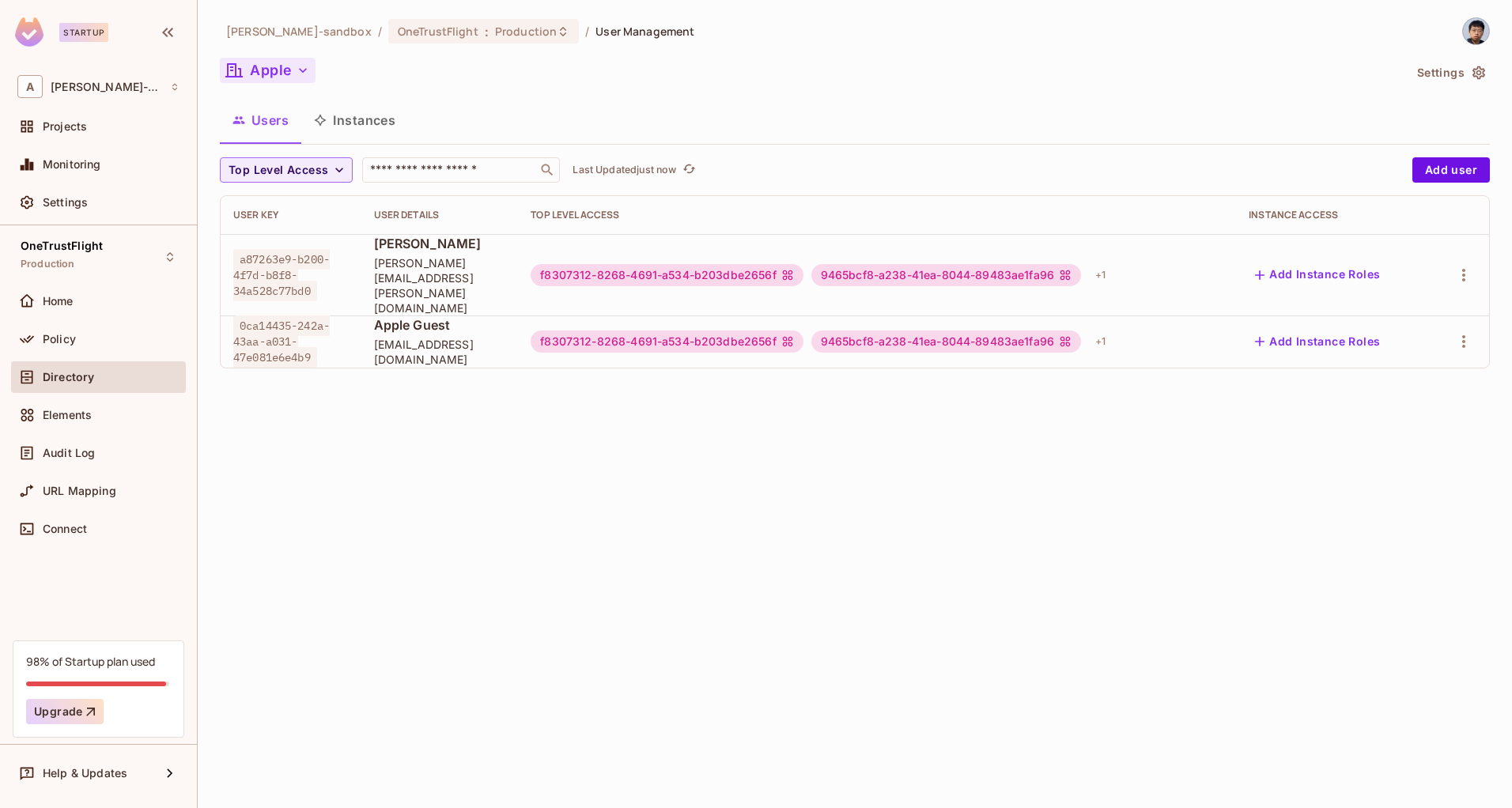
click at [293, 70] on button "Apple" at bounding box center [267, 70] width 95 height 25
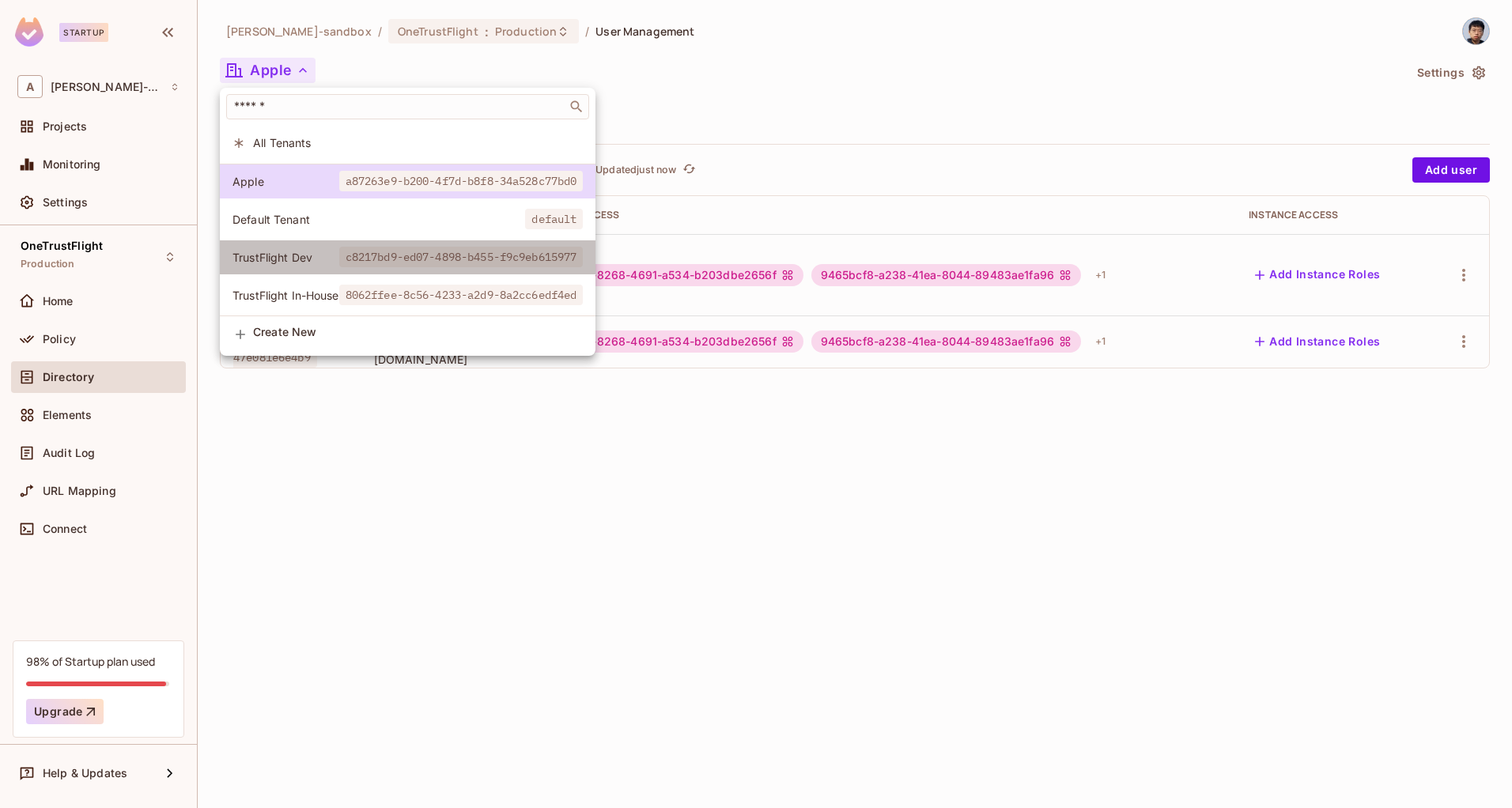
click at [313, 257] on span "TrustFlight Dev" at bounding box center [286, 257] width 106 height 15
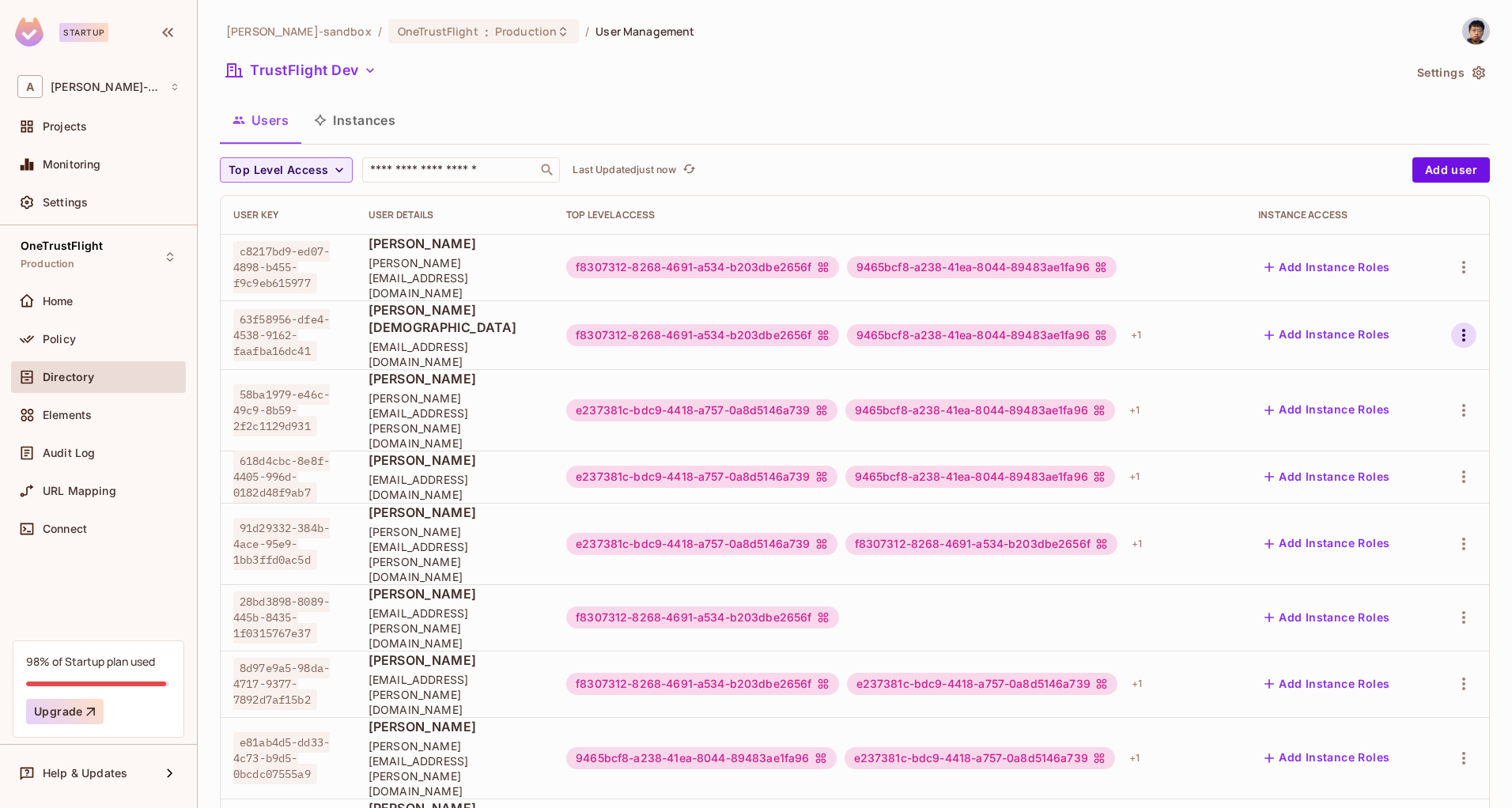
click at [1454, 325] on icon "button" at bounding box center [1464, 335] width 19 height 19
click at [1380, 386] on div "Edit Attributes" at bounding box center [1396, 383] width 78 height 15
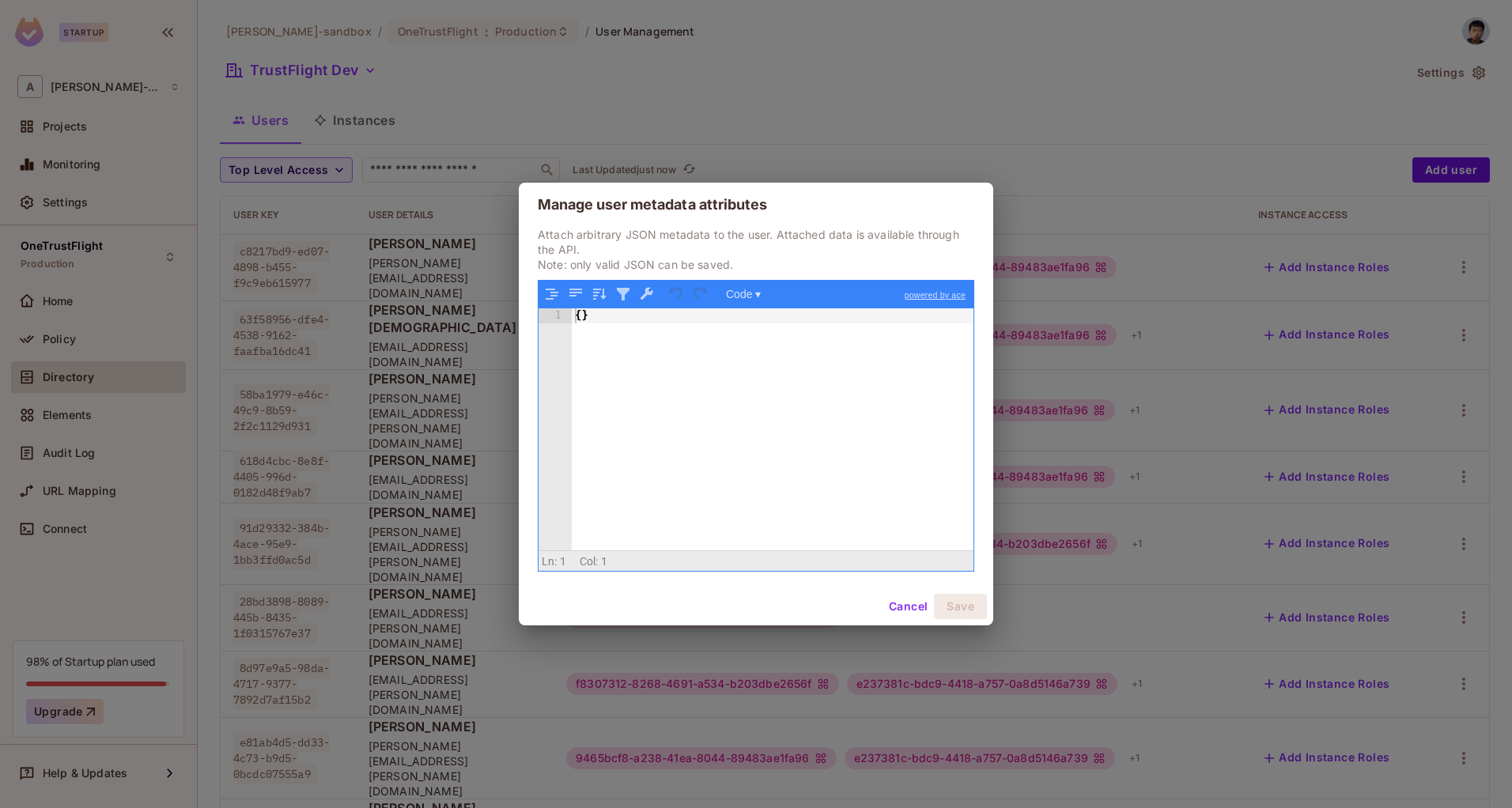
click at [905, 593] on div "Cancel Save" at bounding box center [756, 606] width 475 height 38
click at [895, 605] on button "Cancel" at bounding box center [908, 606] width 52 height 25
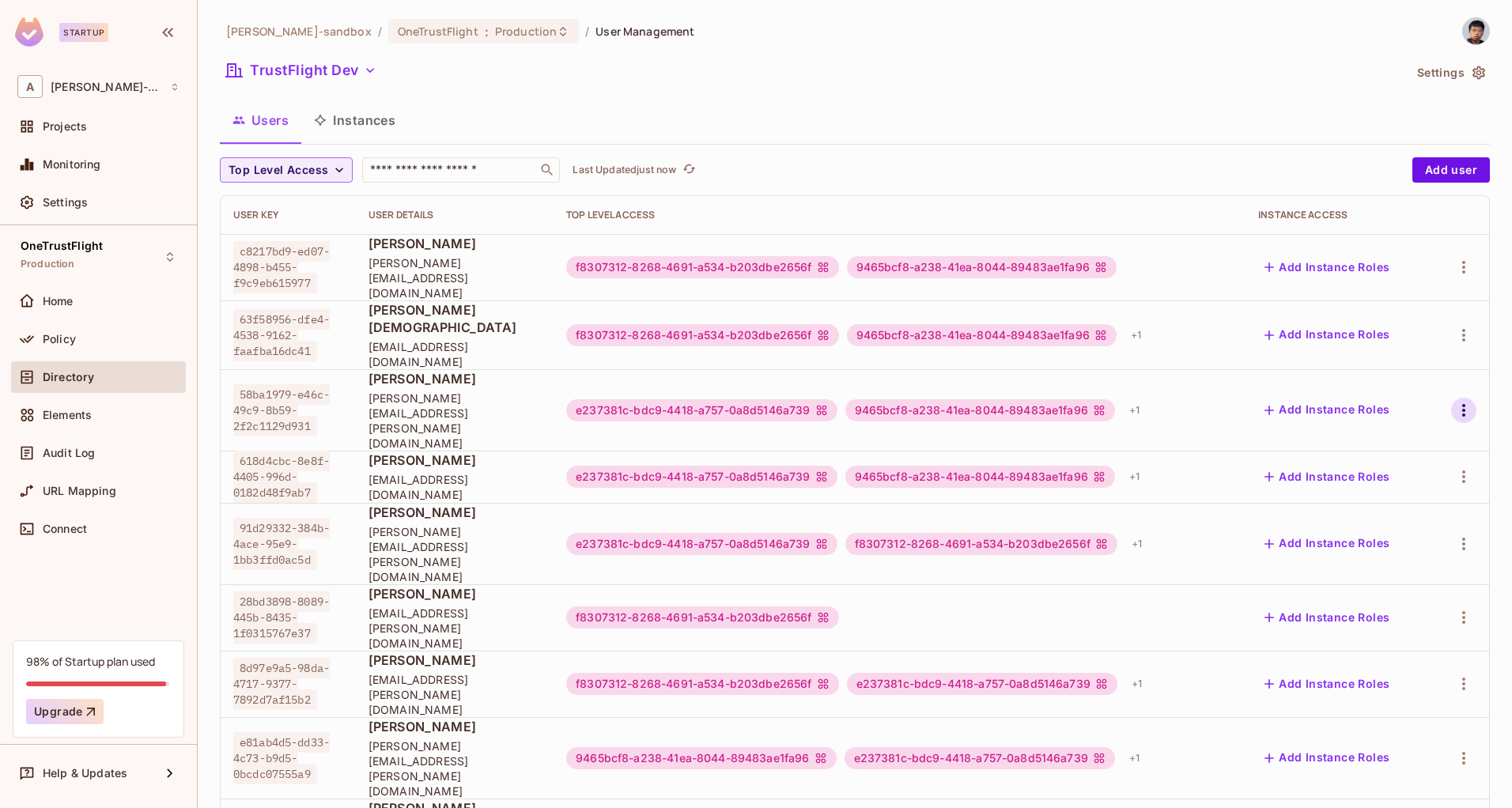
click at [1454, 401] on icon "button" at bounding box center [1464, 410] width 19 height 19
click at [1376, 442] on div "Edit Attributes" at bounding box center [1396, 435] width 78 height 15
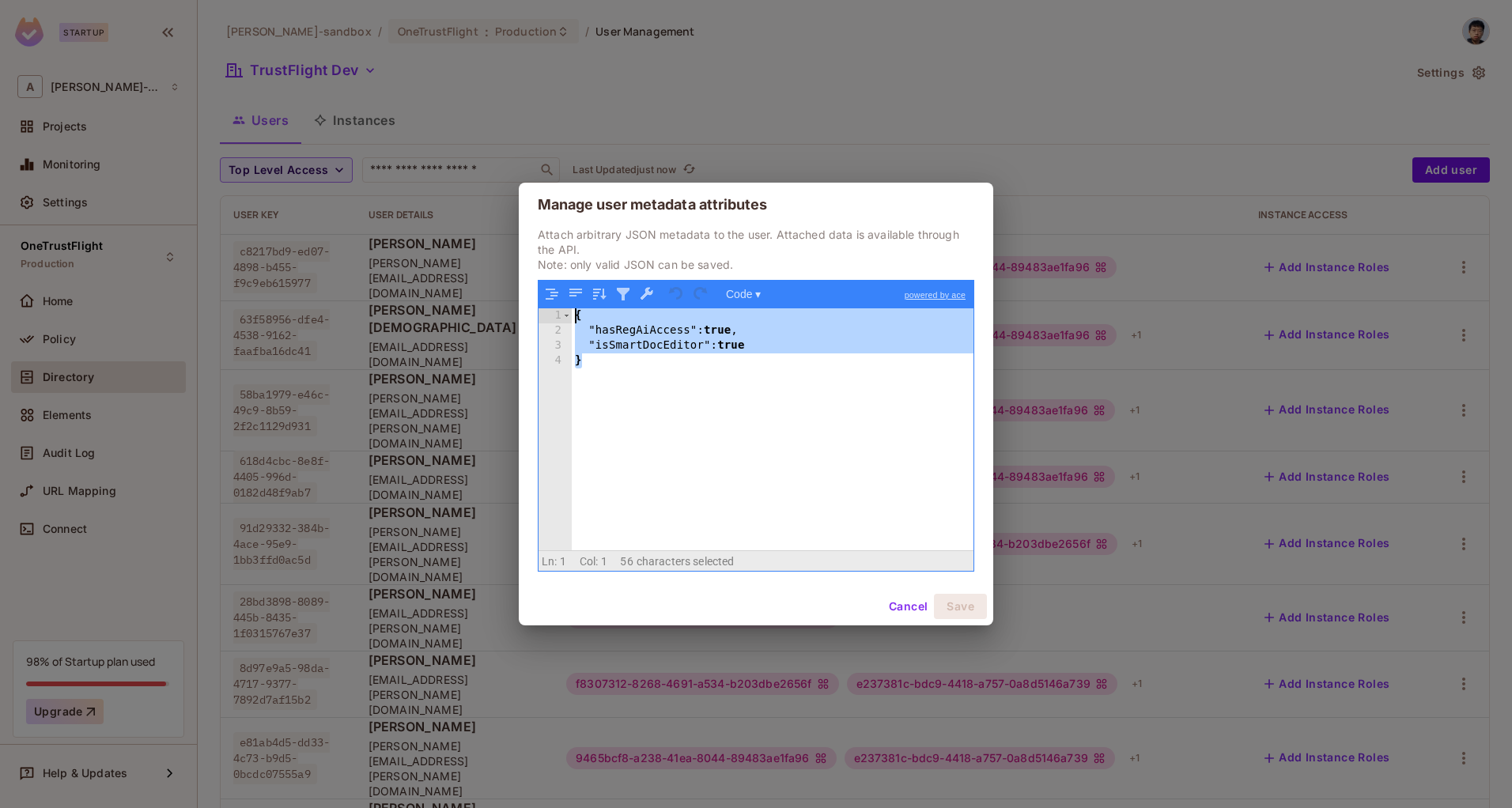
drag, startPoint x: 532, startPoint y: 278, endPoint x: 403, endPoint y: 231, distance: 137.3
click at [396, 229] on div "Manage user metadata attributes Attach arbitrary JSON metadata to the user. Att…" at bounding box center [756, 404] width 1512 height 808
click at [903, 597] on button "Cancel" at bounding box center [908, 606] width 52 height 25
